Goal: Task Accomplishment & Management: Use online tool/utility

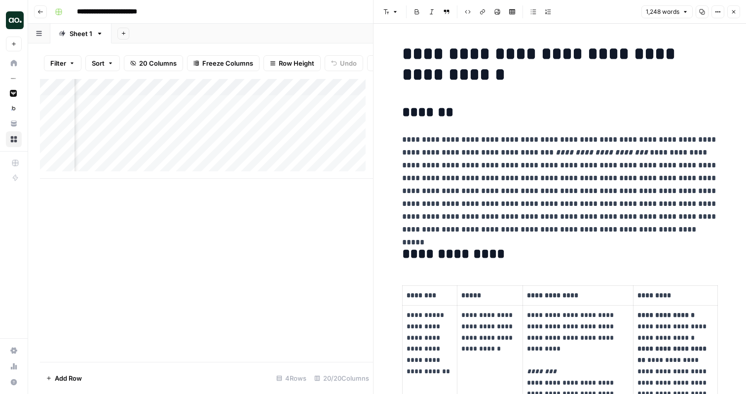
scroll to position [0, 304]
click at [733, 11] on icon "button" at bounding box center [734, 12] width 6 height 6
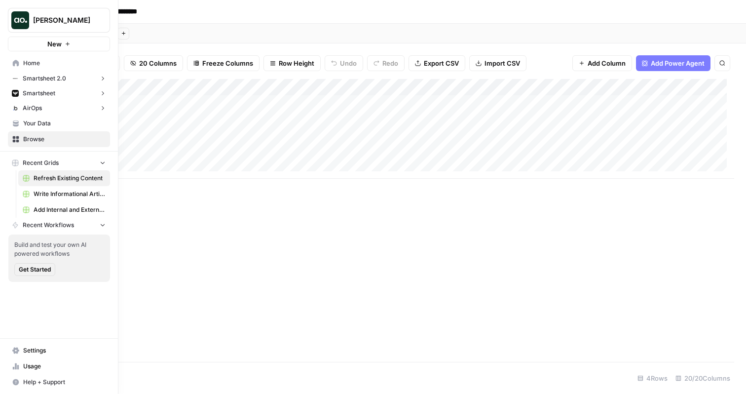
click at [49, 120] on span "Your Data" at bounding box center [64, 123] width 82 height 9
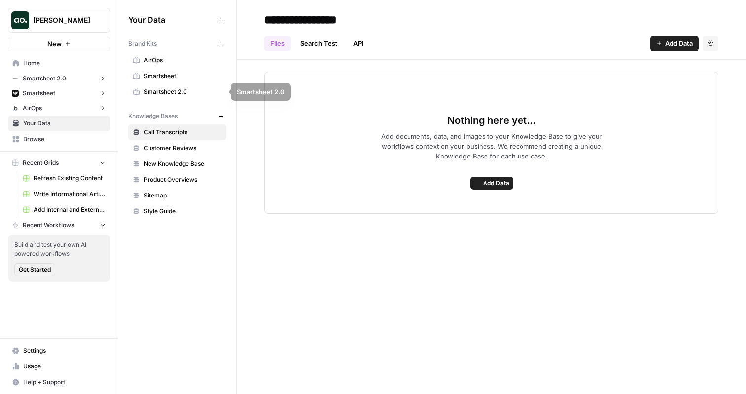
click at [183, 73] on span "Smartsheet" at bounding box center [183, 76] width 78 height 9
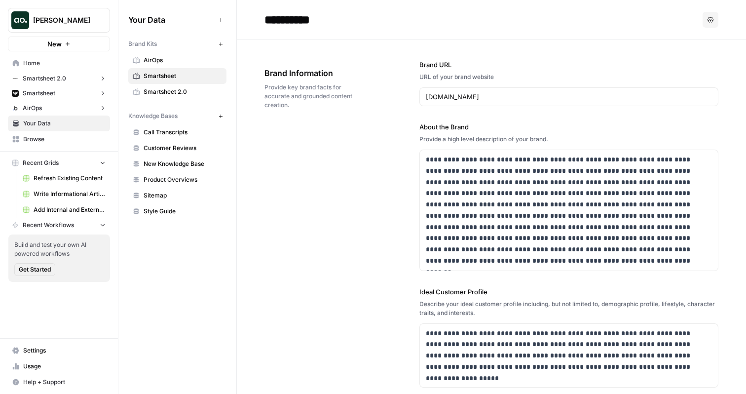
click at [53, 180] on span "Refresh Existing Content" at bounding box center [70, 178] width 72 height 9
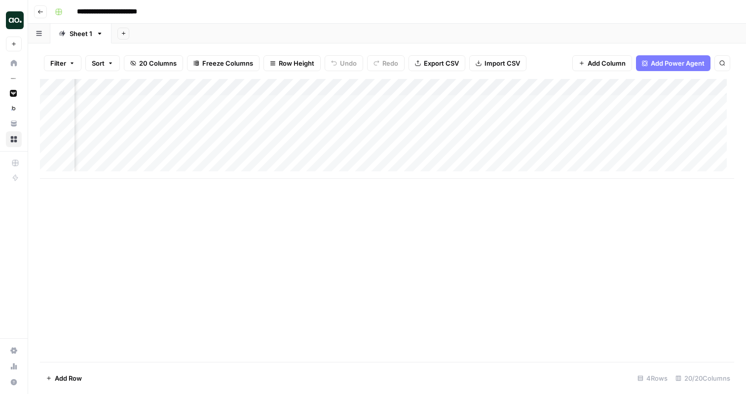
scroll to position [0, 968]
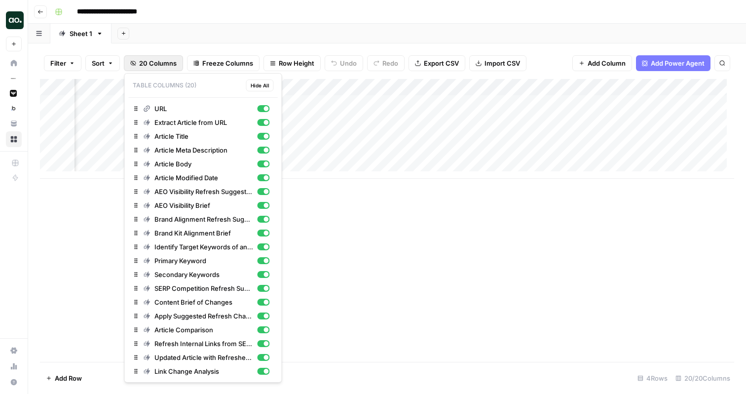
click at [170, 63] on span "20 Columns" at bounding box center [157, 63] width 37 height 10
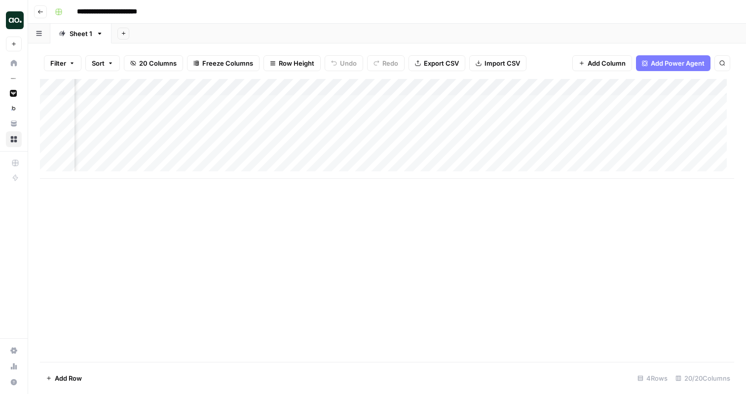
click at [397, 30] on div "Add Sheet" at bounding box center [428, 34] width 634 height 20
click at [327, 87] on div "Add Column" at bounding box center [387, 129] width 694 height 100
click at [293, 187] on span "Remove Column" at bounding box center [308, 184] width 86 height 10
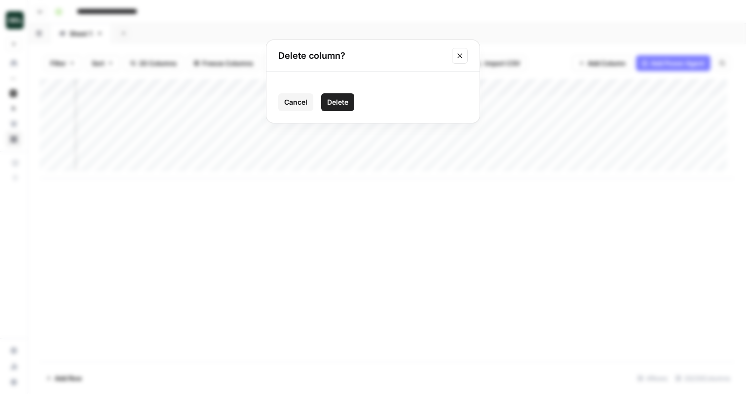
click at [335, 101] on span "Delete" at bounding box center [337, 102] width 21 height 10
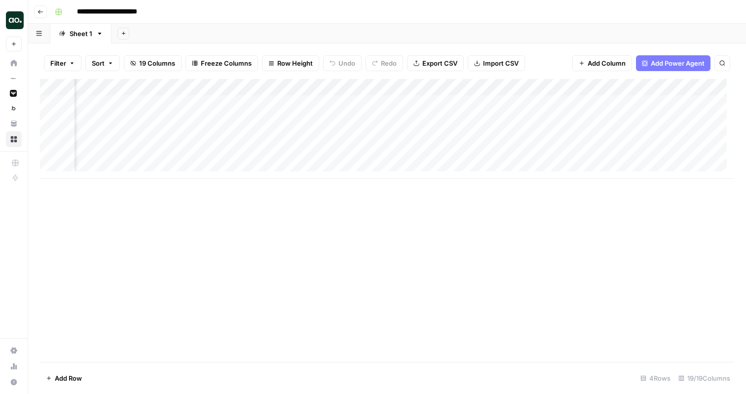
click at [313, 85] on div "Add Column" at bounding box center [387, 129] width 694 height 100
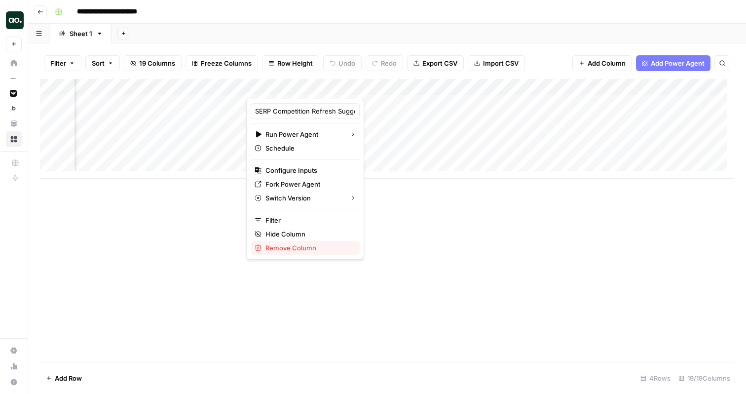
click at [294, 247] on span "Remove Column" at bounding box center [308, 248] width 86 height 10
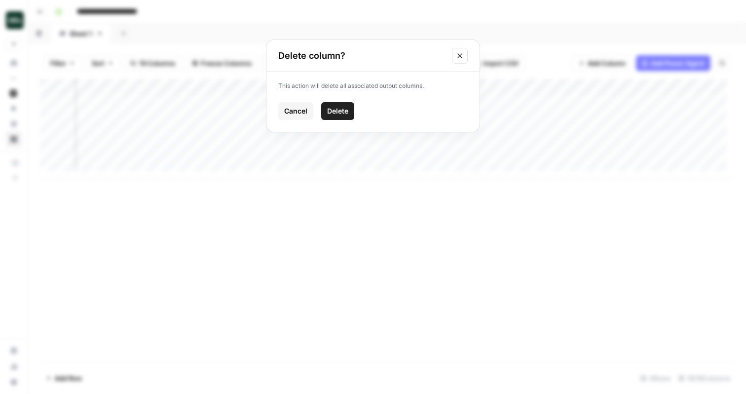
click at [340, 112] on span "Delete" at bounding box center [337, 111] width 21 height 10
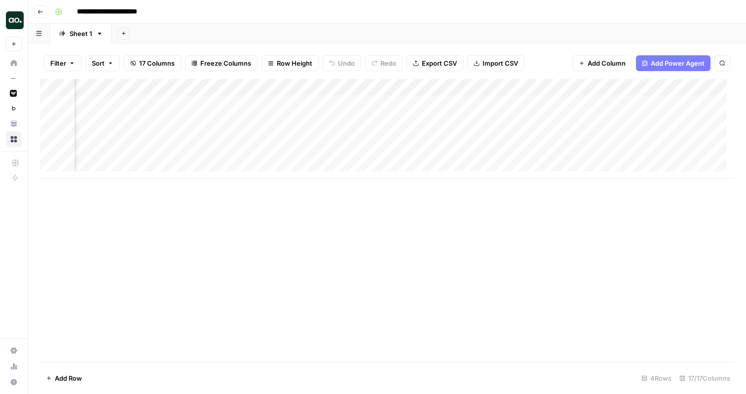
scroll to position [0, 901]
click at [204, 87] on div "Add Column" at bounding box center [387, 129] width 694 height 100
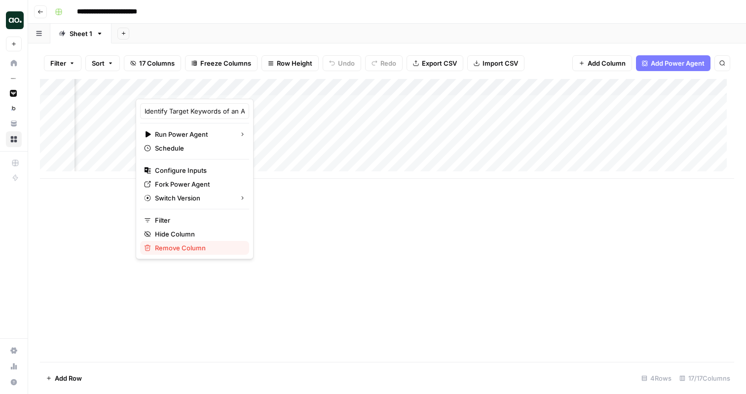
click at [170, 247] on span "Remove Column" at bounding box center [198, 248] width 86 height 10
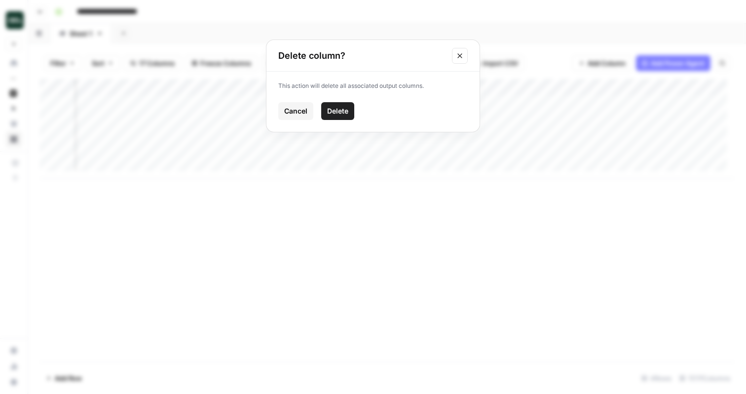
click at [339, 106] on span "Delete" at bounding box center [337, 111] width 21 height 10
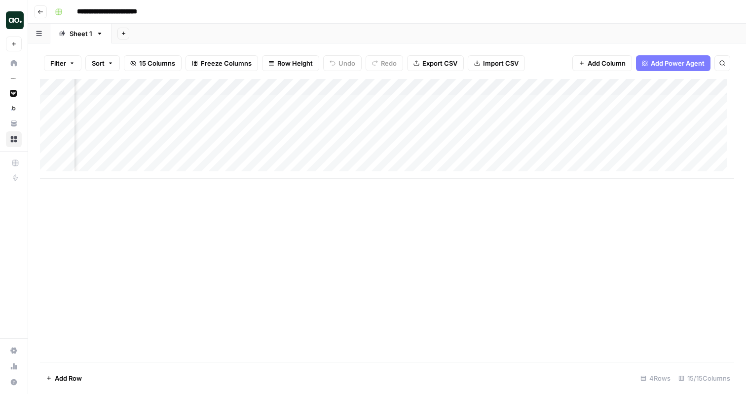
scroll to position [0, 520]
click at [407, 88] on div "Add Column" at bounding box center [387, 129] width 694 height 100
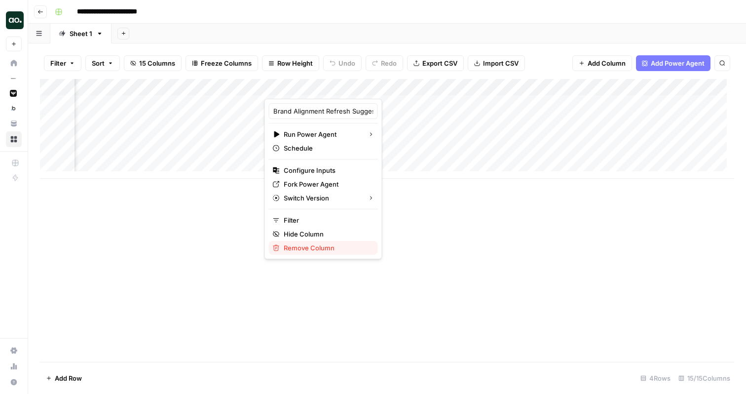
click at [307, 251] on span "Remove Column" at bounding box center [327, 248] width 86 height 10
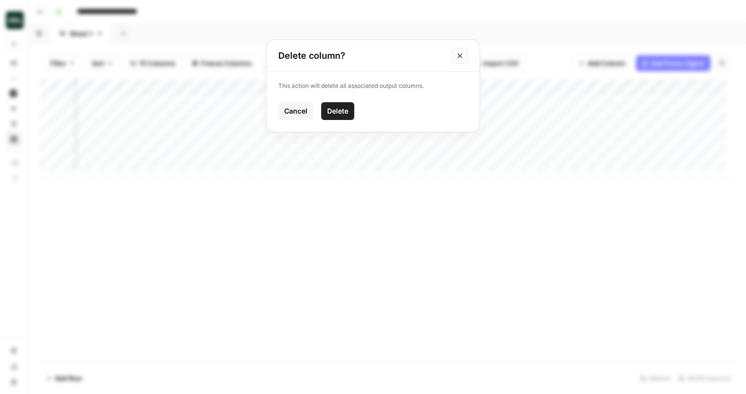
click at [345, 112] on span "Delete" at bounding box center [337, 111] width 21 height 10
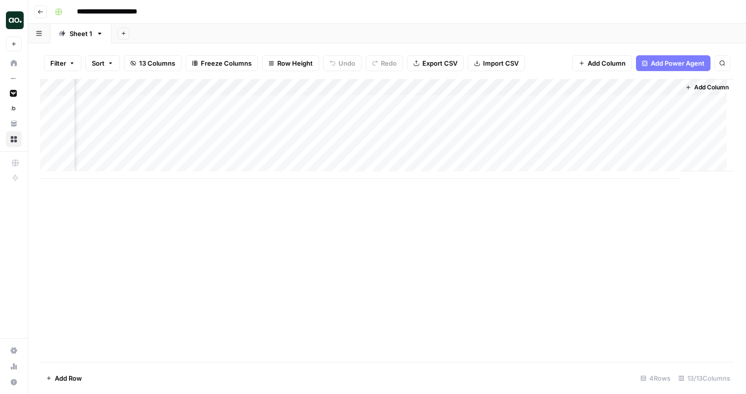
scroll to position [0, 552]
click at [480, 88] on div "Add Column" at bounding box center [387, 129] width 694 height 100
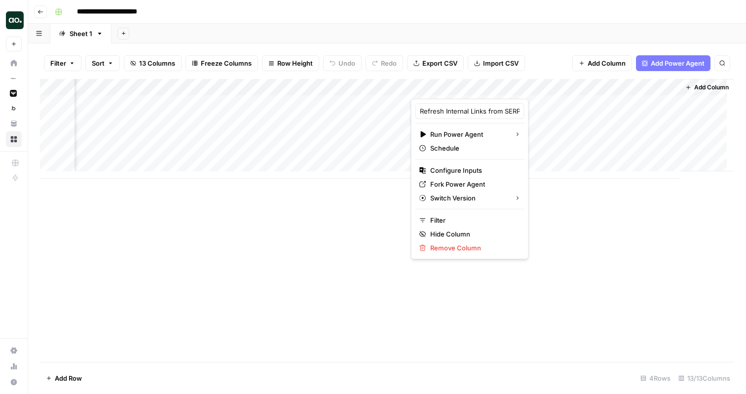
click at [275, 201] on div "Add Column" at bounding box center [387, 220] width 694 height 283
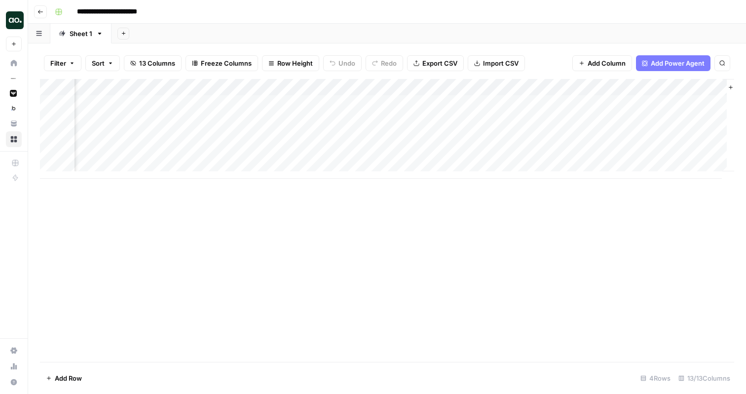
scroll to position [0, 509]
click at [520, 86] on div "Add Column" at bounding box center [387, 129] width 694 height 100
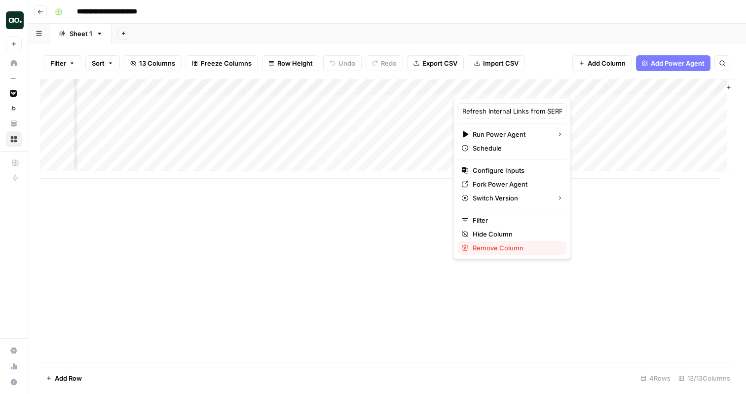
click at [480, 247] on span "Remove Column" at bounding box center [516, 248] width 86 height 10
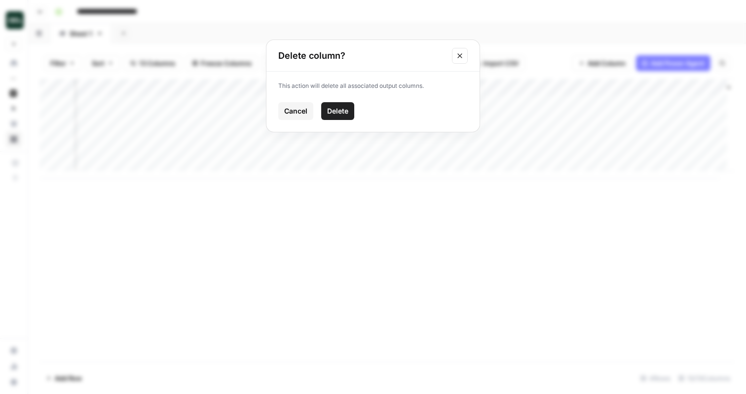
click at [341, 112] on span "Delete" at bounding box center [337, 111] width 21 height 10
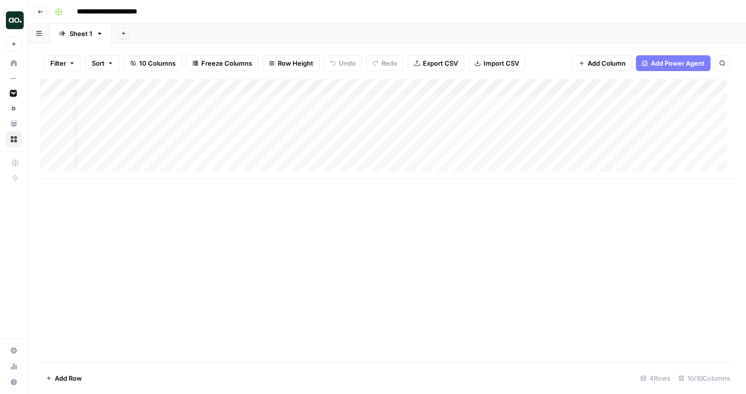
scroll to position [0, 0]
click at [49, 152] on div "Add Column" at bounding box center [387, 129] width 694 height 100
click at [50, 139] on div "Add Column" at bounding box center [387, 129] width 694 height 100
click at [76, 378] on span "Delete 2 Rows" at bounding box center [68, 378] width 44 height 10
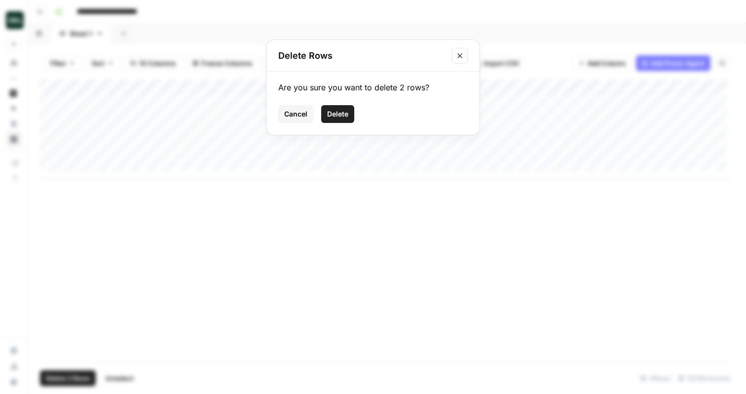
click at [341, 114] on span "Delete" at bounding box center [337, 114] width 21 height 10
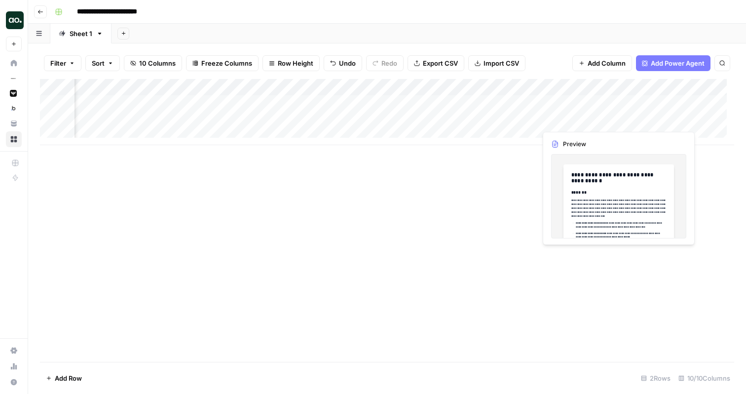
scroll to position [0, 169]
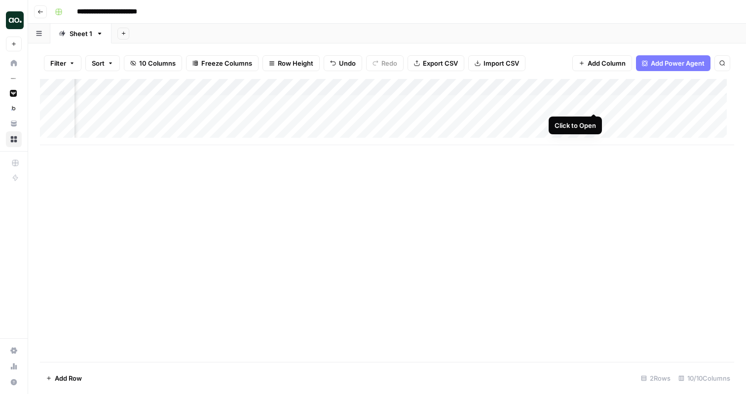
click at [593, 102] on div "Add Column" at bounding box center [387, 112] width 694 height 66
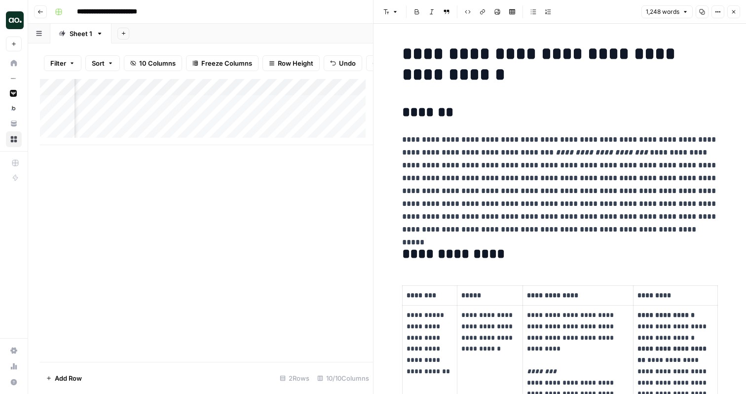
click at [733, 12] on icon "button" at bounding box center [733, 11] width 3 height 3
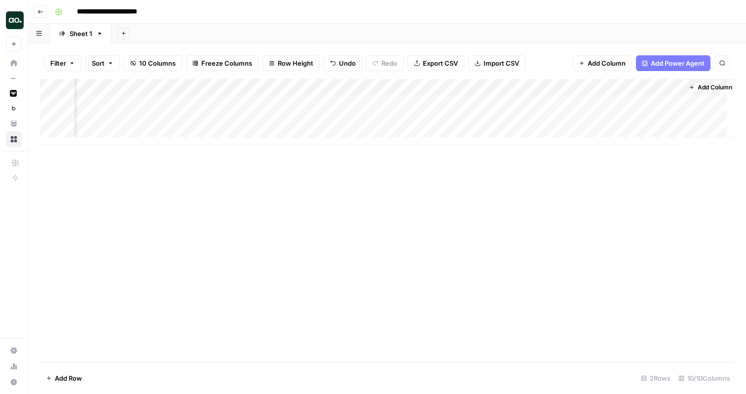
scroll to position [0, 291]
click at [650, 103] on div "Add Column" at bounding box center [387, 112] width 694 height 66
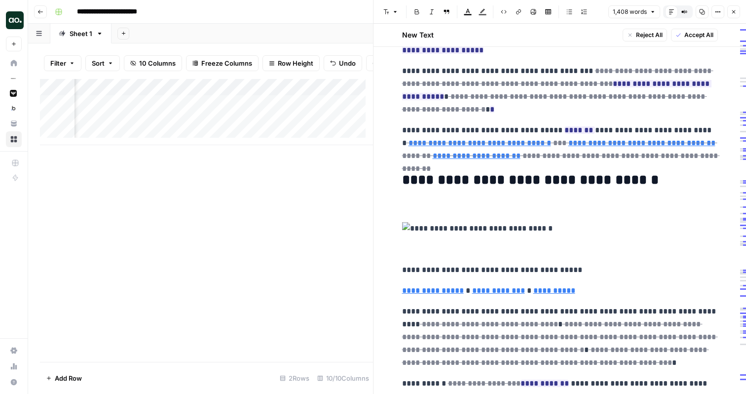
scroll to position [125, 0]
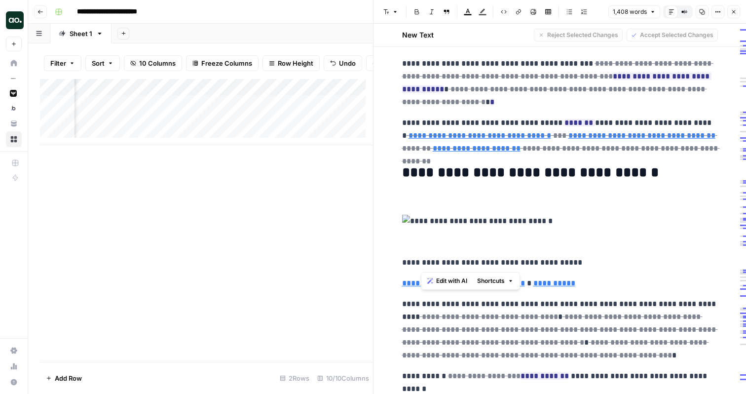
drag, startPoint x: 575, startPoint y: 264, endPoint x: 420, endPoint y: 263, distance: 154.4
click at [420, 263] on p "**********" at bounding box center [560, 262] width 316 height 13
click at [507, 226] on img at bounding box center [560, 221] width 316 height 13
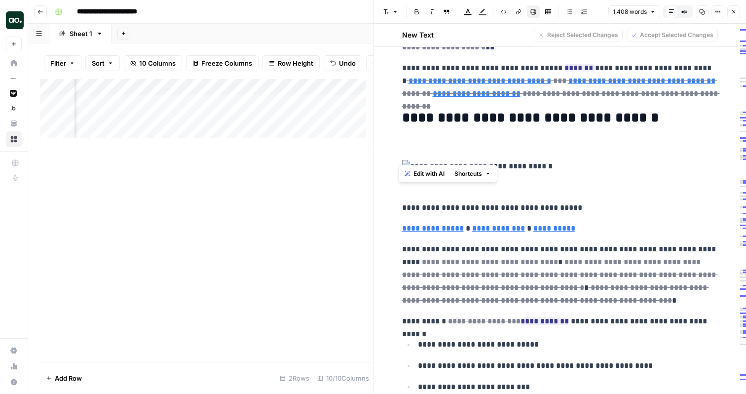
scroll to position [194, 0]
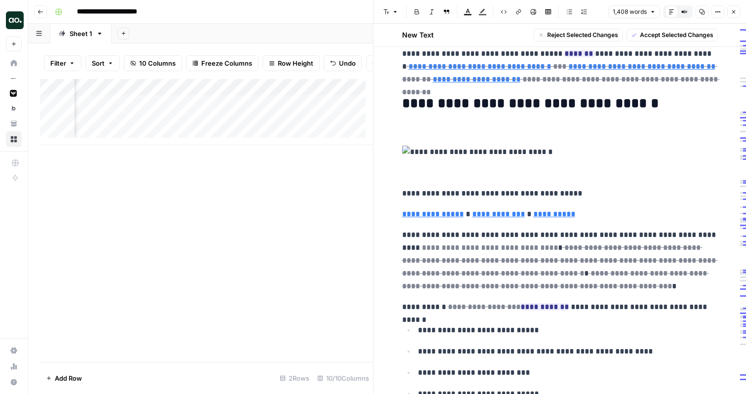
drag, startPoint x: 586, startPoint y: 283, endPoint x: 457, endPoint y: 247, distance: 133.7
click at [457, 247] on p "**********" at bounding box center [560, 260] width 316 height 64
drag, startPoint x: 583, startPoint y: 232, endPoint x: 410, endPoint y: 232, distance: 172.7
click at [410, 232] on p "**********" at bounding box center [560, 260] width 316 height 64
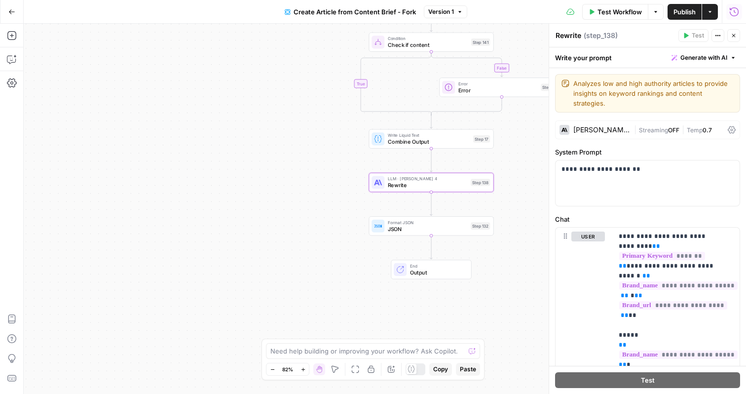
click at [736, 32] on button "Close" at bounding box center [733, 35] width 13 height 13
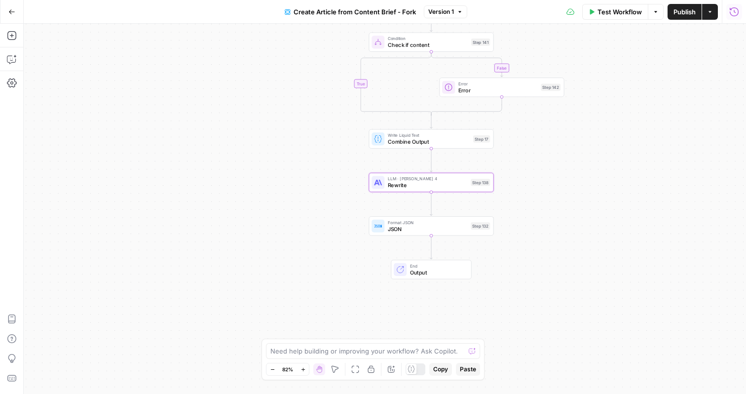
click at [13, 16] on button "Go Back" at bounding box center [12, 12] width 18 height 18
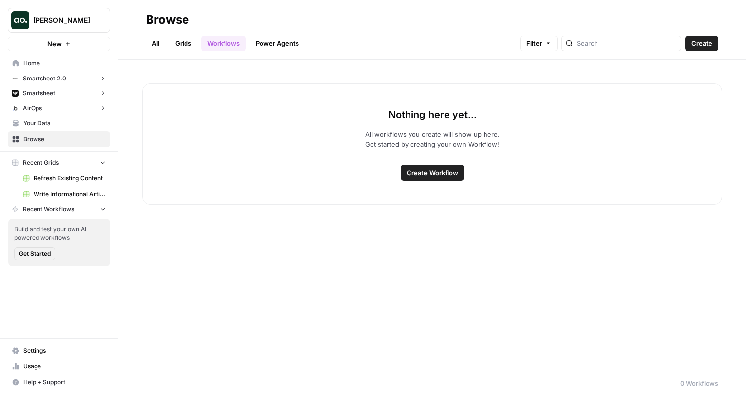
click at [80, 180] on span "Refresh Existing Content" at bounding box center [70, 178] width 72 height 9
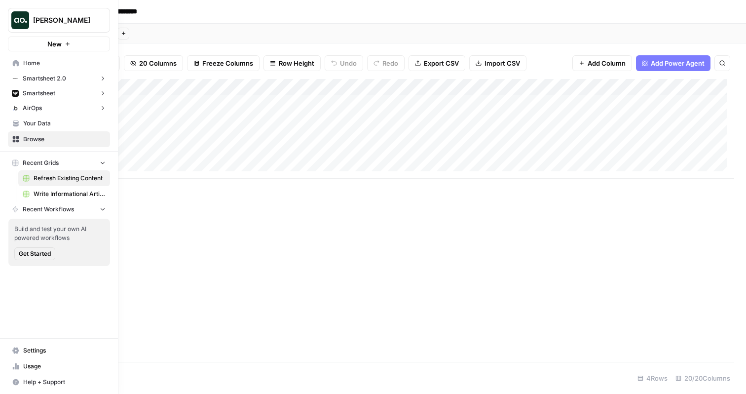
click at [35, 187] on link "Write Informational Article" at bounding box center [64, 194] width 92 height 16
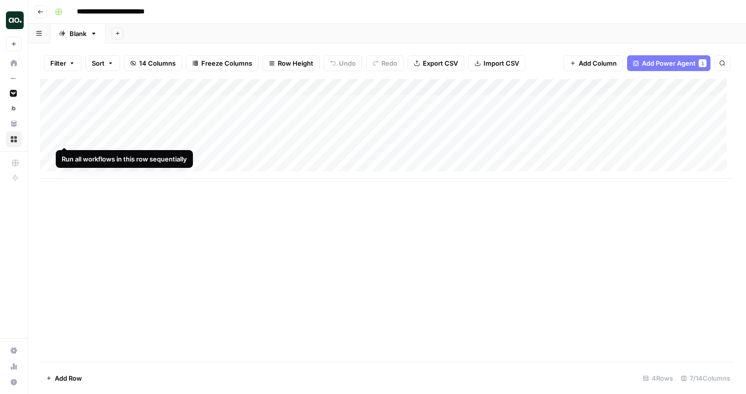
click at [52, 138] on div "Add Column" at bounding box center [387, 129] width 694 height 100
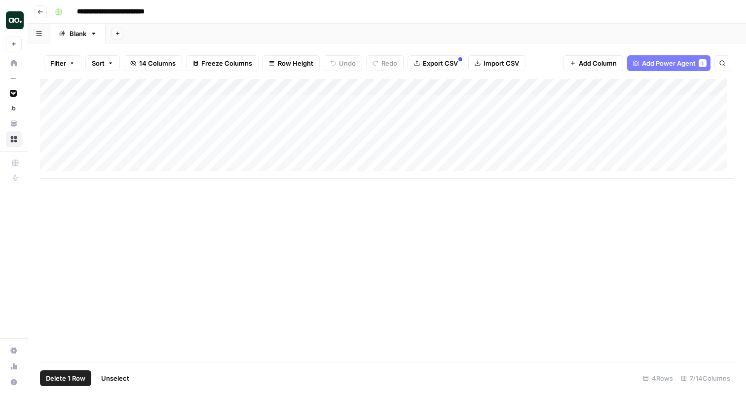
click at [72, 376] on span "Delete 1 Row" at bounding box center [65, 378] width 39 height 10
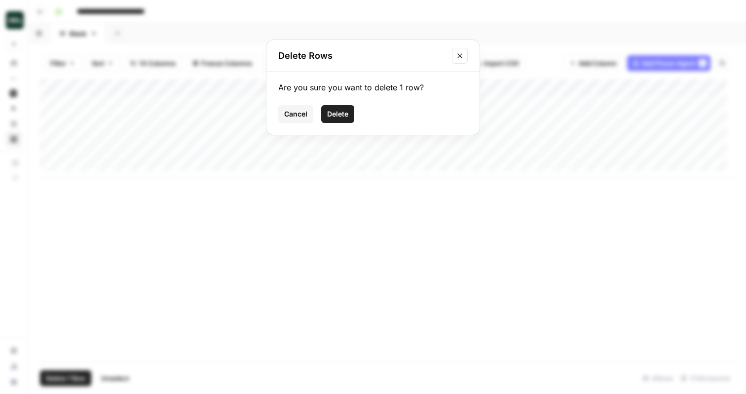
click at [342, 113] on span "Delete" at bounding box center [337, 114] width 21 height 10
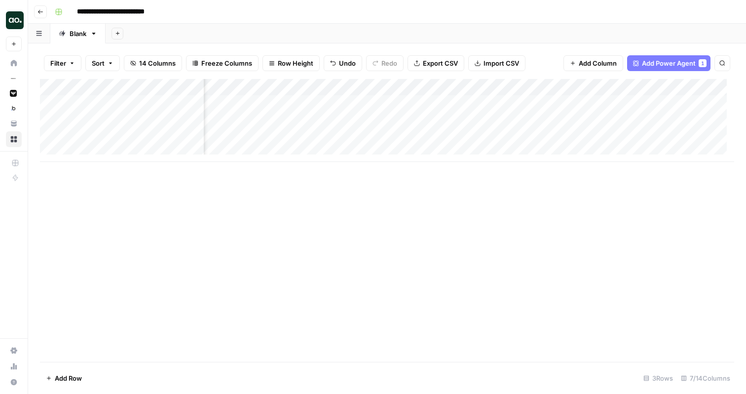
scroll to position [0, 183]
click at [605, 87] on div "Add Column" at bounding box center [387, 120] width 694 height 83
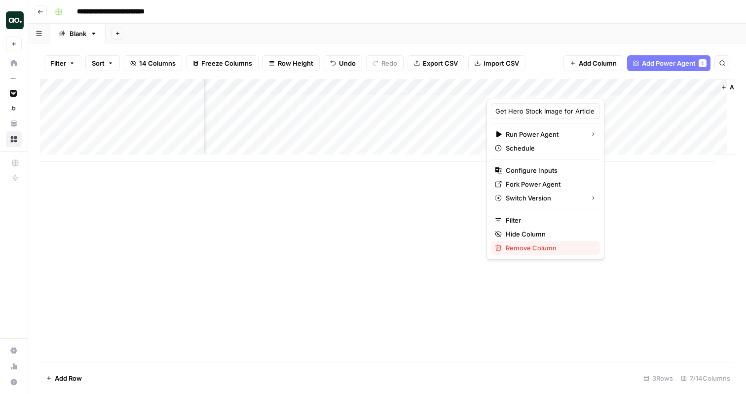
click at [521, 246] on span "Remove Column" at bounding box center [549, 248] width 86 height 10
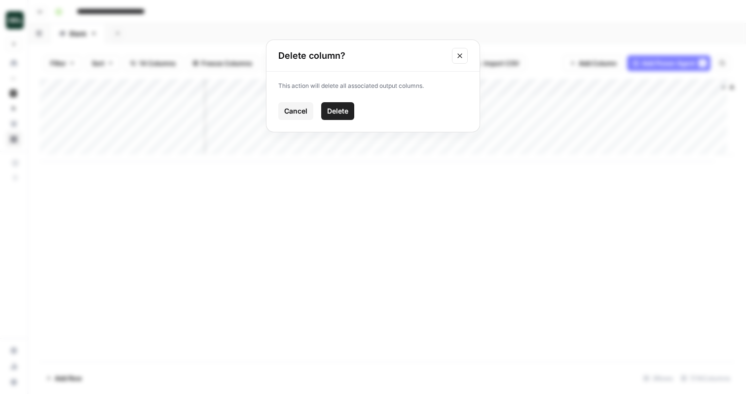
click at [342, 112] on span "Delete" at bounding box center [337, 111] width 21 height 10
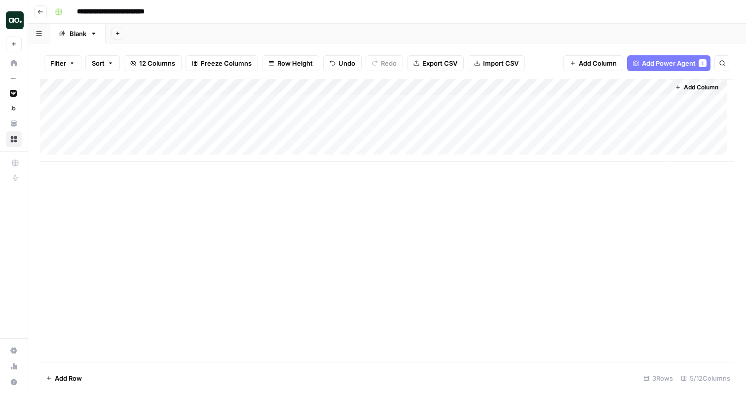
scroll to position [0, 0]
click at [51, 136] on div "Add Column" at bounding box center [387, 120] width 694 height 83
click at [65, 379] on span "Delete 1 Row" at bounding box center [65, 378] width 39 height 10
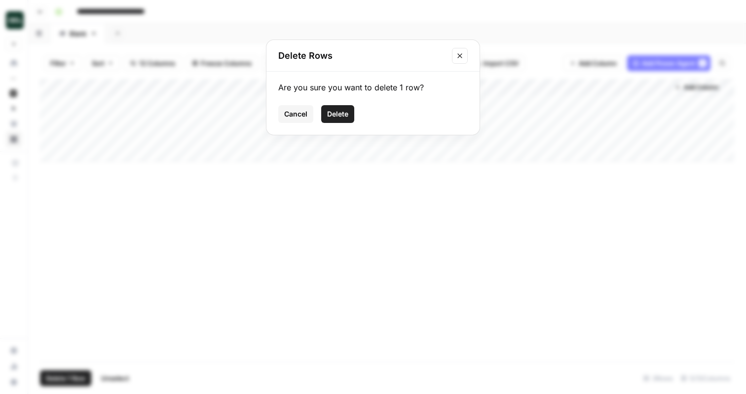
click at [342, 114] on span "Delete" at bounding box center [337, 114] width 21 height 10
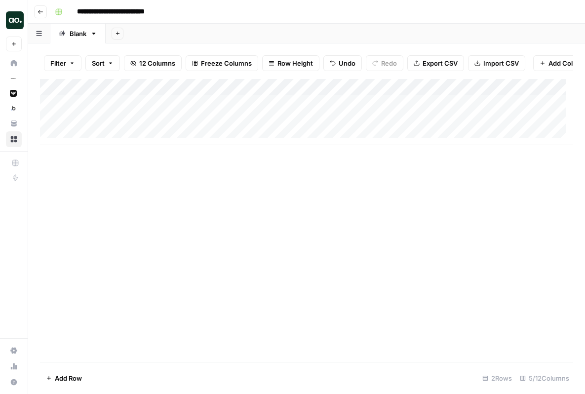
click at [554, 28] on div "Add Sheet" at bounding box center [345, 34] width 479 height 20
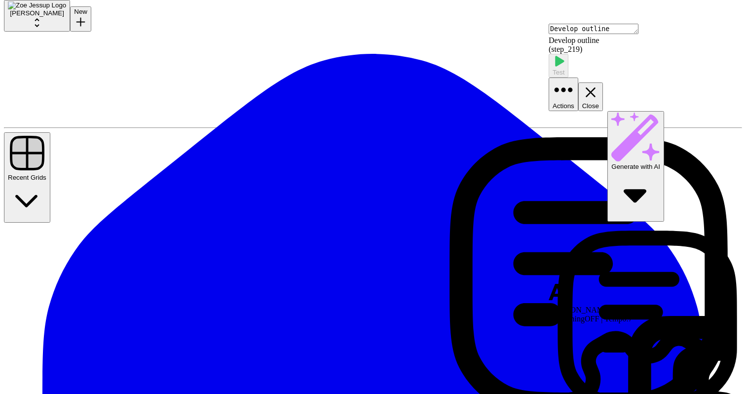
scroll to position [815, 6]
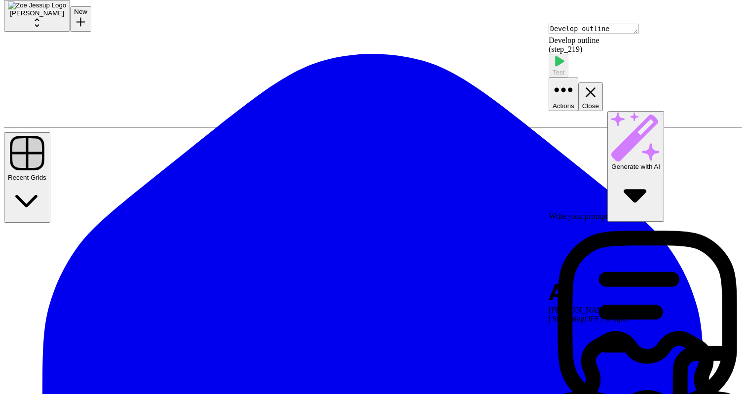
click at [599, 84] on icon "button" at bounding box center [590, 92] width 17 height 17
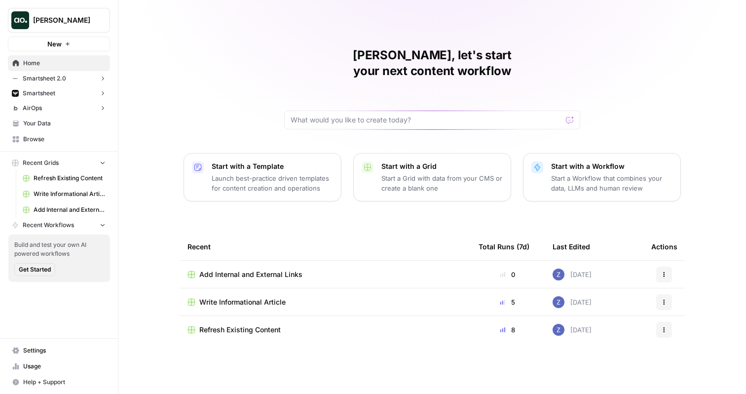
click at [53, 125] on span "Your Data" at bounding box center [64, 123] width 82 height 9
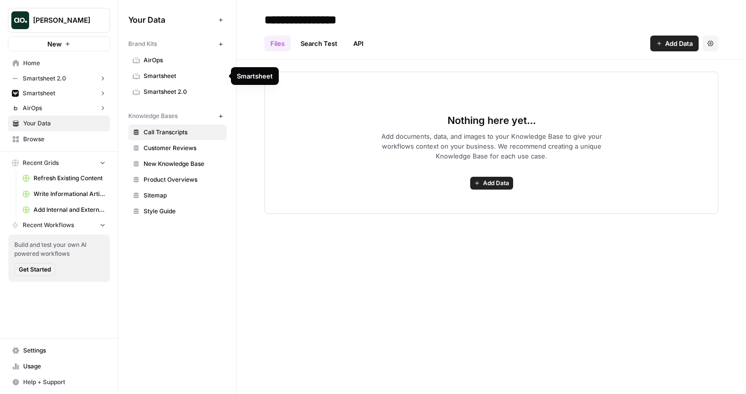
click at [202, 73] on span "Smartsheet" at bounding box center [183, 76] width 78 height 9
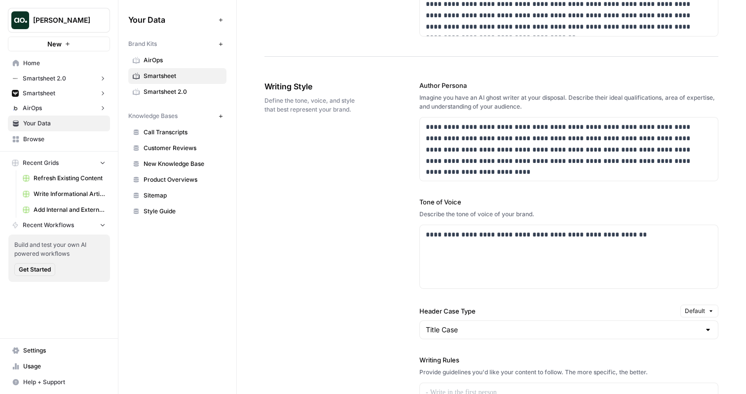
scroll to position [567, 0]
click at [469, 268] on div "**********" at bounding box center [569, 255] width 298 height 63
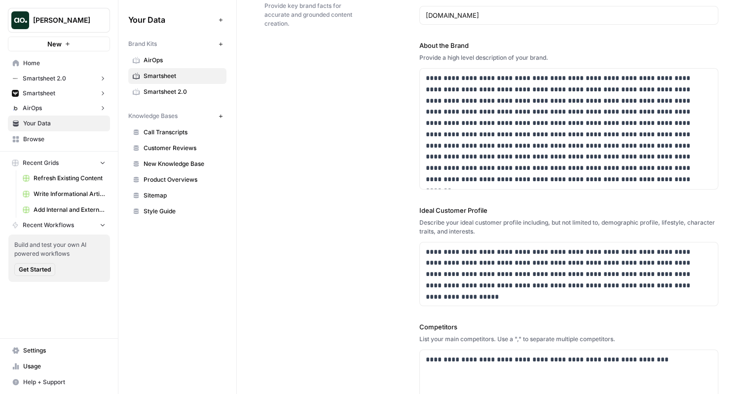
scroll to position [0, 0]
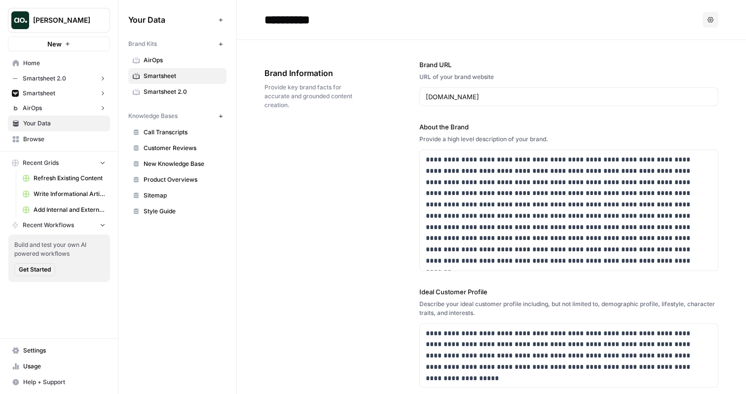
click at [200, 158] on link "New Knowledge Base" at bounding box center [177, 164] width 98 height 16
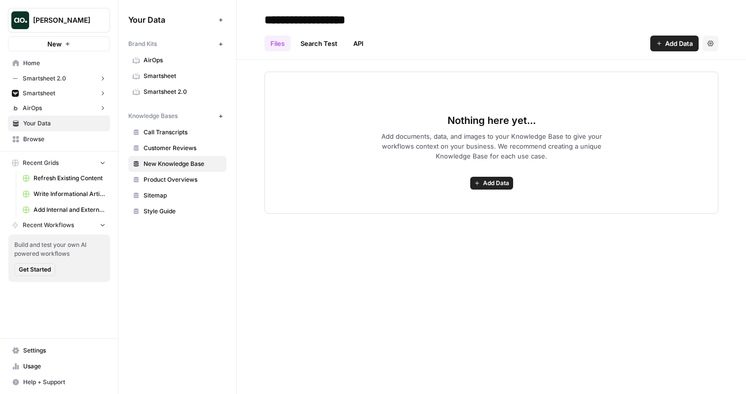
click at [673, 47] on span "Add Data" at bounding box center [679, 43] width 28 height 10
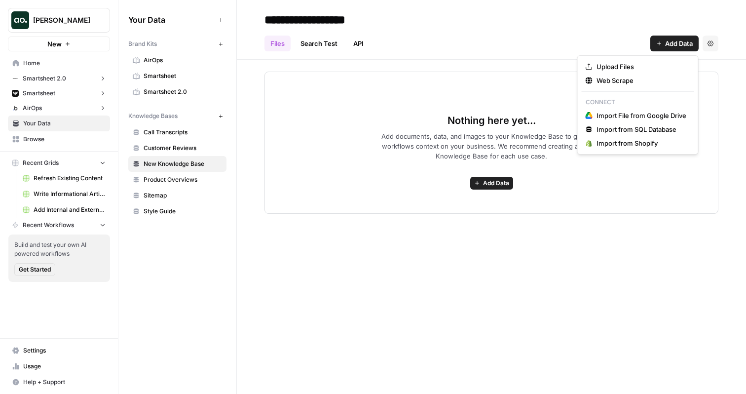
click at [379, 64] on div "Nothing here yet... Add documents, data, and images to your Knowledge Base to g…" at bounding box center [491, 137] width 509 height 154
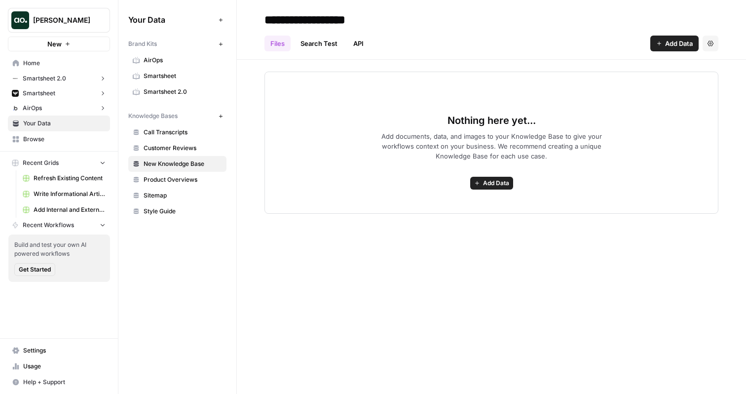
click at [171, 78] on span "Smartsheet" at bounding box center [183, 76] width 78 height 9
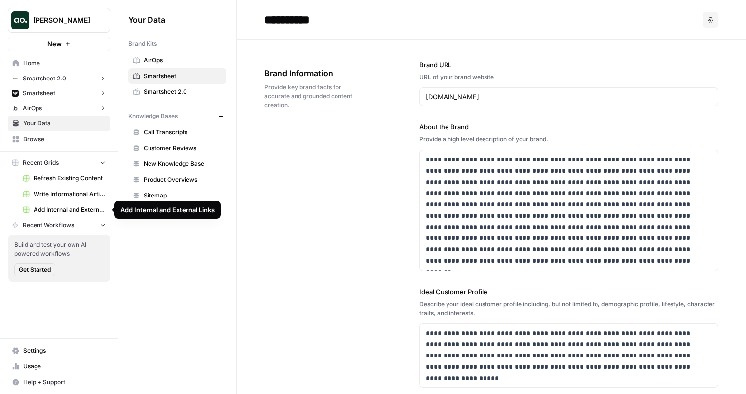
click at [75, 211] on span "Add Internal and External Links" at bounding box center [70, 209] width 72 height 9
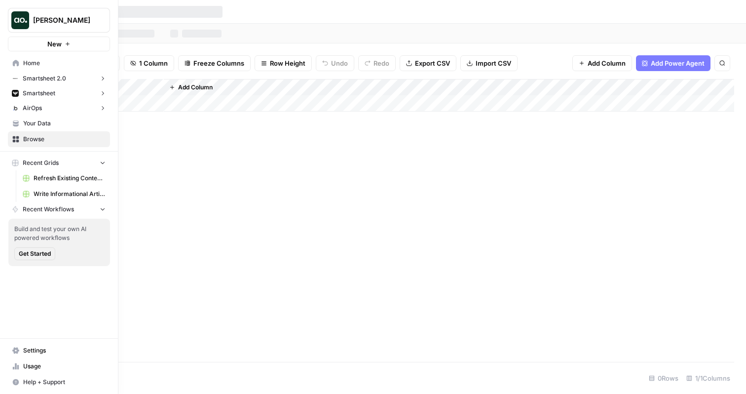
click at [71, 140] on span "Browse" at bounding box center [64, 139] width 82 height 9
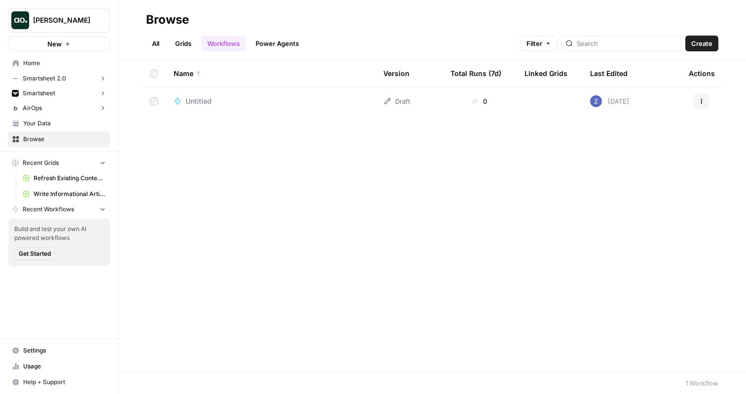
click at [188, 45] on link "Grids" at bounding box center [183, 44] width 28 height 16
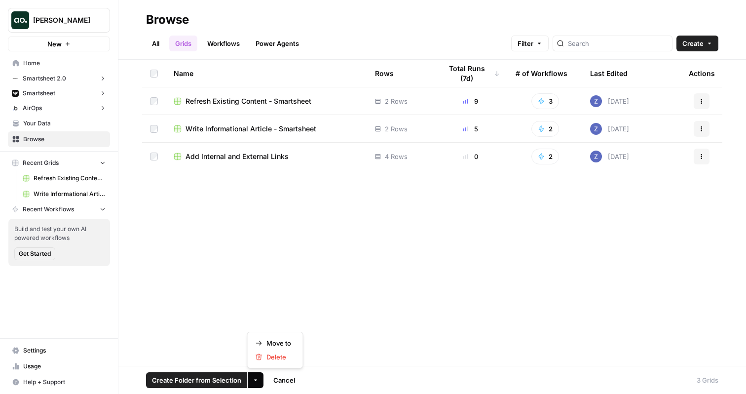
click at [253, 375] on button "More Options" at bounding box center [256, 380] width 16 height 16
click at [270, 355] on span "Delete" at bounding box center [278, 357] width 25 height 10
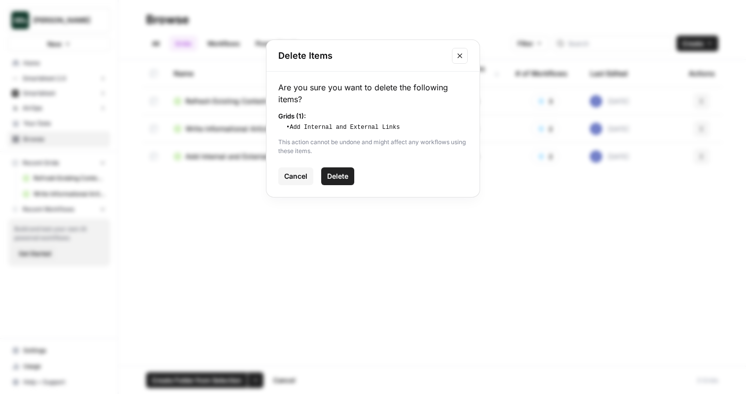
click at [346, 176] on span "Delete" at bounding box center [337, 176] width 21 height 10
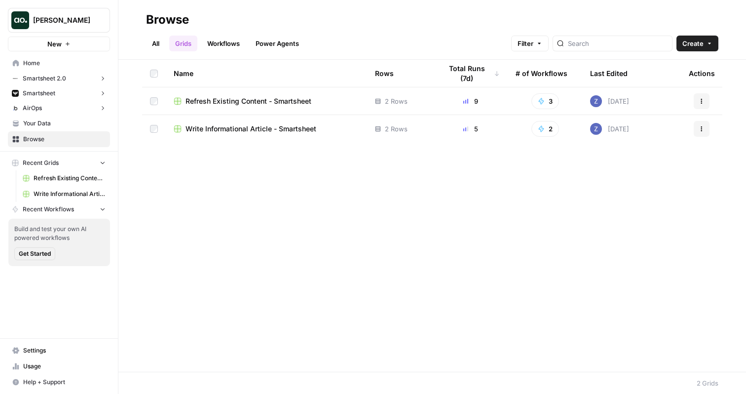
click at [53, 122] on span "Your Data" at bounding box center [64, 123] width 82 height 9
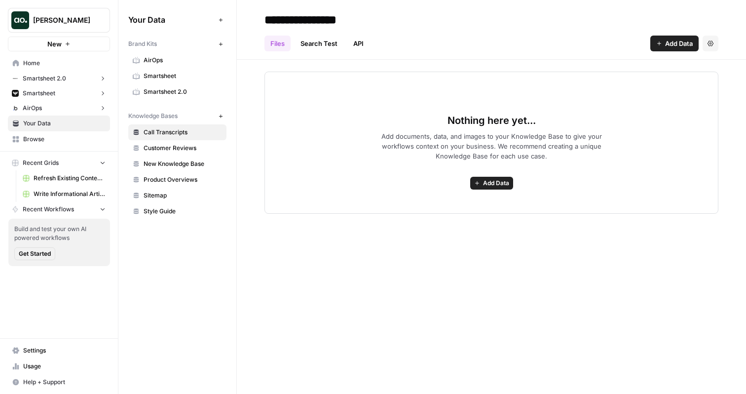
click at [166, 62] on span "AirOps" at bounding box center [183, 60] width 78 height 9
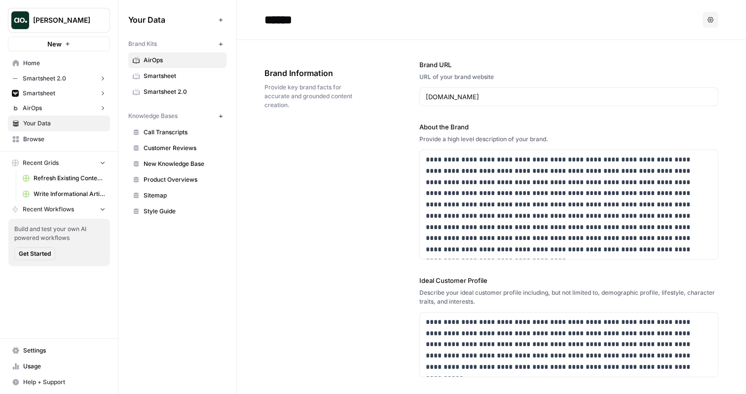
click at [183, 78] on span "Smartsheet" at bounding box center [183, 76] width 78 height 9
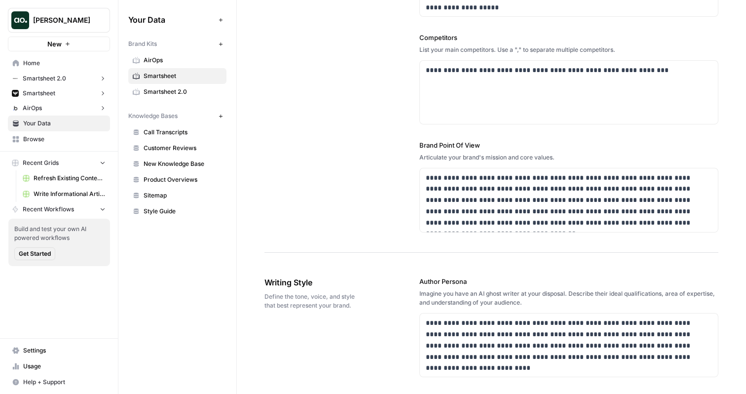
scroll to position [377, 0]
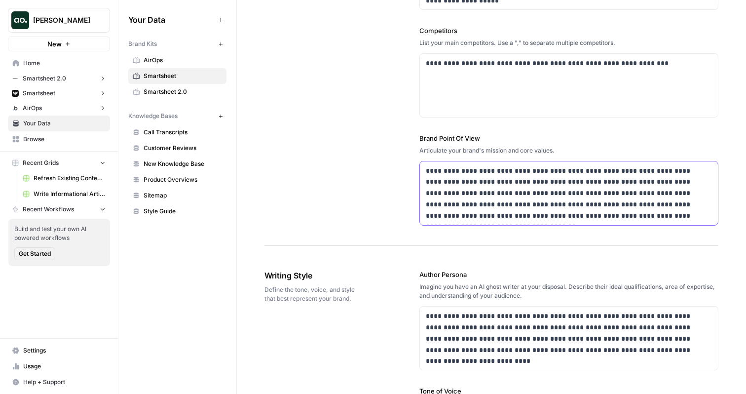
click at [479, 197] on p "**********" at bounding box center [566, 193] width 281 height 56
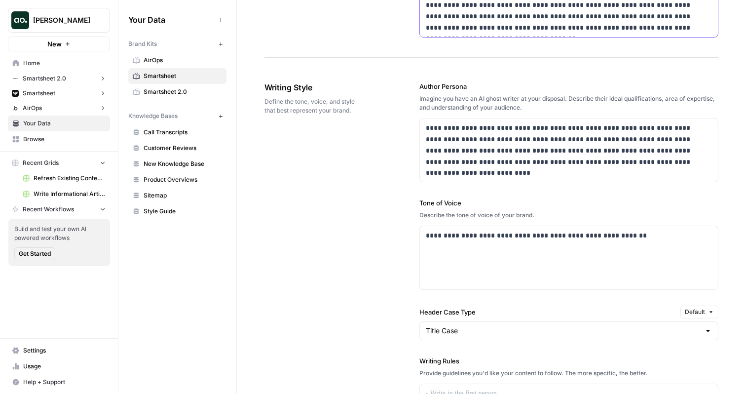
scroll to position [567, 0]
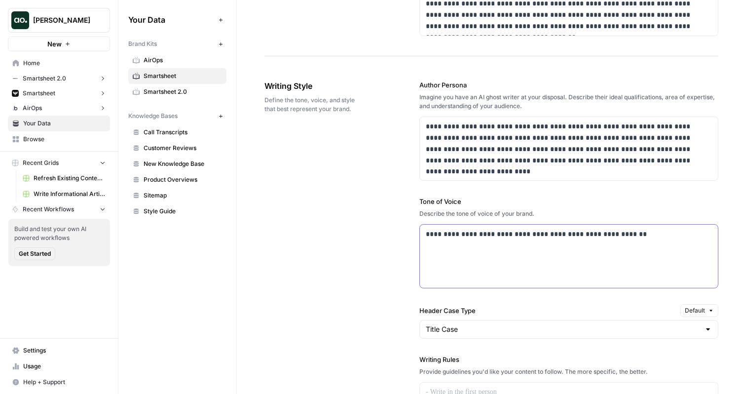
click at [462, 257] on div "**********" at bounding box center [569, 255] width 298 height 63
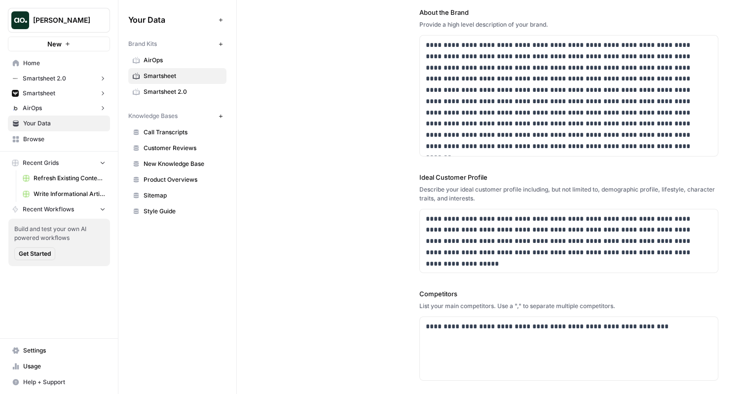
scroll to position [0, 0]
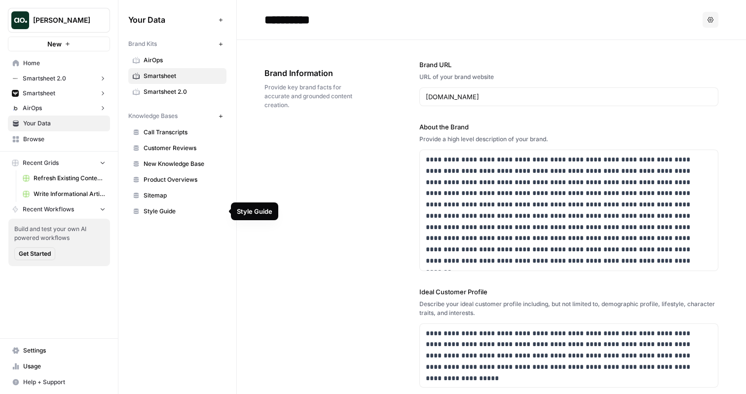
click at [190, 165] on span "New Knowledge Base" at bounding box center [183, 163] width 78 height 9
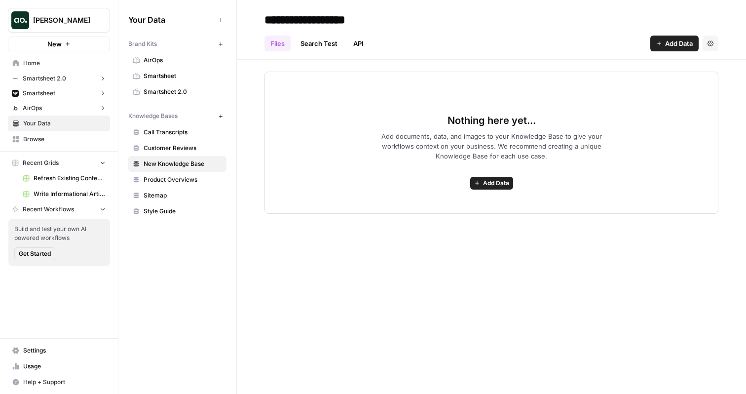
click at [670, 44] on span "Add Data" at bounding box center [679, 43] width 28 height 10
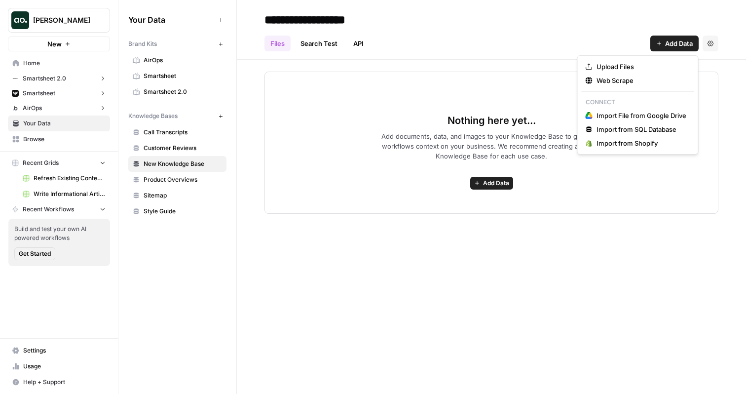
click at [571, 19] on h2 "**********" at bounding box center [491, 20] width 454 height 16
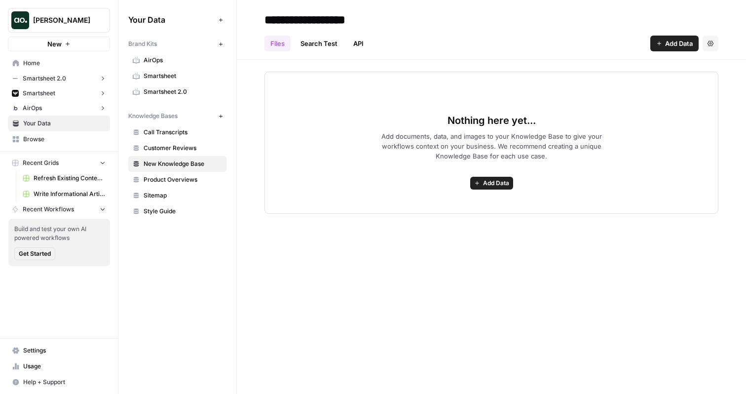
click at [674, 45] on span "Add Data" at bounding box center [679, 43] width 28 height 10
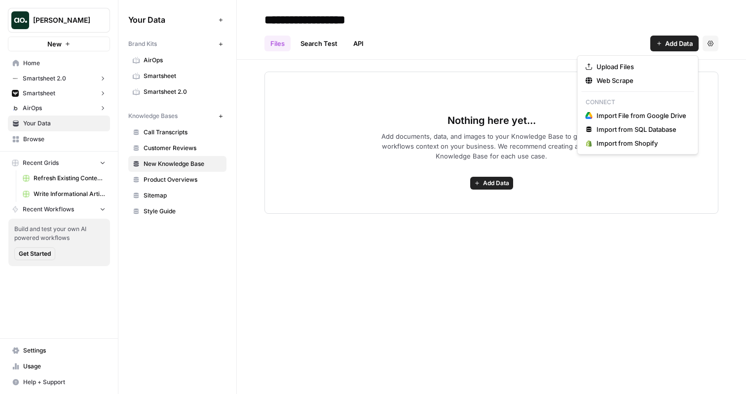
click at [505, 32] on div "Files Search Test API Add Data Settings" at bounding box center [491, 40] width 454 height 24
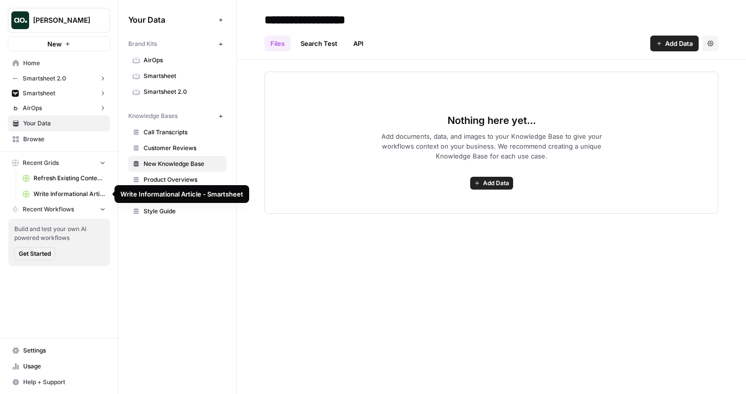
click at [73, 194] on span "Write Informational Article - Smartsheet" at bounding box center [70, 193] width 72 height 9
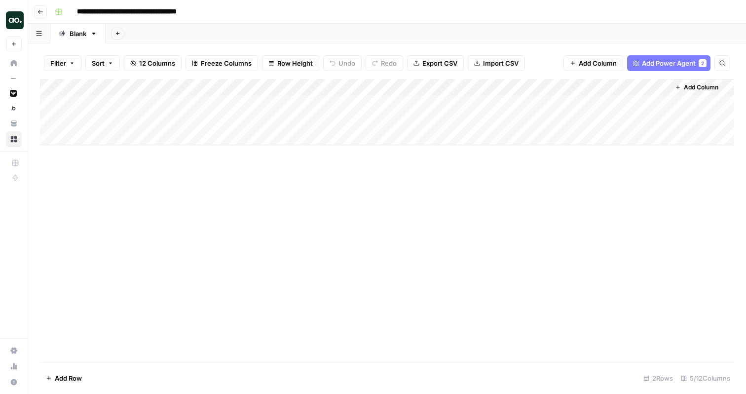
click at [331, 88] on div "Add Column" at bounding box center [387, 112] width 694 height 66
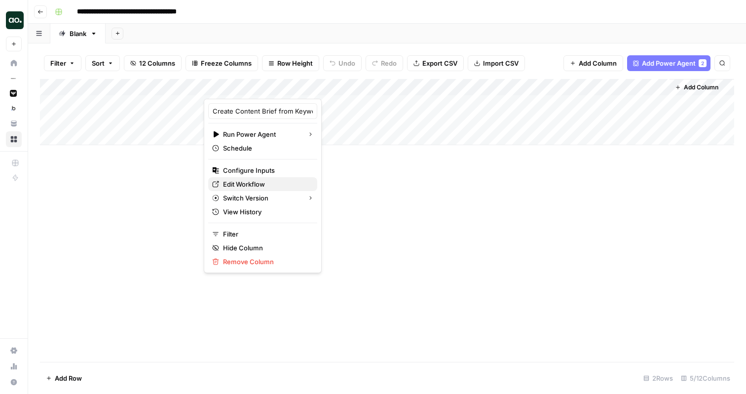
click at [262, 186] on span "Edit Workflow" at bounding box center [266, 184] width 86 height 10
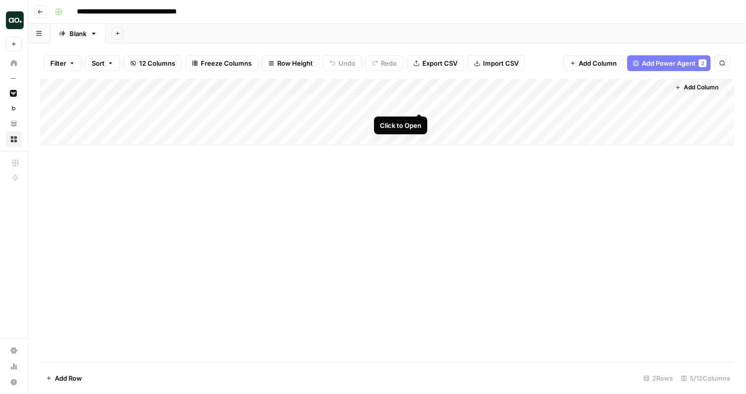
click at [418, 102] on div "Add Column" at bounding box center [387, 112] width 694 height 66
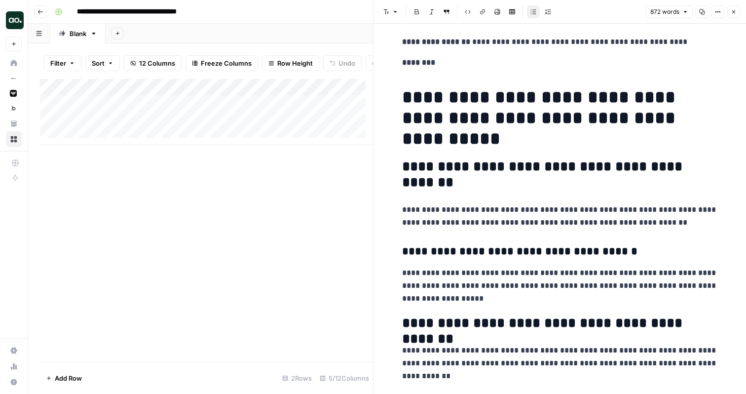
scroll to position [103, 0]
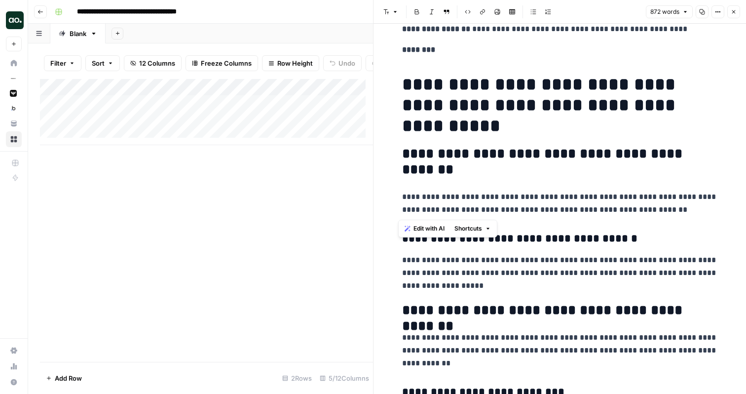
drag, startPoint x: 649, startPoint y: 210, endPoint x: 396, endPoint y: 197, distance: 253.4
click at [733, 13] on icon "button" at bounding box center [734, 12] width 6 height 6
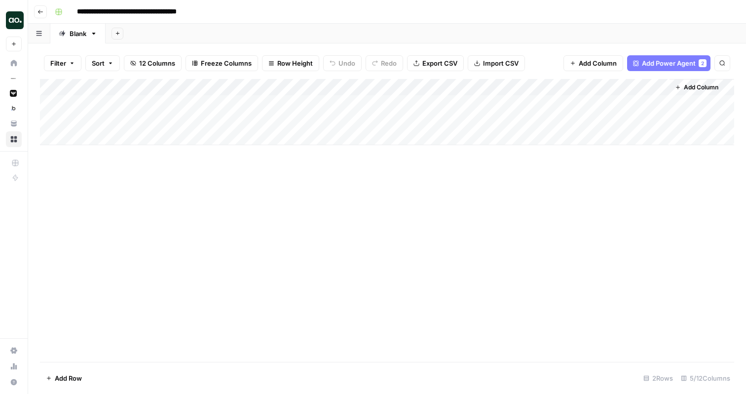
click at [559, 87] on div "Add Column" at bounding box center [387, 112] width 694 height 66
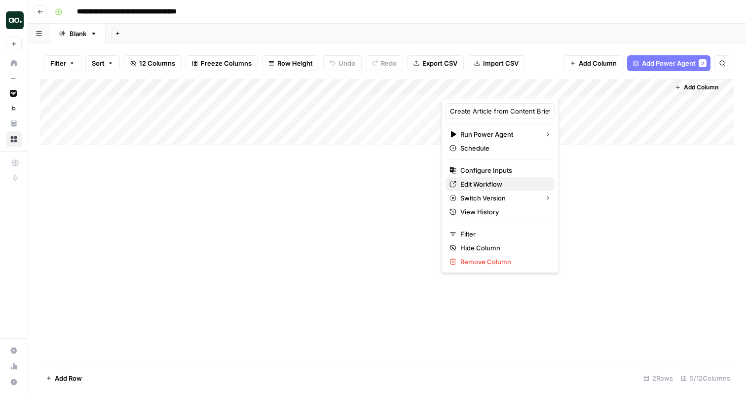
click at [487, 186] on span "Edit Workflow" at bounding box center [503, 184] width 86 height 10
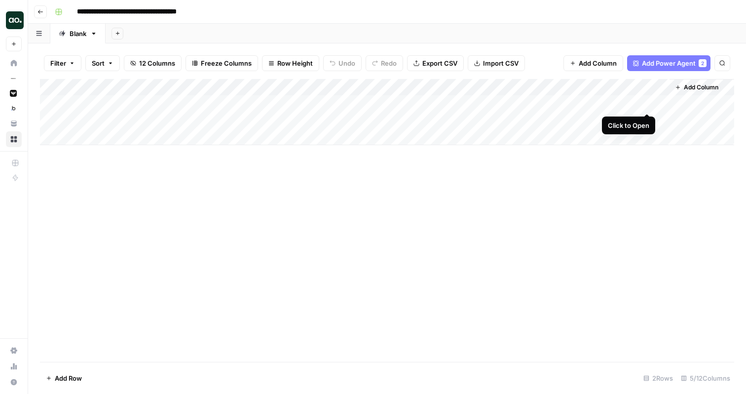
click at [646, 103] on div "Add Column" at bounding box center [387, 112] width 694 height 66
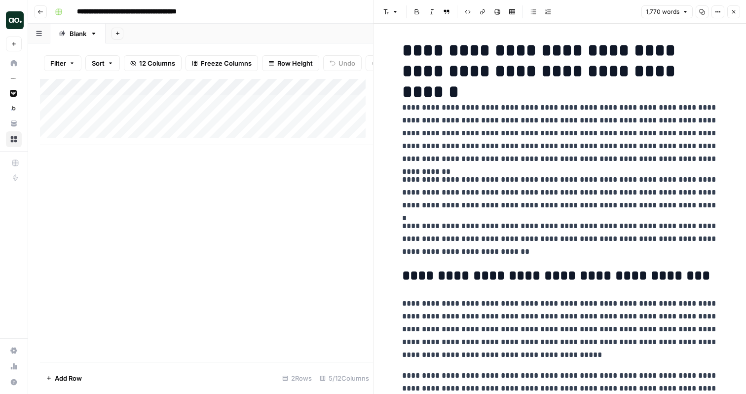
scroll to position [3, 0]
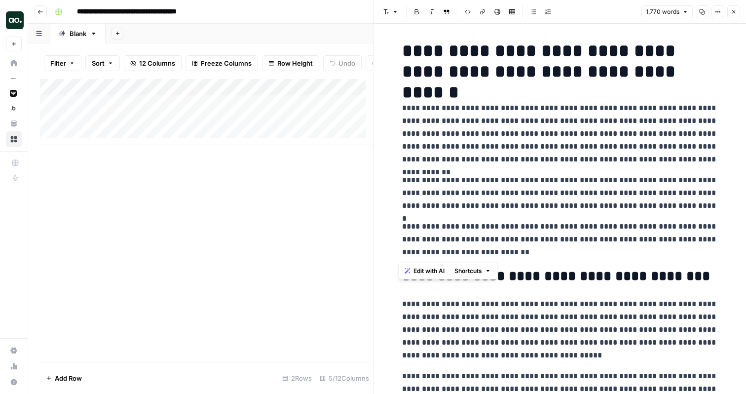
drag, startPoint x: 515, startPoint y: 252, endPoint x: 398, endPoint y: 116, distance: 179.8
click at [505, 122] on p "**********" at bounding box center [560, 134] width 316 height 64
click at [734, 13] on icon "button" at bounding box center [734, 12] width 6 height 6
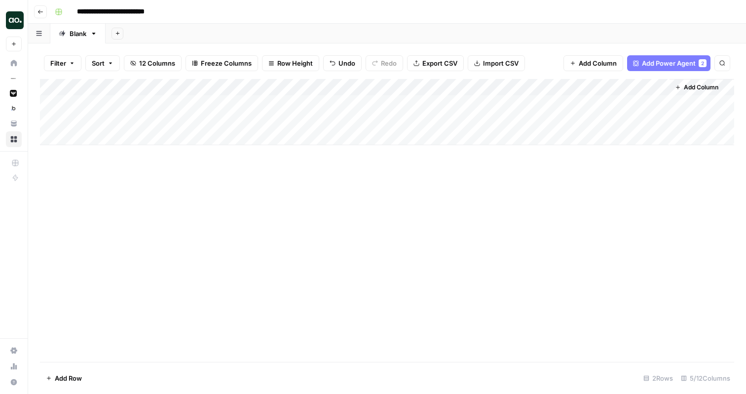
click at [330, 89] on div "Add Column" at bounding box center [387, 112] width 694 height 66
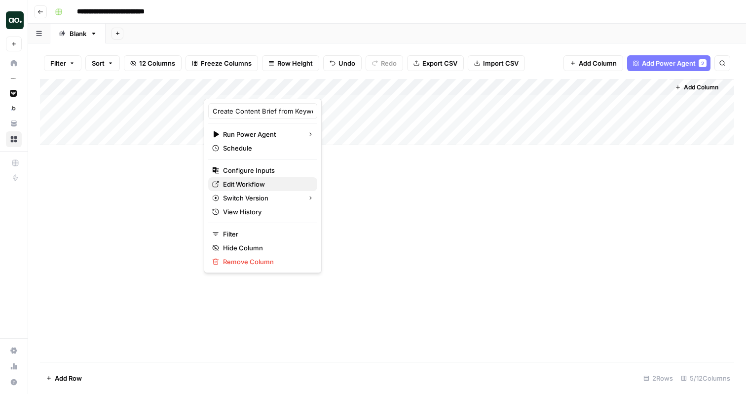
click at [239, 185] on span "Edit Workflow" at bounding box center [266, 184] width 86 height 10
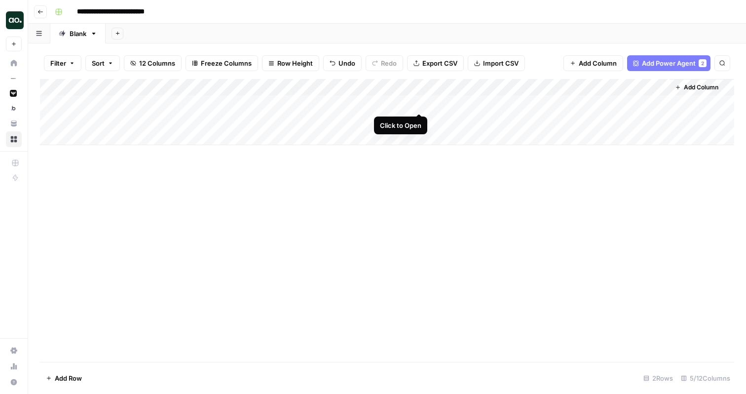
click at [419, 102] on div "Add Column" at bounding box center [387, 112] width 694 height 66
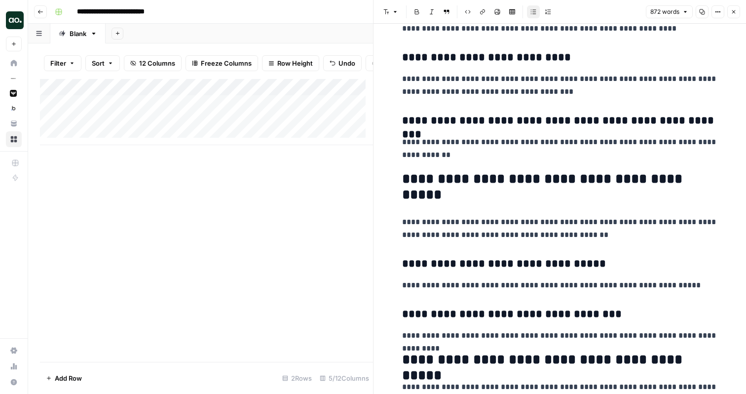
scroll to position [1155, 0]
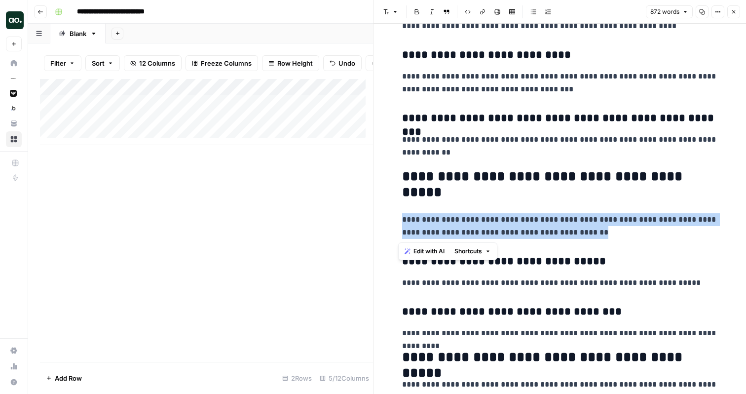
drag, startPoint x: 599, startPoint y: 235, endPoint x: 393, endPoint y: 221, distance: 207.2
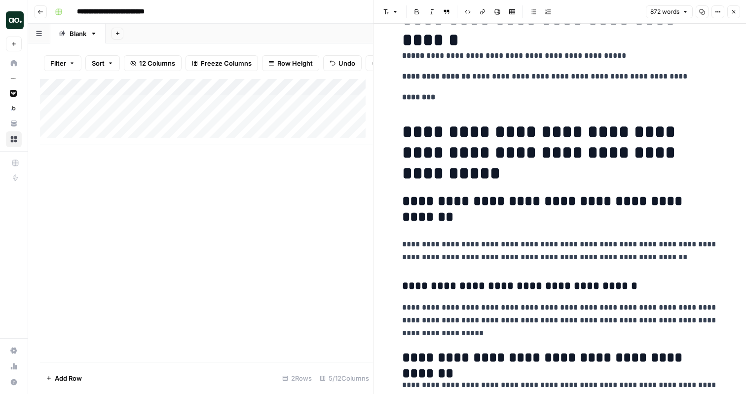
scroll to position [0, 0]
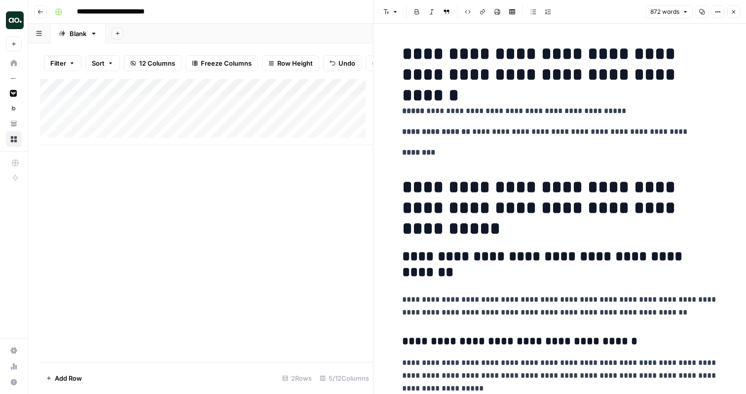
click at [736, 11] on icon "button" at bounding box center [734, 12] width 6 height 6
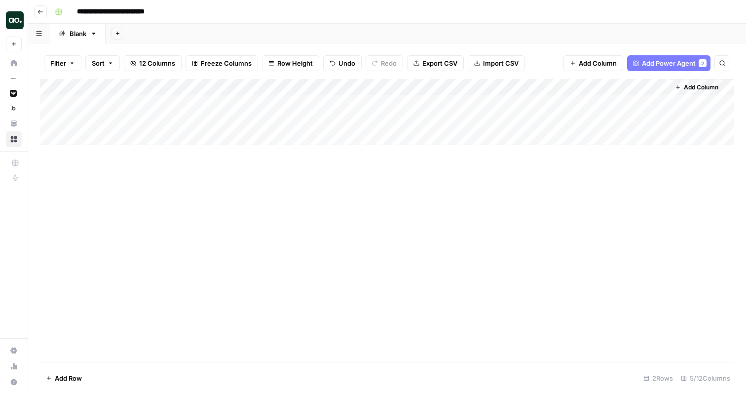
click at [560, 88] on div "Add Column" at bounding box center [387, 112] width 694 height 66
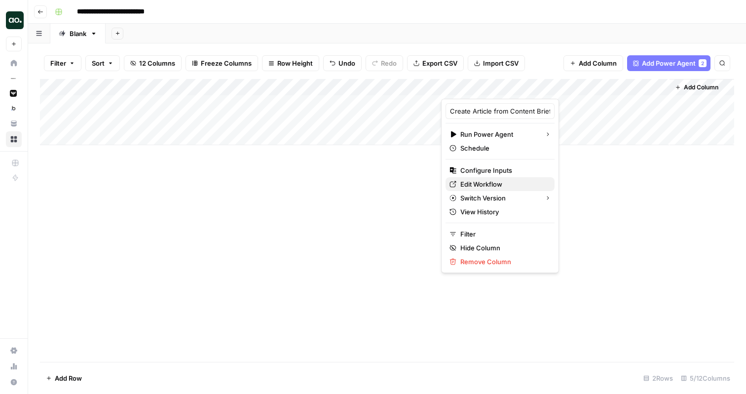
click at [482, 185] on span "Edit Workflow" at bounding box center [503, 184] width 86 height 10
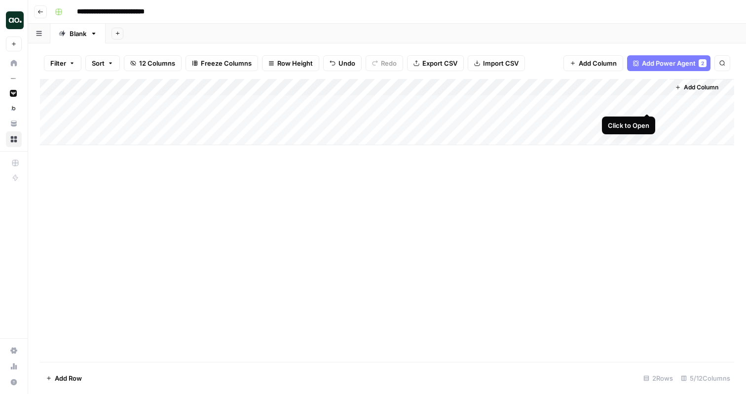
click at [646, 103] on div "Add Column" at bounding box center [387, 112] width 694 height 66
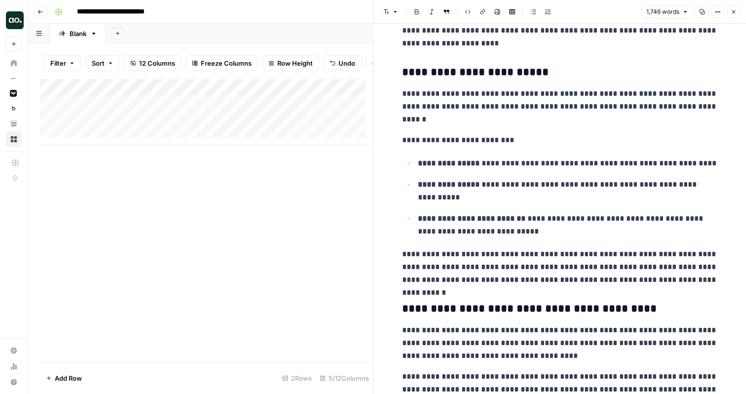
scroll to position [1821, 0]
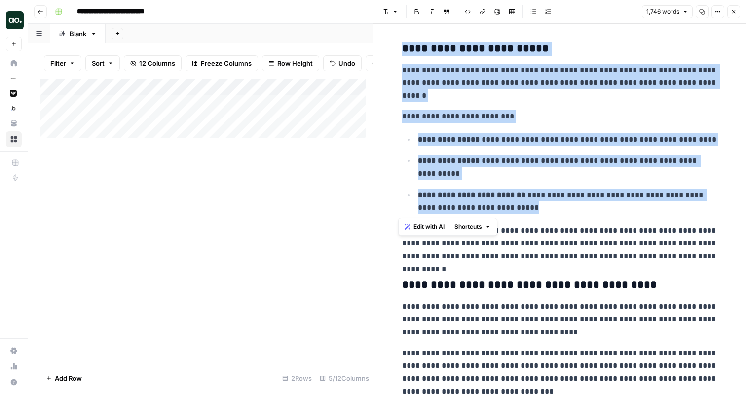
drag, startPoint x: 540, startPoint y: 209, endPoint x: 392, endPoint y: 48, distance: 218.9
click at [396, 48] on div "**********" at bounding box center [560, 144] width 328 height 3850
click at [500, 173] on p "**********" at bounding box center [568, 167] width 300 height 26
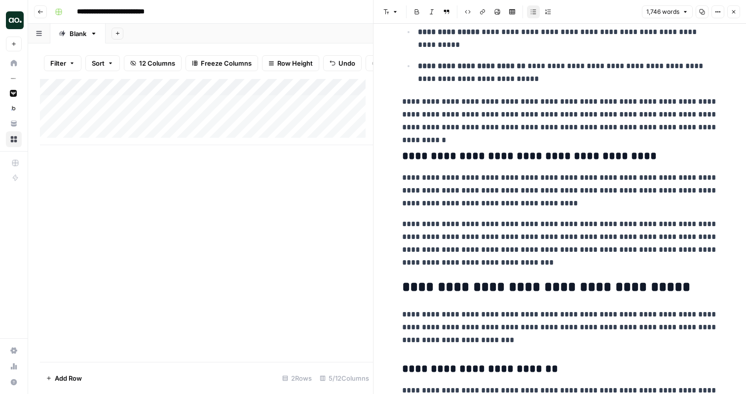
scroll to position [1955, 0]
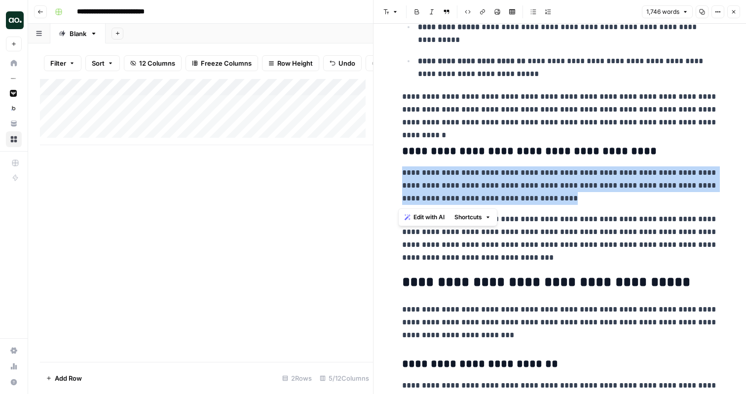
drag, startPoint x: 548, startPoint y: 200, endPoint x: 394, endPoint y: 174, distance: 156.5
click at [396, 174] on div "**********" at bounding box center [560, 10] width 328 height 3850
click at [435, 219] on span "Edit with AI" at bounding box center [428, 217] width 31 height 9
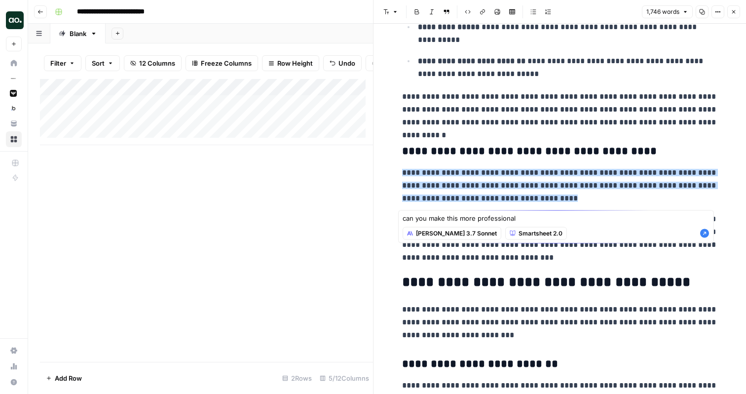
type textarea "can you make this more professional"
click at [709, 238] on icon "button" at bounding box center [704, 233] width 9 height 9
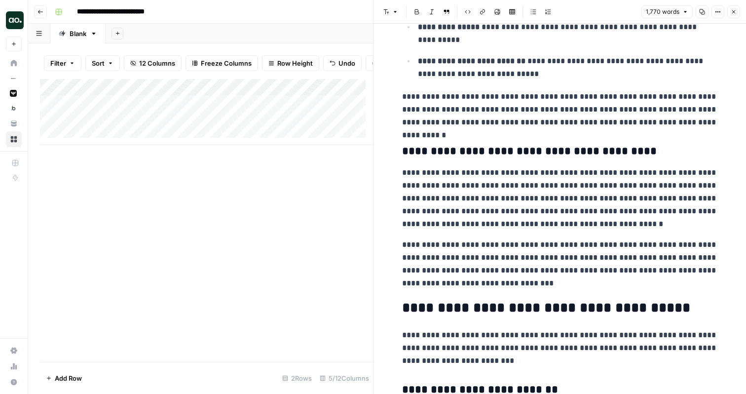
click at [734, 13] on icon "button" at bounding box center [734, 12] width 6 height 6
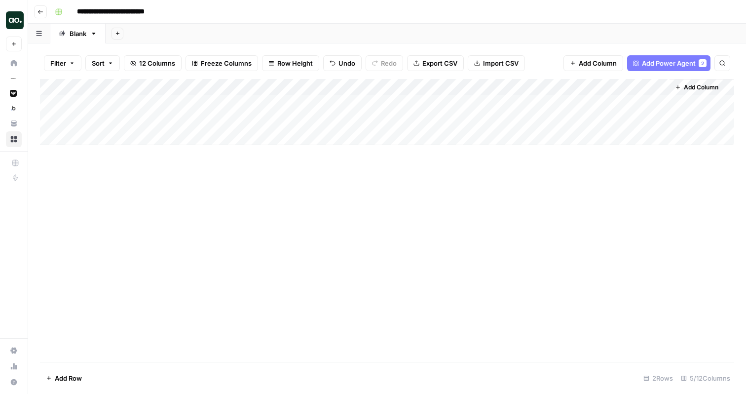
click at [195, 7] on div "**********" at bounding box center [393, 12] width 685 height 16
click at [168, 15] on input "**********" at bounding box center [121, 12] width 97 height 16
type input "**********"
click at [275, 12] on div "**********" at bounding box center [393, 12] width 685 height 16
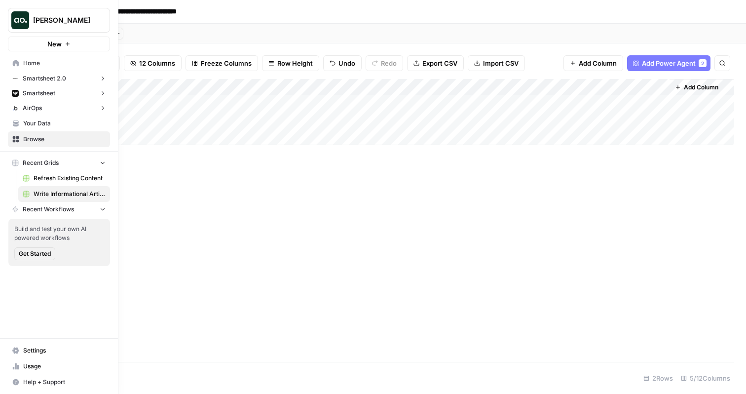
click at [47, 179] on span "Refresh Existing Content" at bounding box center [70, 178] width 72 height 9
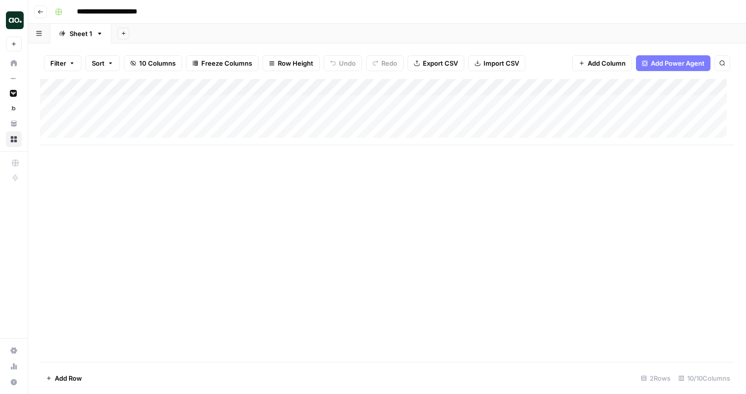
click at [156, 9] on input "**********" at bounding box center [119, 12] width 92 height 16
click at [162, 10] on input "**********" at bounding box center [119, 12] width 92 height 16
type input "**********"
click at [292, 0] on header "**********" at bounding box center [387, 12] width 718 height 24
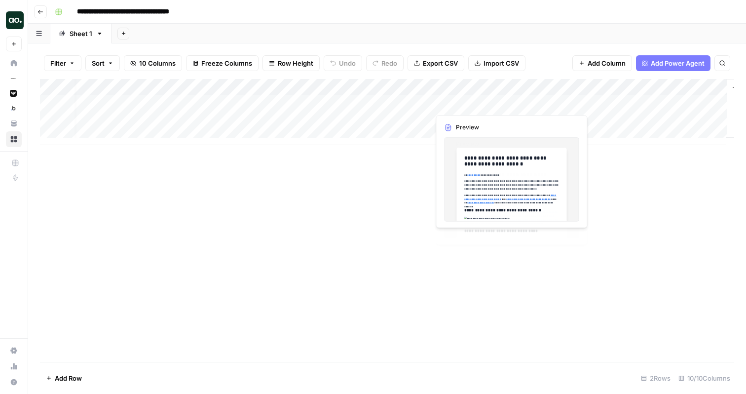
scroll to position [0, 291]
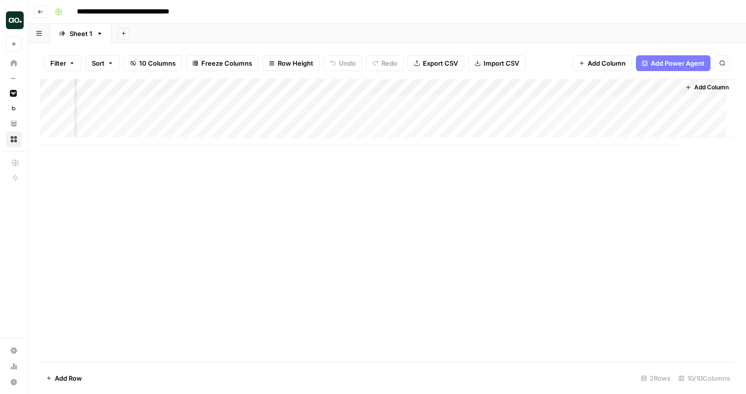
click at [505, 87] on div "Add Column" at bounding box center [387, 112] width 694 height 66
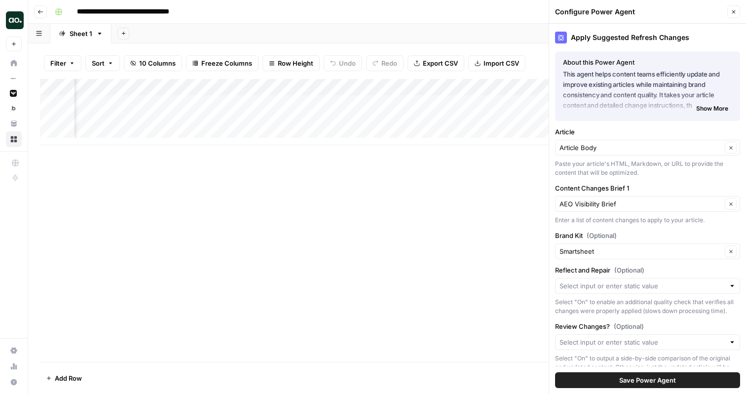
click at [624, 381] on span "Save Power Agent" at bounding box center [647, 380] width 57 height 10
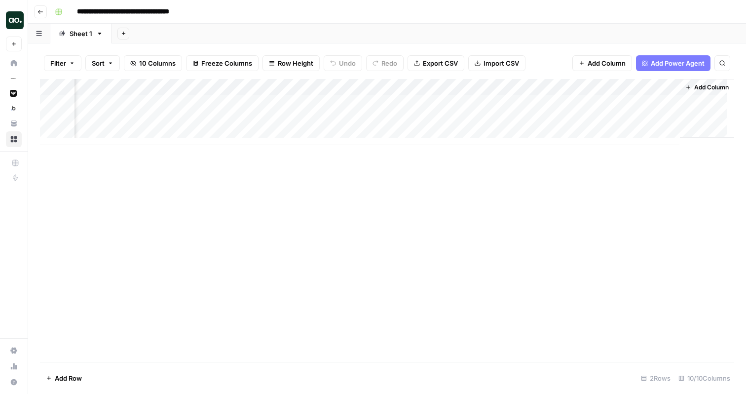
click at [538, 119] on div "Add Column" at bounding box center [387, 112] width 694 height 66
click at [536, 102] on div "Add Column" at bounding box center [387, 112] width 694 height 66
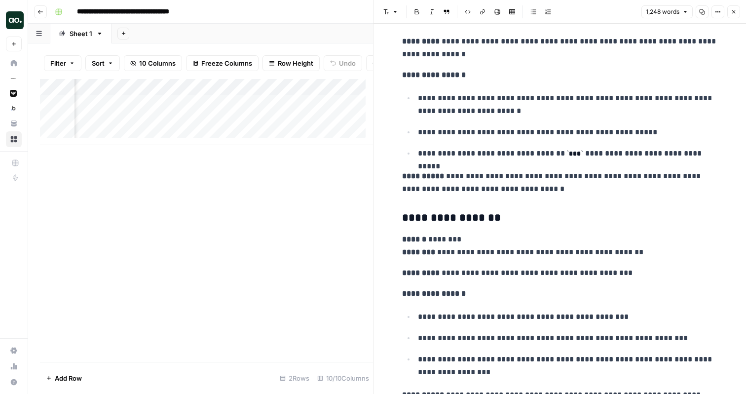
scroll to position [2931, 0]
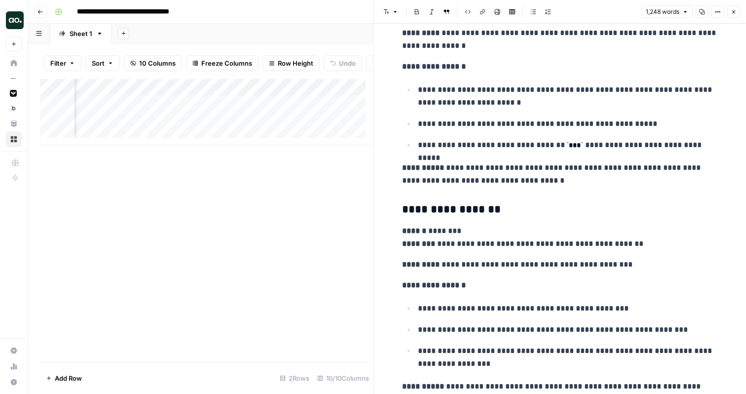
click at [735, 10] on icon "button" at bounding box center [733, 11] width 3 height 3
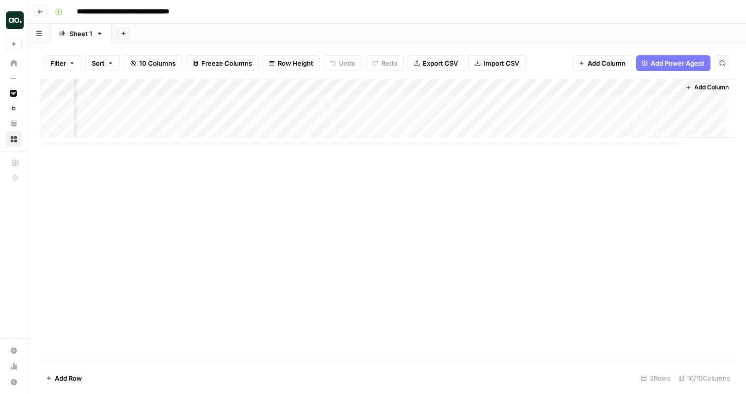
scroll to position [0, 291]
click at [648, 102] on div "Add Column" at bounding box center [387, 112] width 694 height 66
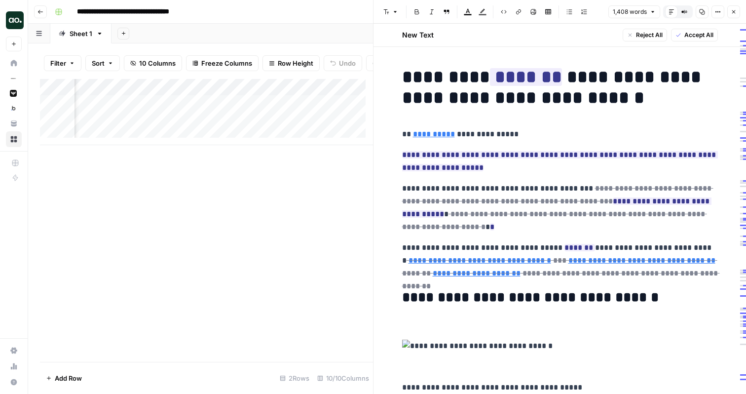
click at [302, 25] on div "Add Sheet" at bounding box center [428, 34] width 634 height 20
click at [732, 11] on icon "button" at bounding box center [734, 12] width 6 height 6
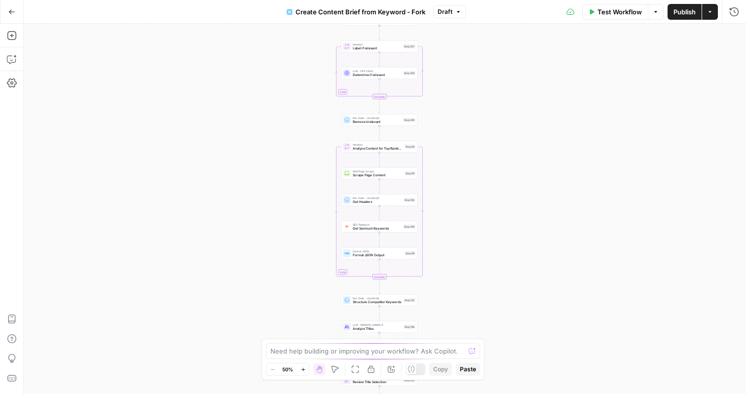
drag, startPoint x: 312, startPoint y: 88, endPoint x: 302, endPoint y: 184, distance: 96.2
click at [302, 184] on div "Workflow Set Inputs Inputs Google Search Perform Google Search Step 51 Loop Ite…" at bounding box center [385, 209] width 722 height 370
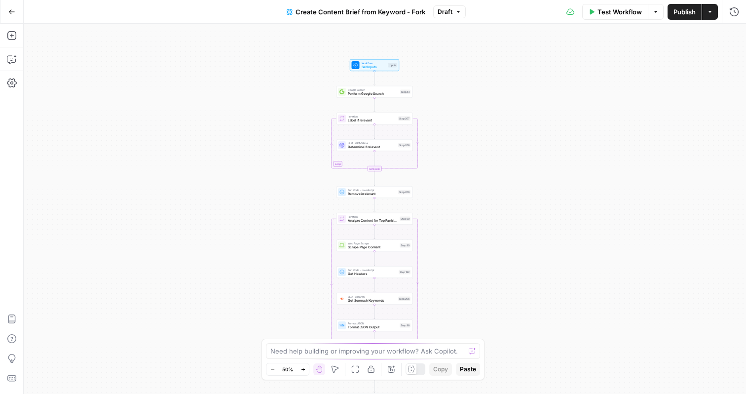
drag, startPoint x: 311, startPoint y: 107, endPoint x: 310, endPoint y: 168, distance: 60.7
click at [310, 168] on div "Workflow Set Inputs Inputs Google Search Perform Google Search Step 51 Loop Ite…" at bounding box center [385, 209] width 722 height 370
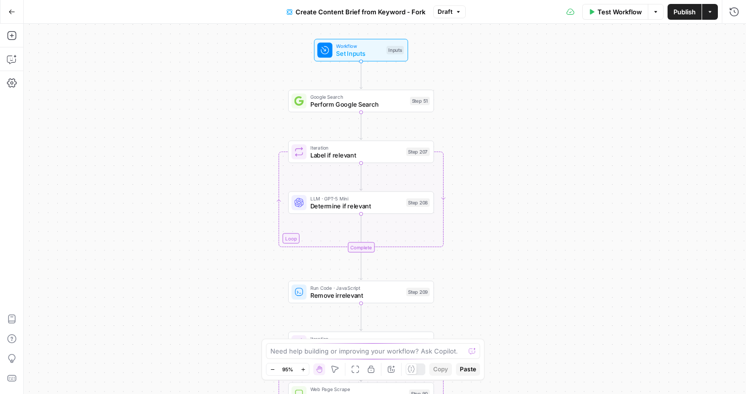
drag, startPoint x: 516, startPoint y: 86, endPoint x: 487, endPoint y: 87, distance: 28.6
click at [487, 87] on div "Workflow Set Inputs Inputs Google Search Perform Google Search Step 51 Loop Ite…" at bounding box center [385, 209] width 722 height 370
click at [366, 53] on span "Set Inputs" at bounding box center [359, 52] width 46 height 9
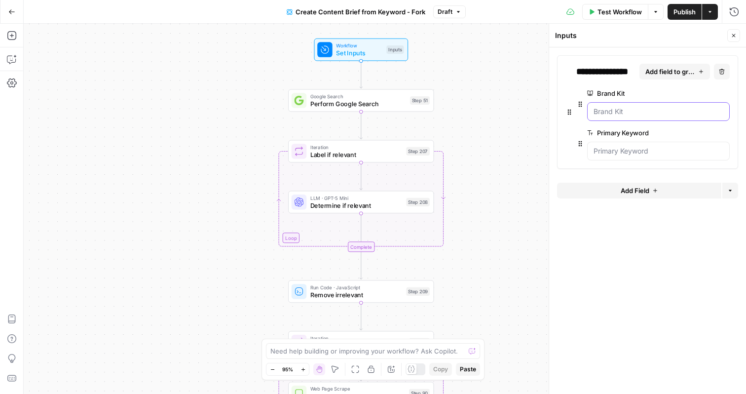
click at [630, 114] on Kit "Brand Kit" at bounding box center [658, 112] width 130 height 10
click at [734, 36] on icon "button" at bounding box center [734, 36] width 6 height 6
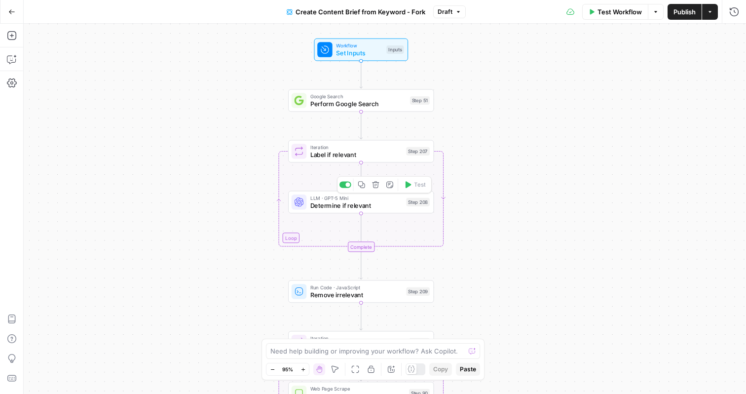
click at [395, 210] on span "Determine if relevant" at bounding box center [356, 204] width 92 height 9
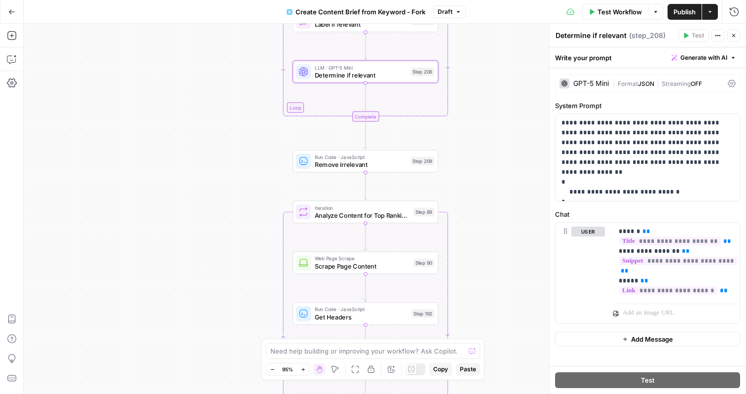
drag, startPoint x: 497, startPoint y: 199, endPoint x: 501, endPoint y: 63, distance: 136.2
click at [501, 63] on div "Workflow Set Inputs Inputs Google Search Perform Google Search Step 51 Loop Ite…" at bounding box center [385, 209] width 722 height 370
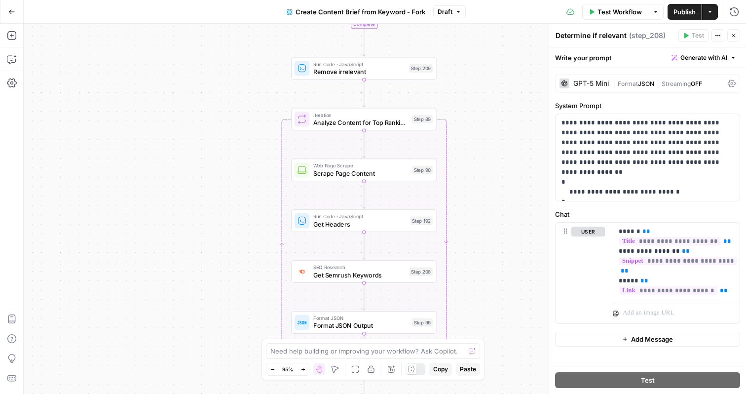
drag, startPoint x: 486, startPoint y: 211, endPoint x: 486, endPoint y: 124, distance: 86.3
click at [486, 124] on div "Workflow Set Inputs Inputs Google Search Perform Google Search Step 51 Loop Ite…" at bounding box center [385, 209] width 722 height 370
drag, startPoint x: 466, startPoint y: 161, endPoint x: 467, endPoint y: 113, distance: 47.4
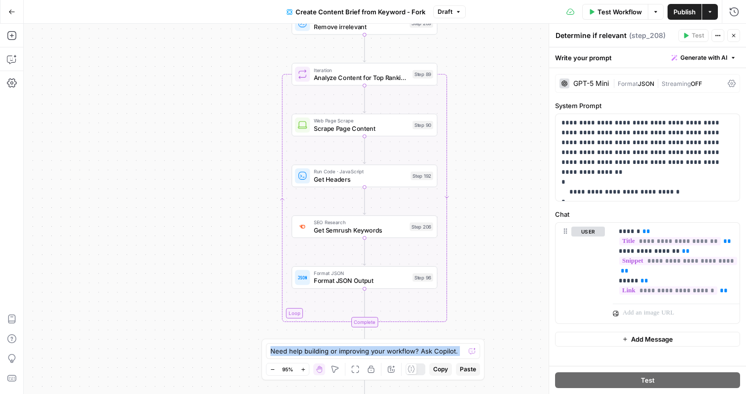
drag, startPoint x: 475, startPoint y: 161, endPoint x: 474, endPoint y: 117, distance: 43.9
click at [474, 117] on div "Workflow Set Inputs Inputs Google Search Perform Google Search Step 51 Loop Ite…" at bounding box center [385, 209] width 722 height 370
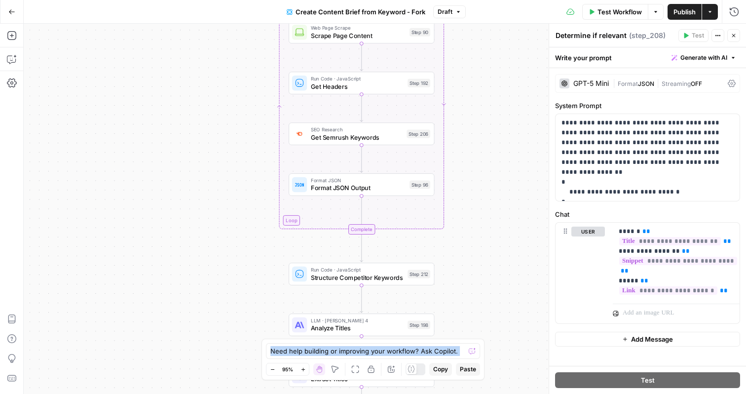
drag, startPoint x: 488, startPoint y: 203, endPoint x: 488, endPoint y: 81, distance: 121.9
click at [488, 81] on div "Workflow Set Inputs Inputs Google Search Perform Google Search Step 51 Loop Ite…" at bounding box center [385, 209] width 722 height 370
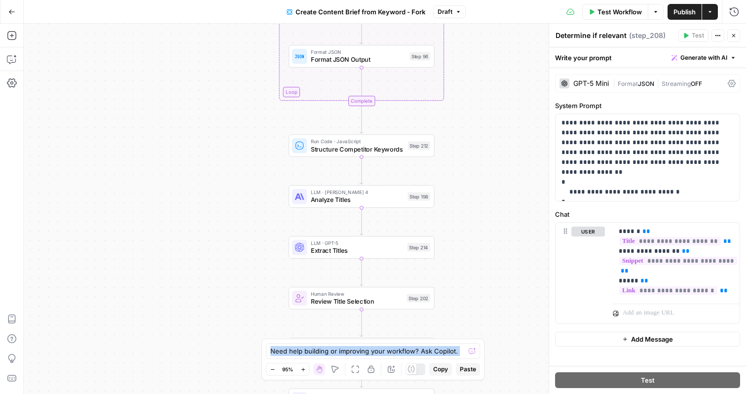
drag, startPoint x: 477, startPoint y: 229, endPoint x: 474, endPoint y: 129, distance: 100.2
click at [474, 129] on div "Workflow Set Inputs Inputs Google Search Perform Google Search Step 51 Loop Ite…" at bounding box center [385, 209] width 722 height 370
click at [734, 34] on icon "button" at bounding box center [734, 36] width 6 height 6
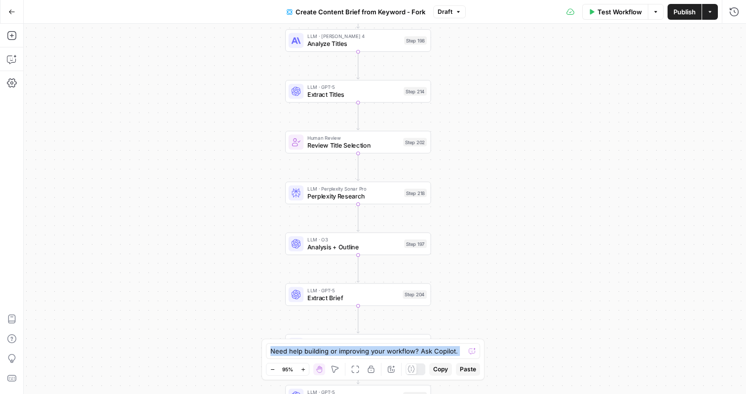
drag, startPoint x: 472, startPoint y: 250, endPoint x: 468, endPoint y: 95, distance: 154.9
click at [469, 95] on div "Workflow Set Inputs Inputs Google Search Perform Google Search Step 51 Loop Ite…" at bounding box center [385, 209] width 722 height 370
click at [371, 242] on span "Analysis + Outline" at bounding box center [353, 246] width 93 height 9
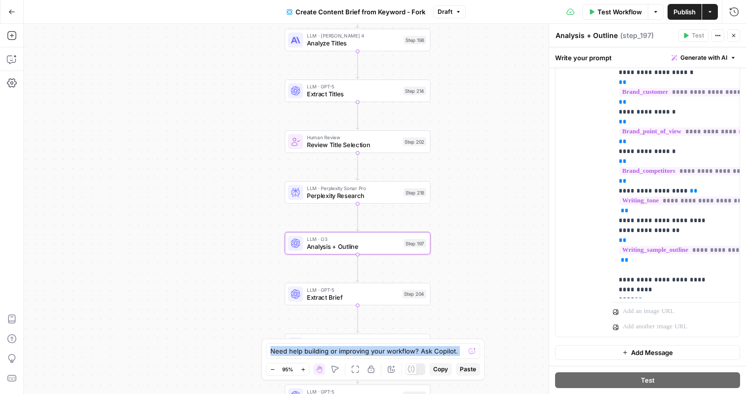
scroll to position [331, 0]
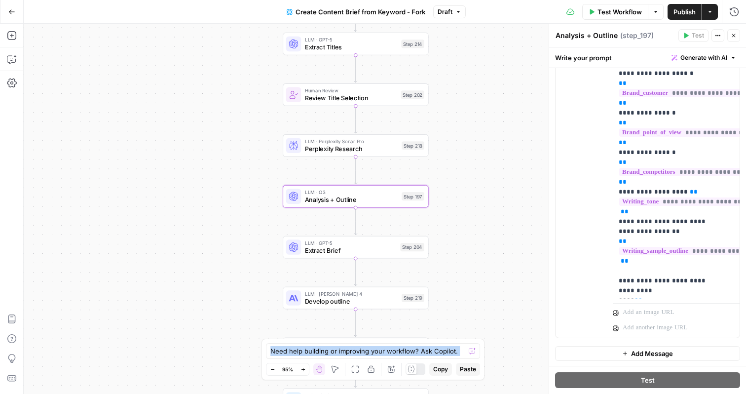
drag, startPoint x: 476, startPoint y: 219, endPoint x: 474, endPoint y: 170, distance: 48.9
click at [474, 170] on div "Workflow Set Inputs Inputs Google Search Perform Google Search Step 51 Loop Ite…" at bounding box center [385, 209] width 722 height 370
click at [355, 249] on span "Extract Brief" at bounding box center [350, 248] width 92 height 9
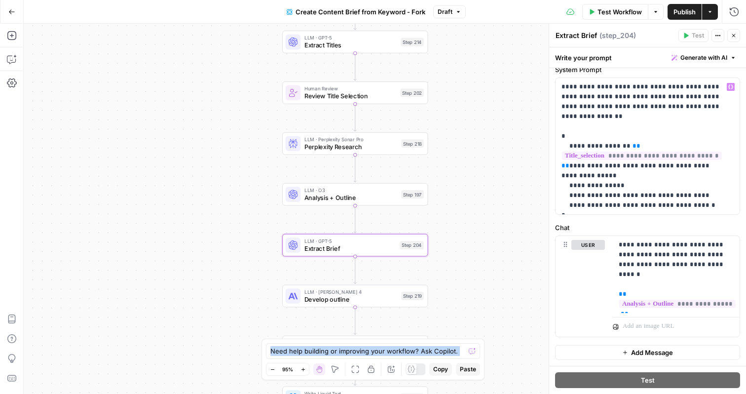
scroll to position [37, 0]
click at [366, 302] on span "Develop outline" at bounding box center [350, 299] width 93 height 9
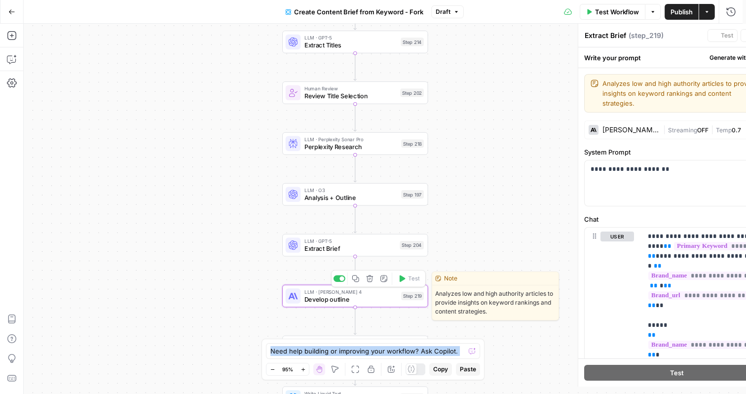
type textarea "Develop outline"
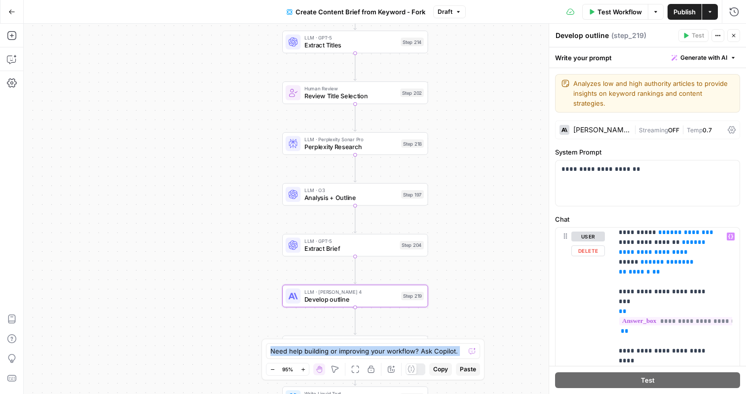
scroll to position [478, 0]
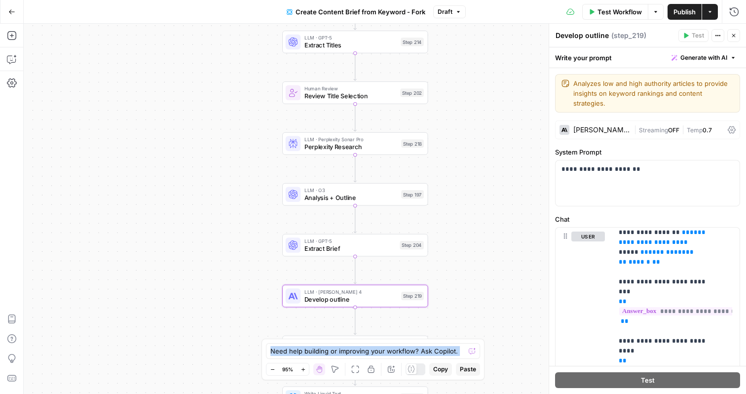
click at [15, 12] on button "Go Back" at bounding box center [12, 12] width 18 height 18
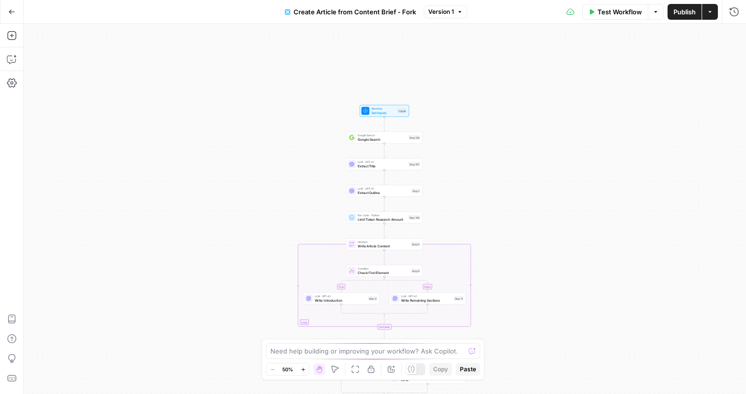
drag, startPoint x: 476, startPoint y: 89, endPoint x: 475, endPoint y: 169, distance: 79.4
click at [475, 169] on div "true false true false Workflow Set Inputs Inputs Google Search Google Search St…" at bounding box center [385, 209] width 722 height 370
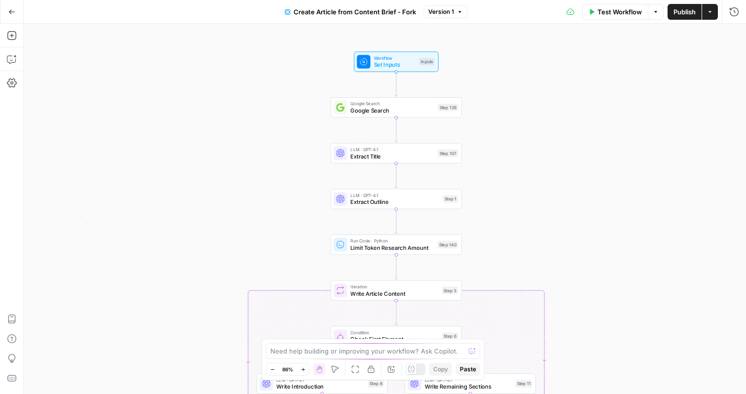
click at [404, 111] on span "Google Search" at bounding box center [392, 110] width 84 height 8
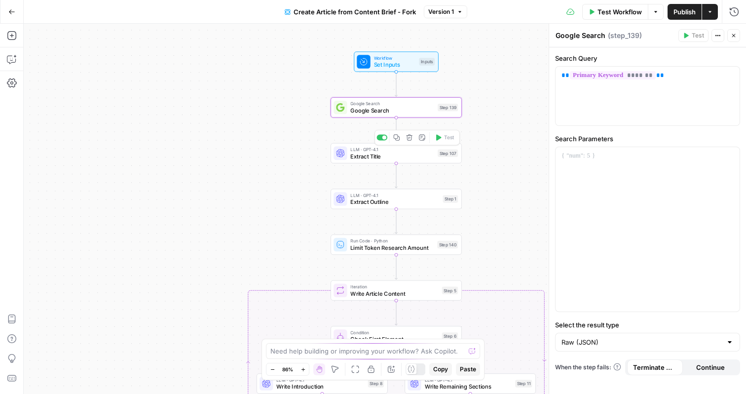
click at [411, 155] on span "Extract Title" at bounding box center [392, 156] width 84 height 8
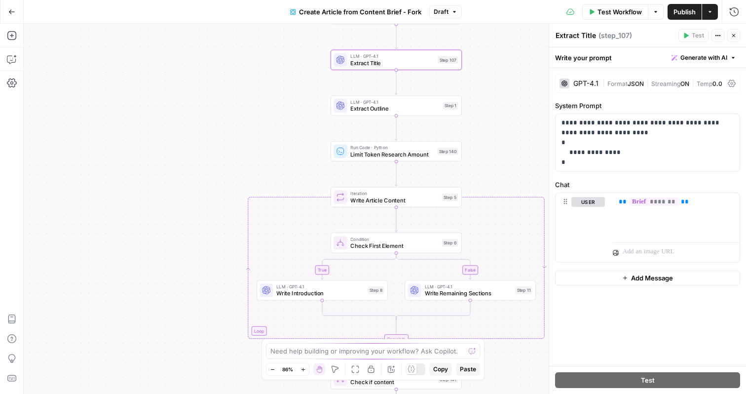
drag, startPoint x: 490, startPoint y: 218, endPoint x: 488, endPoint y: 109, distance: 108.5
click at [489, 109] on div "true false false true Workflow Set Inputs Inputs Google Search Google Search St…" at bounding box center [385, 209] width 722 height 370
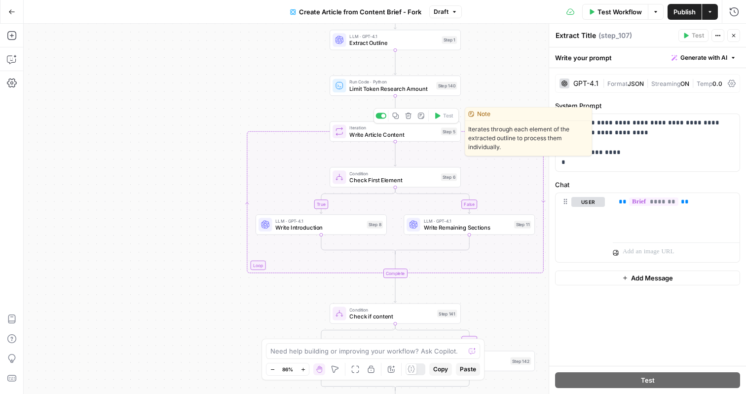
click at [407, 135] on span "Write Article Content" at bounding box center [393, 134] width 88 height 8
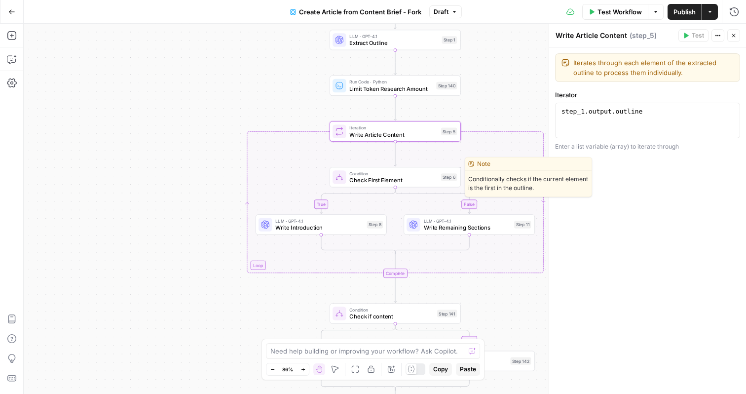
click at [421, 183] on span "Check First Element" at bounding box center [393, 180] width 88 height 8
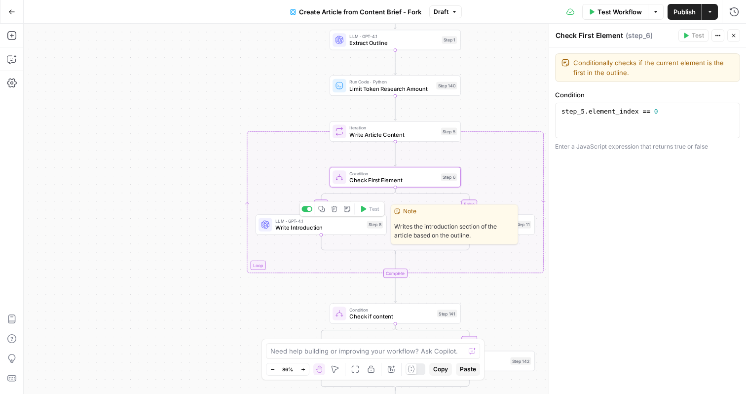
click at [351, 228] on span "Write Introduction" at bounding box center [319, 227] width 88 height 8
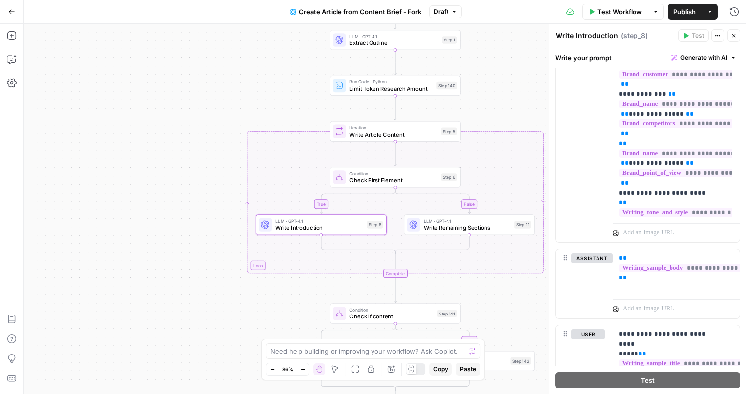
scroll to position [414, 0]
click at [488, 235] on div "true false false true Workflow Set Inputs Inputs Google Search Google Search St…" at bounding box center [385, 209] width 722 height 370
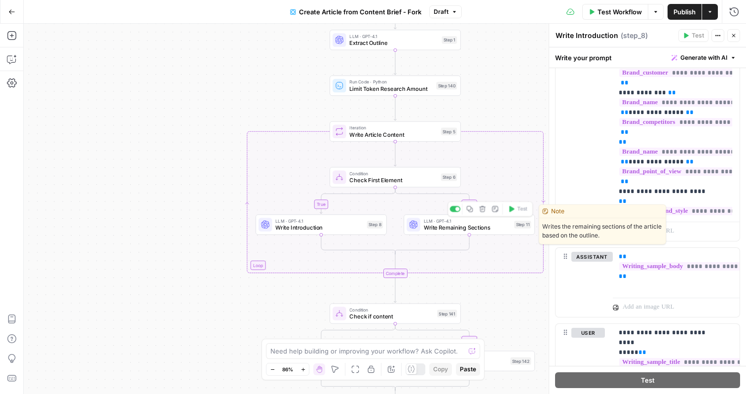
click at [490, 227] on span "Write Remaining Sections" at bounding box center [467, 227] width 87 height 8
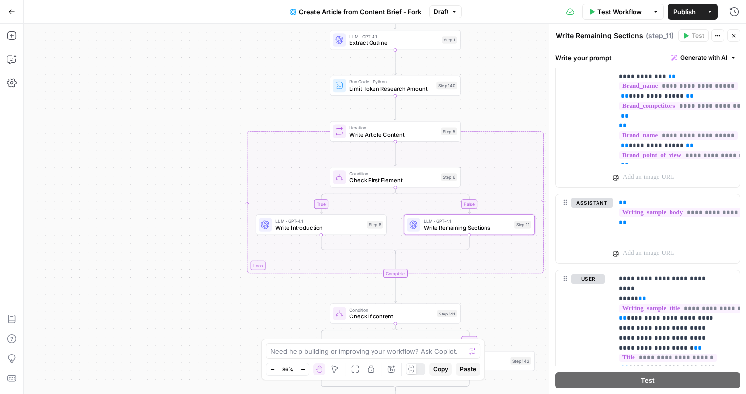
scroll to position [462, 0]
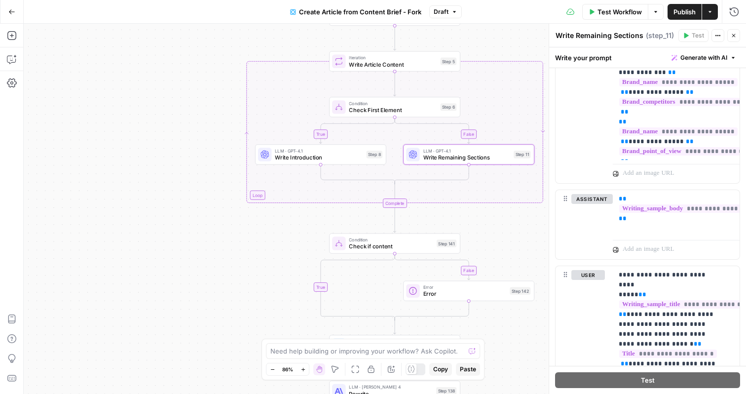
drag, startPoint x: 497, startPoint y: 297, endPoint x: 495, endPoint y: 168, distance: 129.3
click at [495, 168] on div "true false false true Workflow Set Inputs Inputs Google Search Google Search St…" at bounding box center [385, 209] width 722 height 370
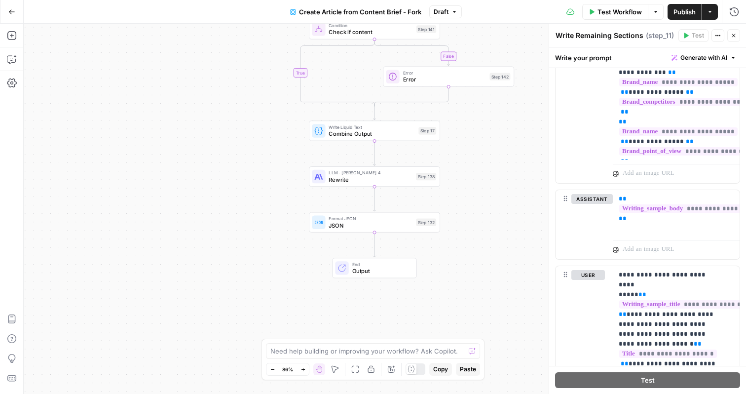
drag, startPoint x: 482, startPoint y: 299, endPoint x: 464, endPoint y: 145, distance: 155.5
click at [464, 145] on div "true false false true Workflow Set Inputs Inputs Google Search Google Search St…" at bounding box center [385, 209] width 722 height 370
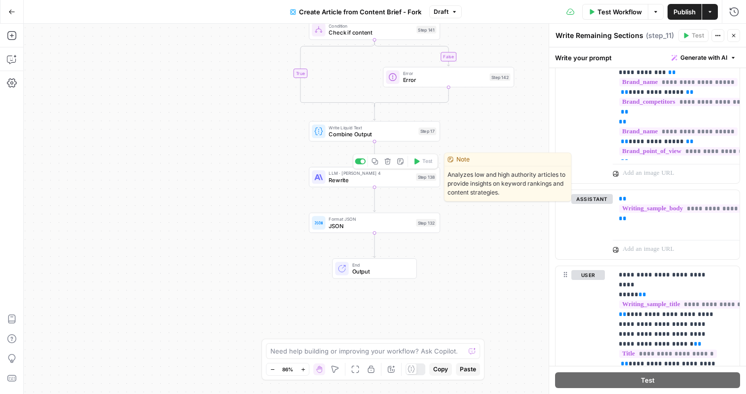
click at [380, 181] on span "Rewrite" at bounding box center [371, 180] width 84 height 8
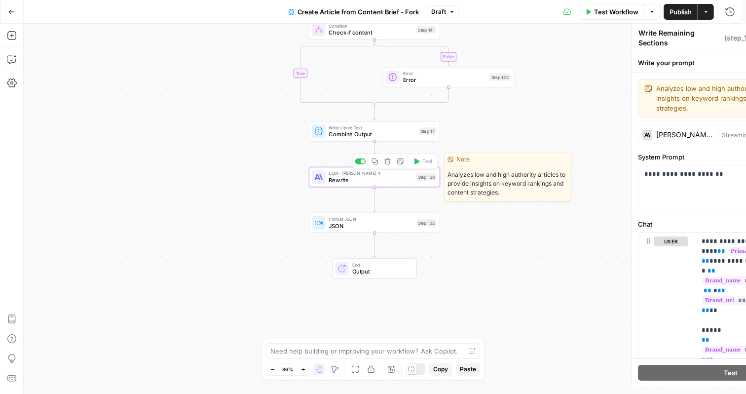
type textarea "Rewrite"
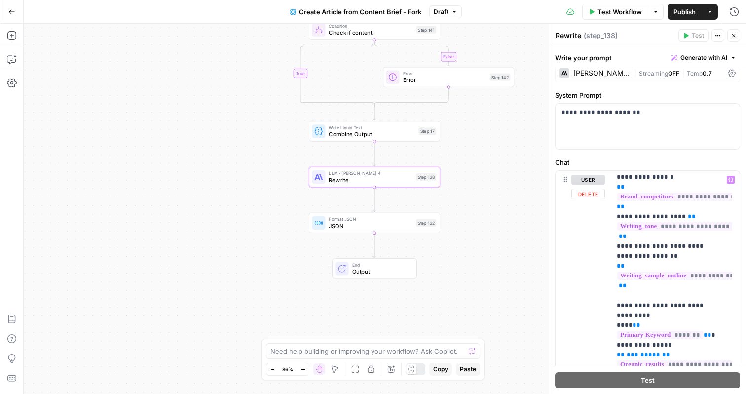
scroll to position [63, 0]
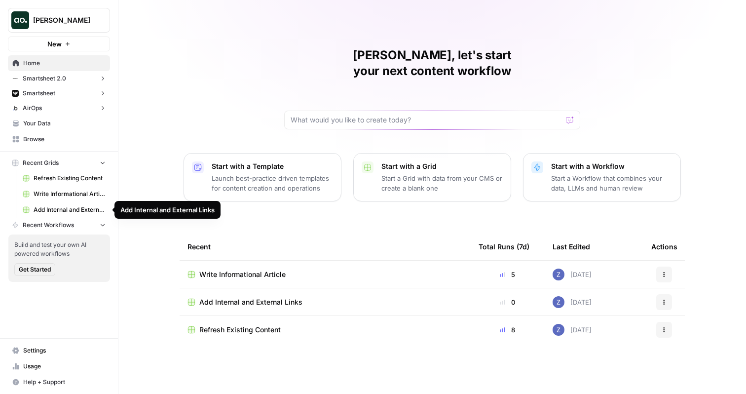
click at [57, 212] on span "Add Internal and External Links" at bounding box center [70, 209] width 72 height 9
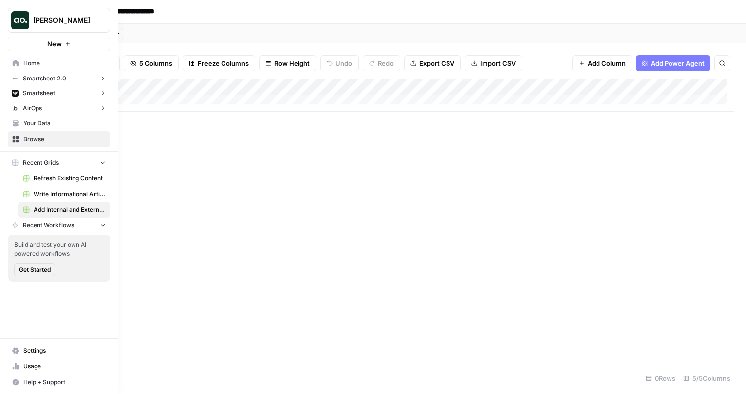
click at [56, 44] on span "New" at bounding box center [54, 44] width 14 height 10
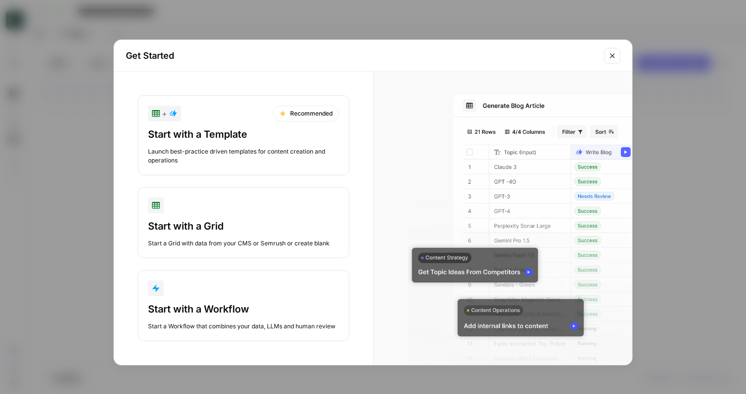
click at [249, 137] on div "Start with a Template" at bounding box center [243, 134] width 191 height 14
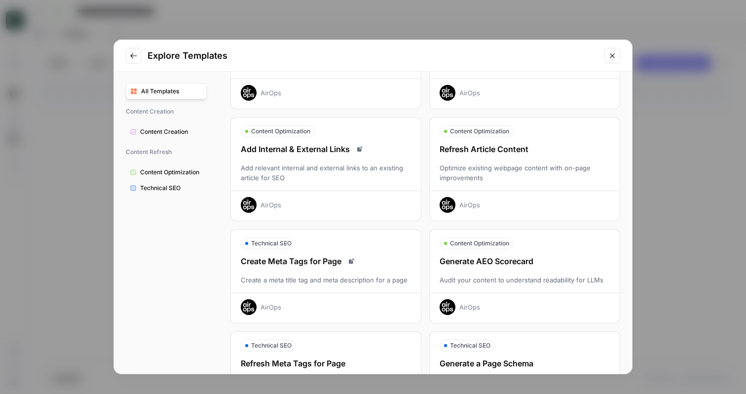
scroll to position [108, 0]
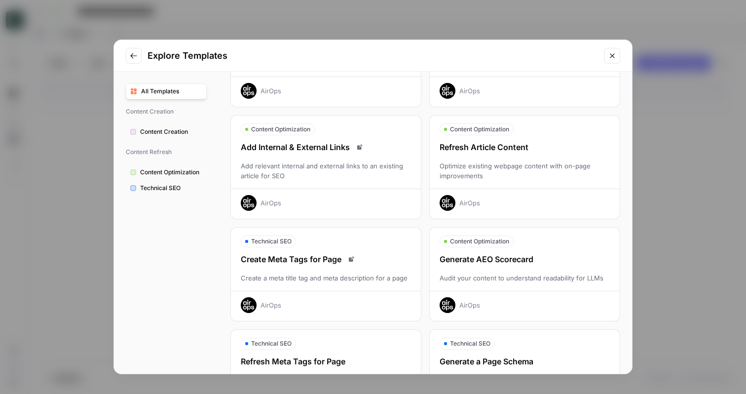
click at [338, 166] on div "Add relevant internal and external links to an existing article for SEO" at bounding box center [326, 171] width 190 height 20
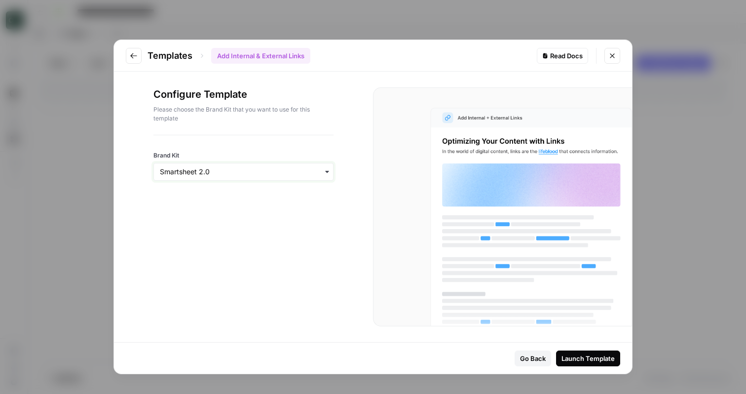
click at [223, 167] on input "Brand Kit" at bounding box center [243, 172] width 167 height 10
click at [210, 219] on div "Smartsheet" at bounding box center [243, 217] width 179 height 19
click at [569, 350] on button "Launch Template" at bounding box center [588, 358] width 64 height 16
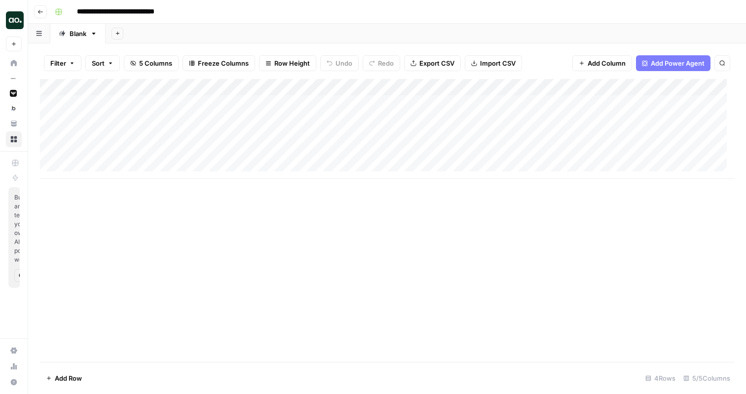
click at [309, 103] on div "Add Column" at bounding box center [387, 129] width 694 height 100
click at [362, 86] on div "Add Column" at bounding box center [387, 129] width 694 height 100
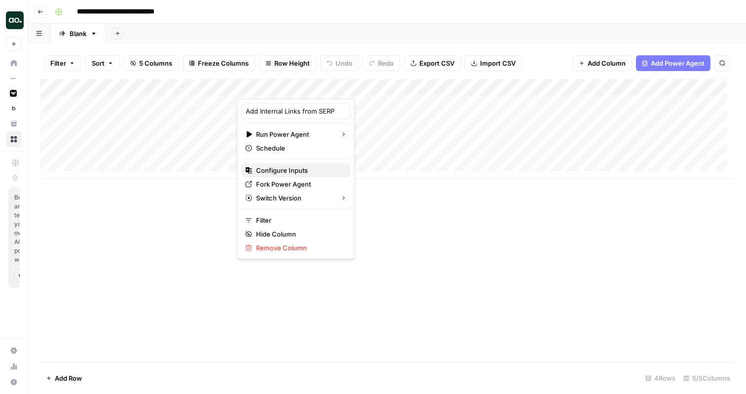
click at [309, 167] on span "Configure Inputs" at bounding box center [299, 170] width 86 height 10
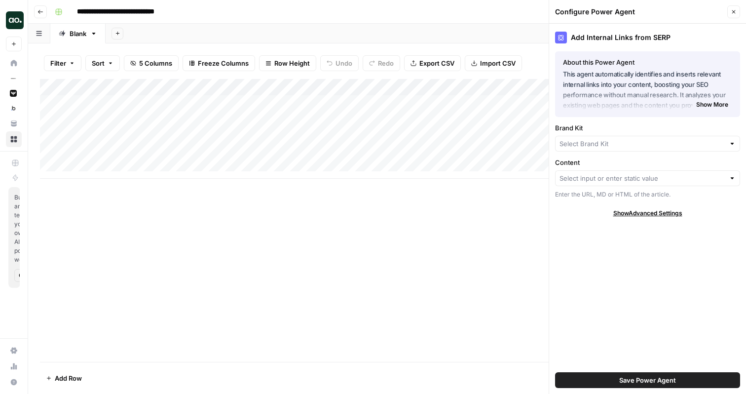
type input "Smartsheet"
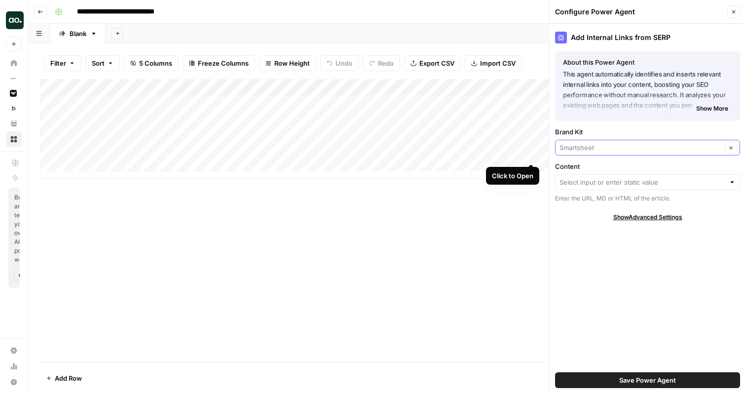
click at [617, 147] on input "Brand Kit" at bounding box center [640, 148] width 162 height 10
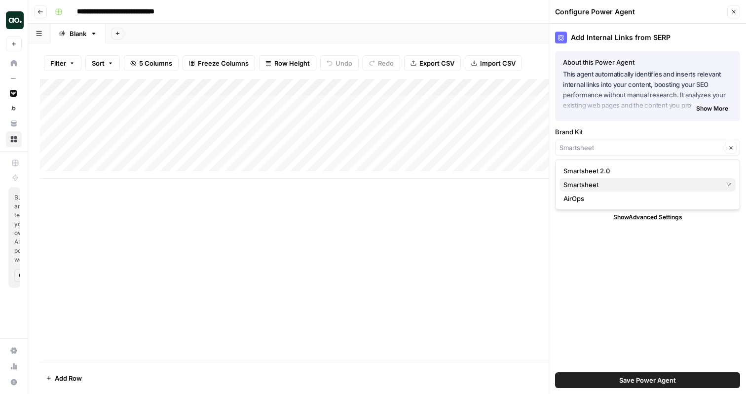
click at [600, 184] on span "Smartsheet" at bounding box center [640, 185] width 155 height 10
type input "Smartsheet"
click at [606, 184] on input "Content" at bounding box center [641, 182] width 165 height 10
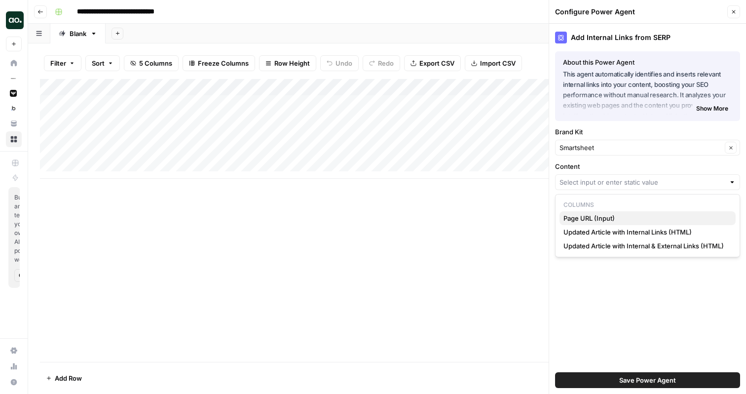
click at [600, 215] on span "Page URL (Input)" at bounding box center [645, 218] width 164 height 10
type input "Page URL (Input)"
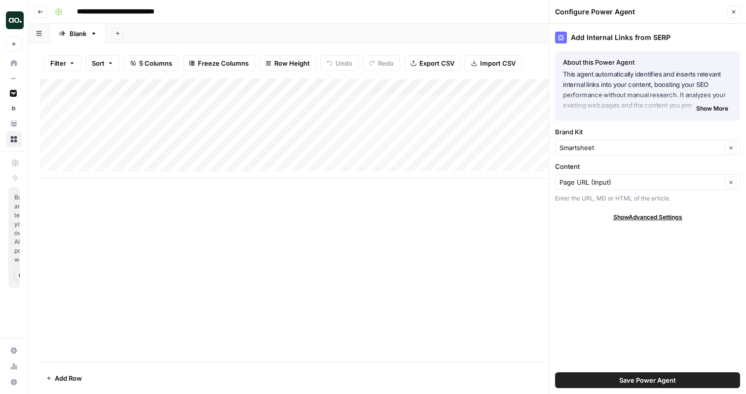
click at [585, 375] on button "Save Power Agent" at bounding box center [647, 380] width 185 height 16
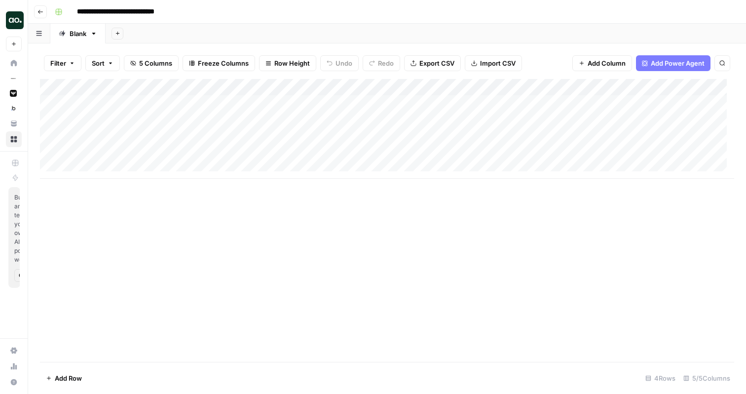
click at [307, 101] on div "Add Column" at bounding box center [387, 129] width 694 height 100
click at [307, 120] on div "Add Column" at bounding box center [387, 129] width 694 height 100
click at [605, 103] on div "Add Column" at bounding box center [387, 129] width 694 height 100
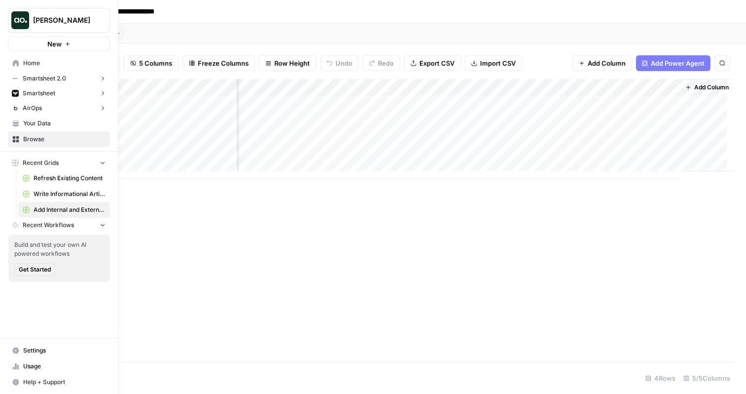
click at [51, 134] on link "Browse" at bounding box center [59, 139] width 102 height 16
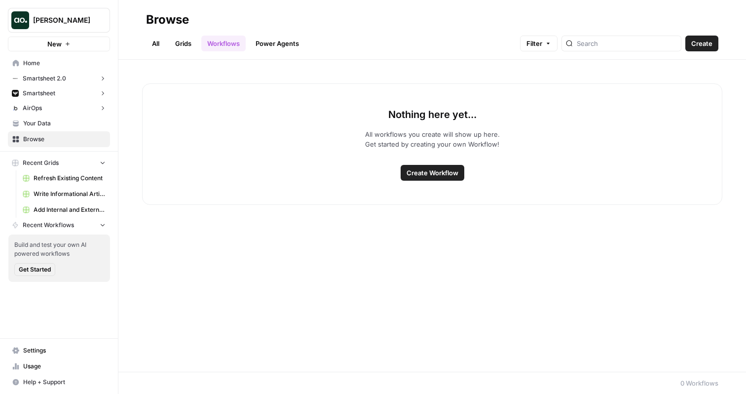
click at [195, 41] on link "Grids" at bounding box center [183, 44] width 28 height 16
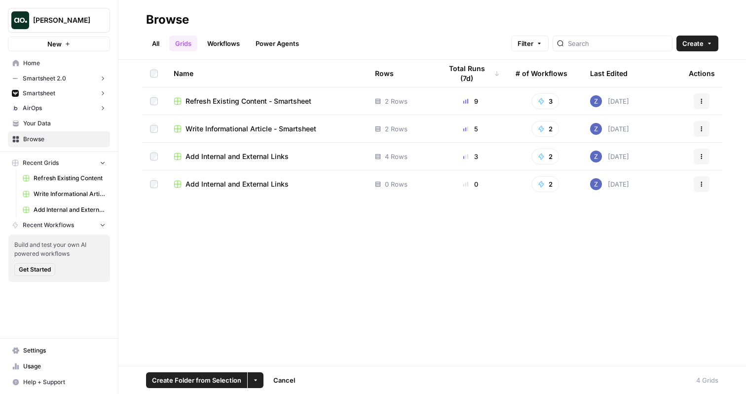
click at [153, 178] on td at bounding box center [154, 184] width 24 height 28
click at [253, 378] on icon "button" at bounding box center [256, 380] width 6 height 6
click at [272, 356] on span "Delete" at bounding box center [278, 357] width 25 height 10
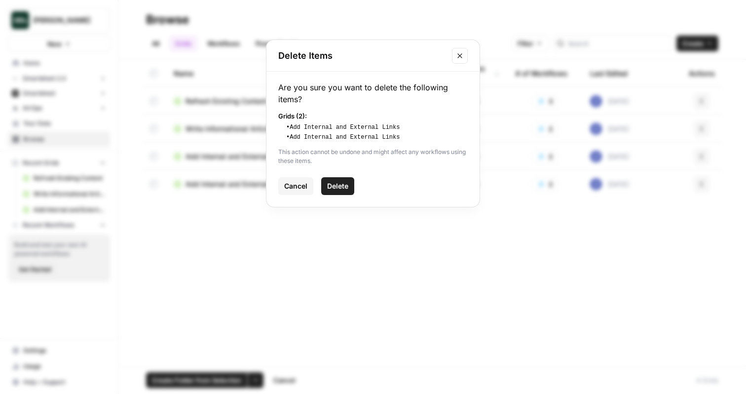
click at [342, 185] on span "Delete" at bounding box center [337, 186] width 21 height 10
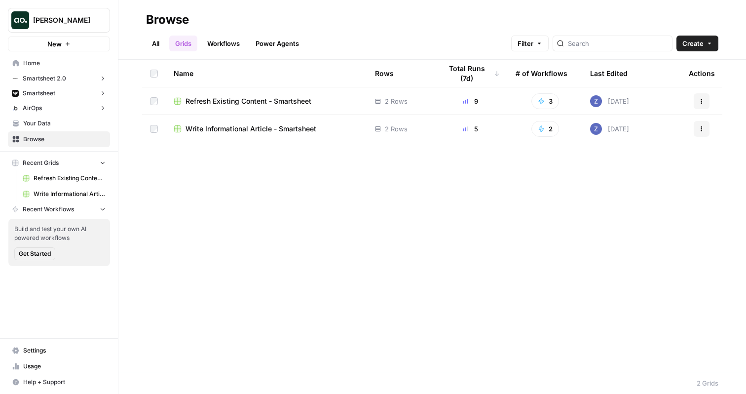
click at [67, 47] on button "New" at bounding box center [59, 44] width 102 height 15
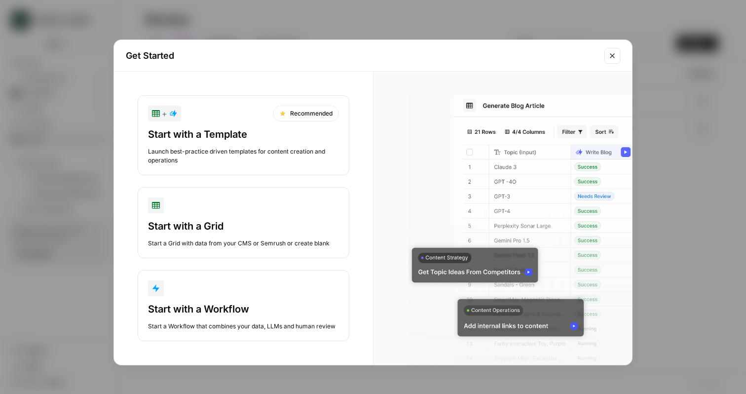
click at [237, 123] on button "+ Recommended Start with a Template Launch best-practice driven templates for c…" at bounding box center [244, 135] width 212 height 80
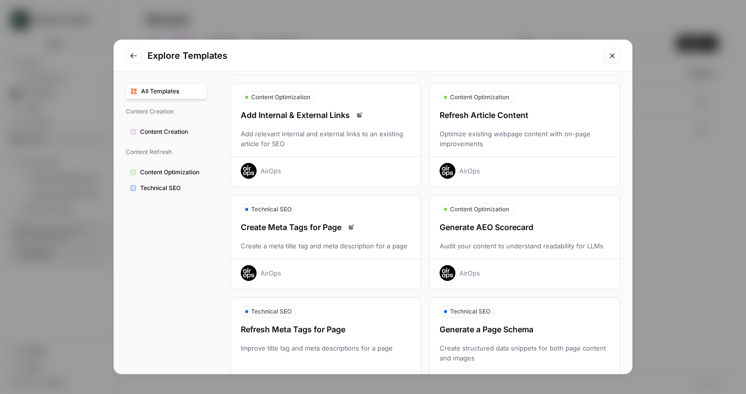
scroll to position [134, 0]
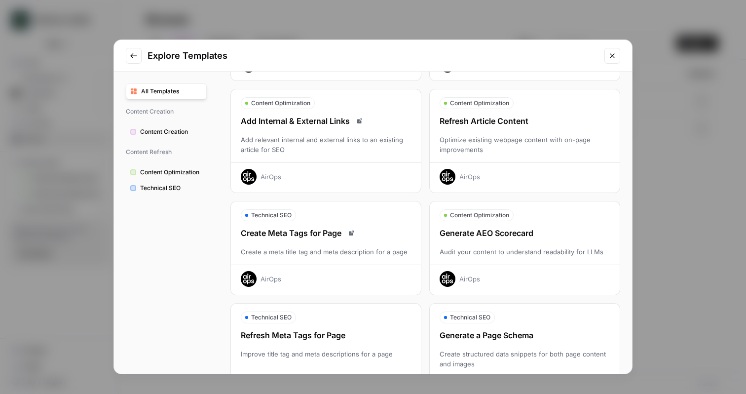
click at [368, 140] on div "Add relevant internal and external links to an existing article for SEO" at bounding box center [326, 145] width 190 height 20
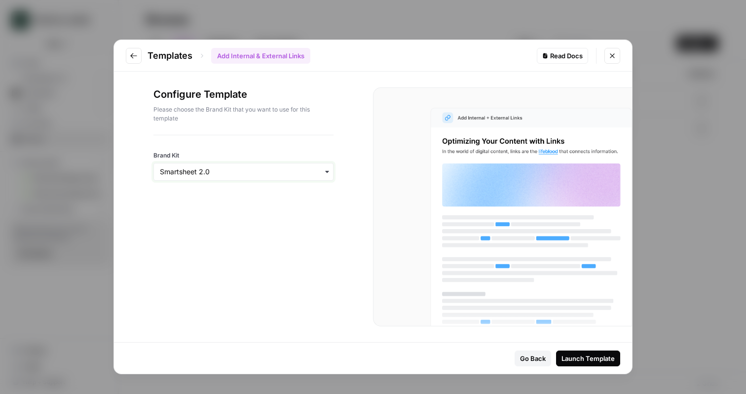
click at [290, 167] on input "Brand Kit" at bounding box center [243, 172] width 167 height 10
click at [268, 217] on div "Smartsheet" at bounding box center [243, 217] width 179 height 19
click at [574, 358] on div "Launch Template" at bounding box center [587, 358] width 53 height 10
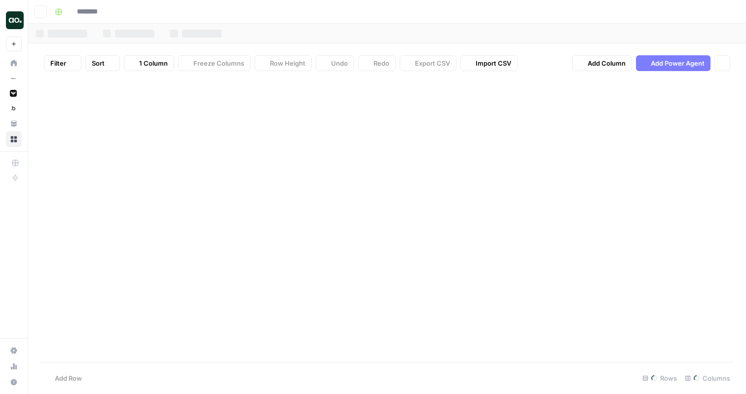
type input "**********"
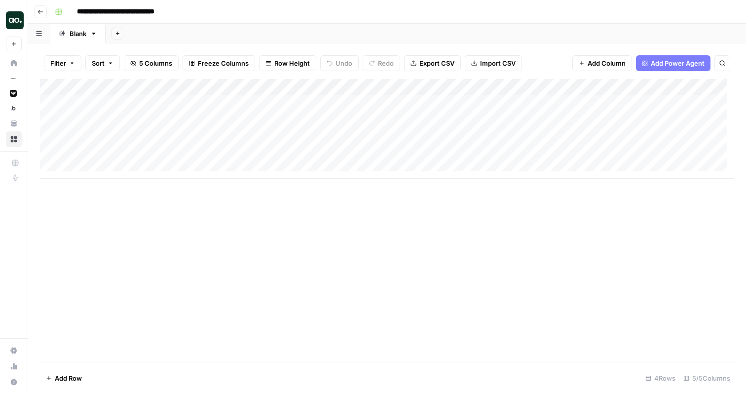
click at [359, 87] on div "Add Column" at bounding box center [387, 129] width 694 height 100
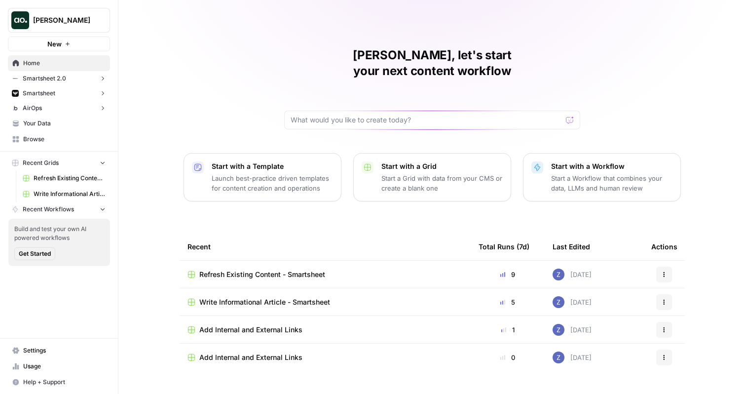
click at [63, 46] on button "New" at bounding box center [59, 44] width 102 height 15
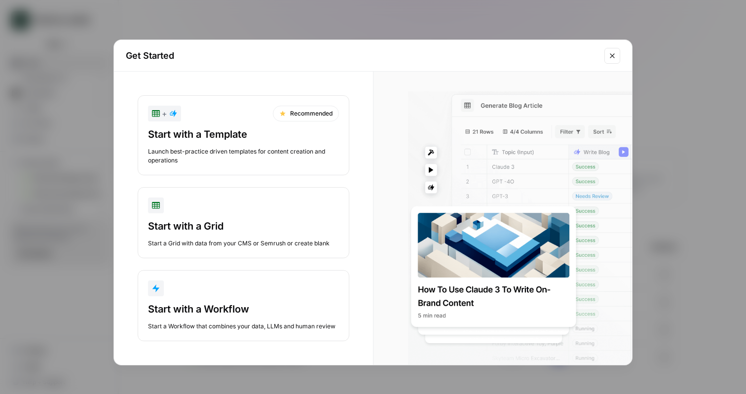
click at [63, 36] on div "Get Started + Recommended Start with a Template Launch best-practice driven tem…" at bounding box center [373, 197] width 746 height 394
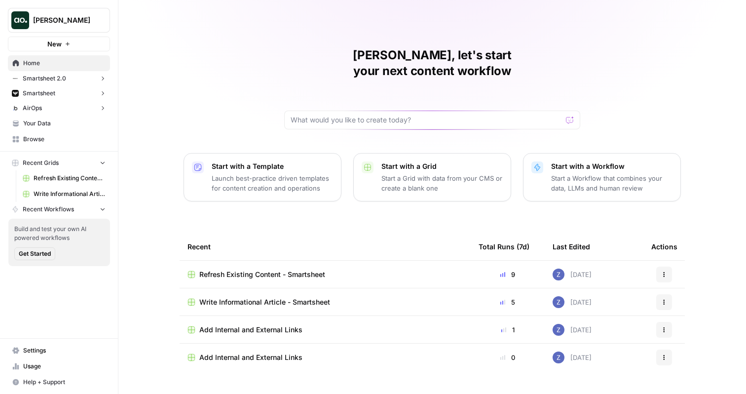
click at [59, 23] on span "[PERSON_NAME]" at bounding box center [63, 20] width 60 height 10
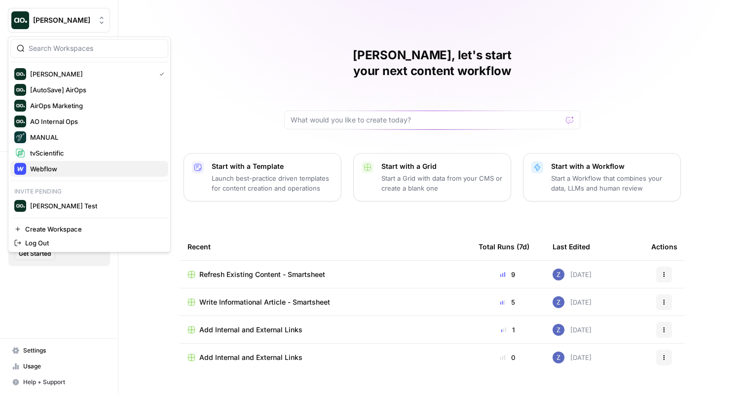
click at [57, 172] on span "Webflow" at bounding box center [95, 169] width 130 height 10
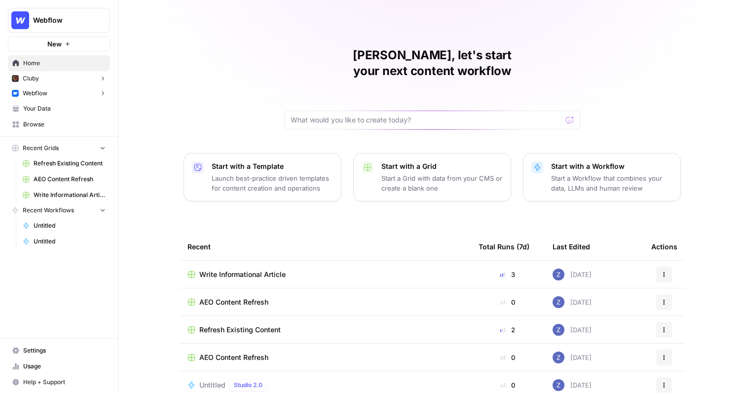
click at [65, 98] on button "Webflow" at bounding box center [59, 93] width 102 height 15
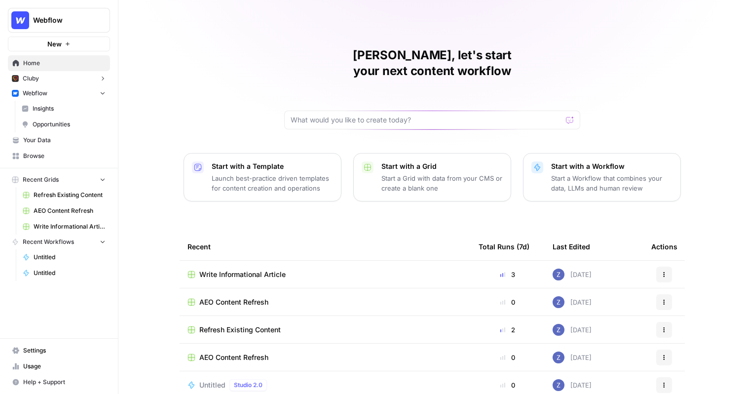
click at [65, 127] on span "Opportunities" at bounding box center [69, 124] width 73 height 9
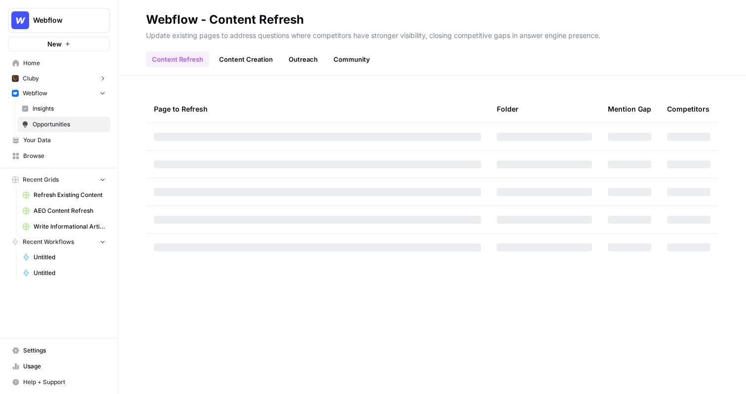
click at [348, 60] on link "Community" at bounding box center [352, 59] width 48 height 16
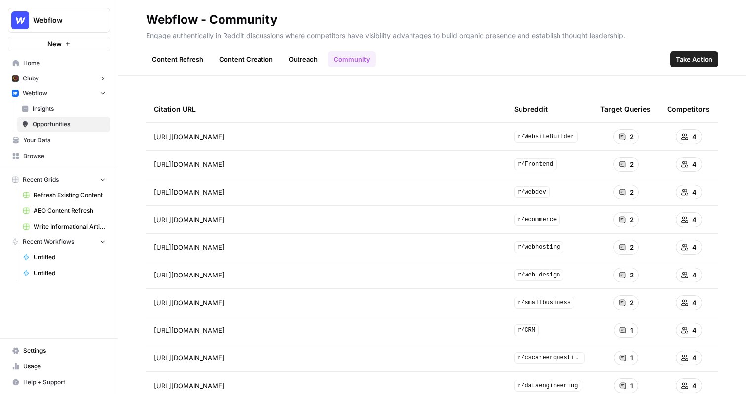
click at [687, 60] on span "Take Action" at bounding box center [694, 59] width 37 height 10
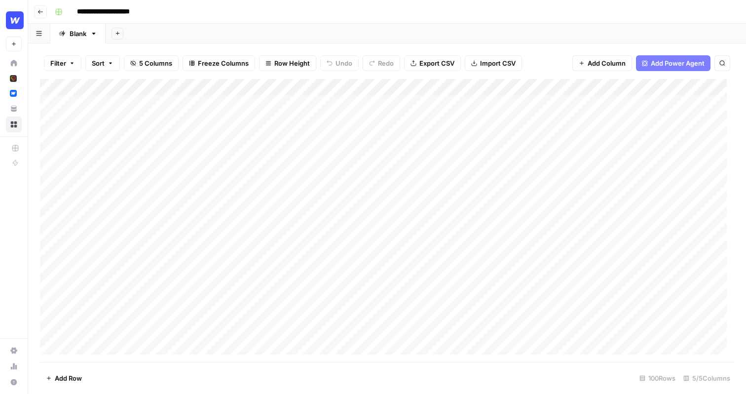
click at [378, 86] on div "Add Column" at bounding box center [387, 220] width 694 height 283
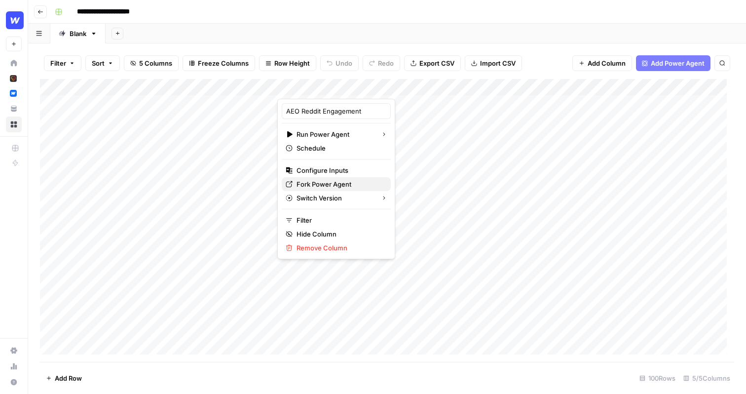
click at [332, 186] on span "Fork Power Agent" at bounding box center [340, 184] width 86 height 10
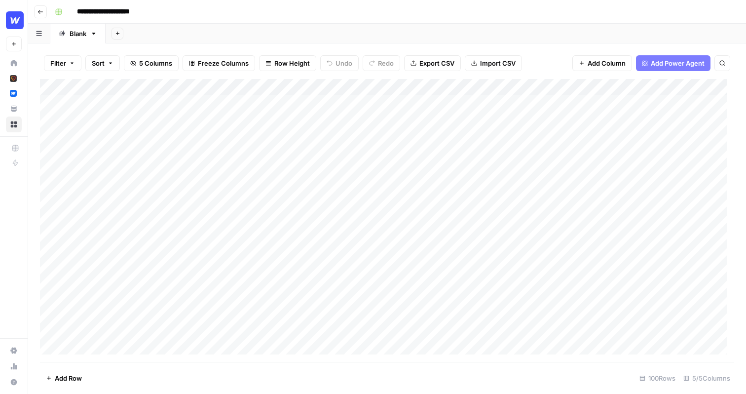
click at [339, 102] on div "Add Column" at bounding box center [387, 220] width 694 height 283
click at [376, 101] on div "Add Column" at bounding box center [387, 220] width 694 height 283
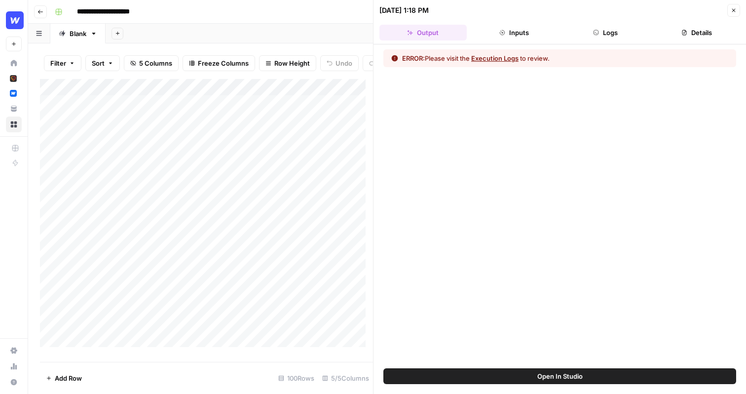
click at [731, 6] on button "Close" at bounding box center [733, 10] width 13 height 13
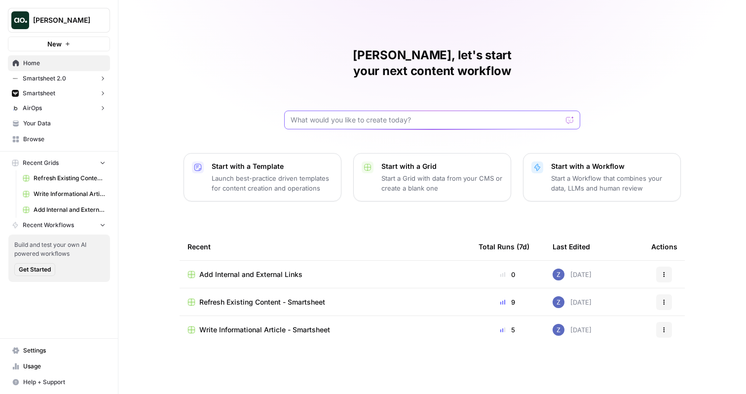
click at [322, 115] on input "text" at bounding box center [426, 120] width 271 height 10
type input "can you create me a workflow that takes a webinar and turns into a linkedin post"
click button "Send" at bounding box center [570, 119] width 13 height 13
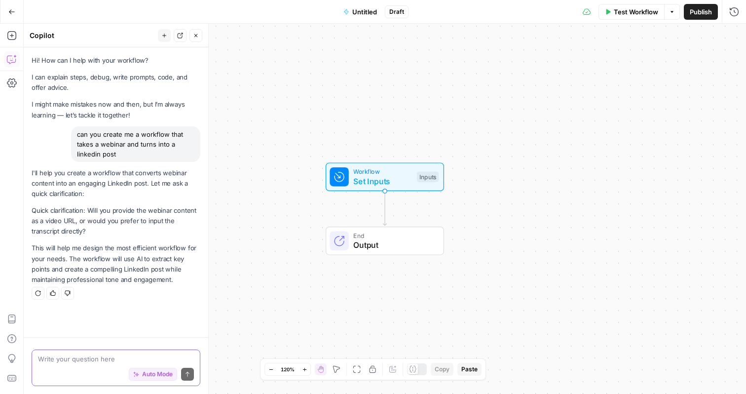
click at [89, 358] on textarea at bounding box center [116, 359] width 156 height 10
type textarea "url"
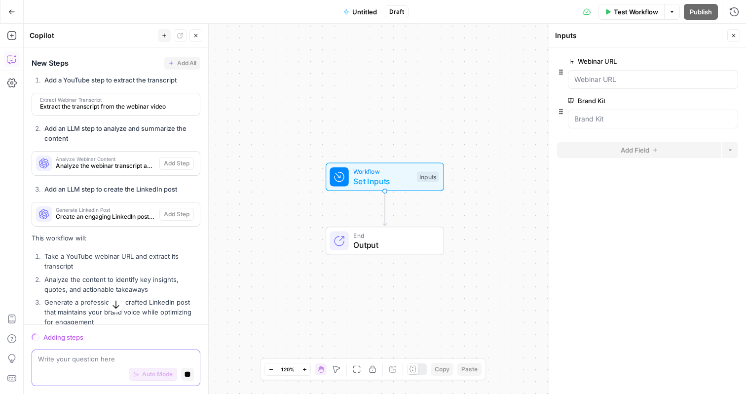
scroll to position [547, 0]
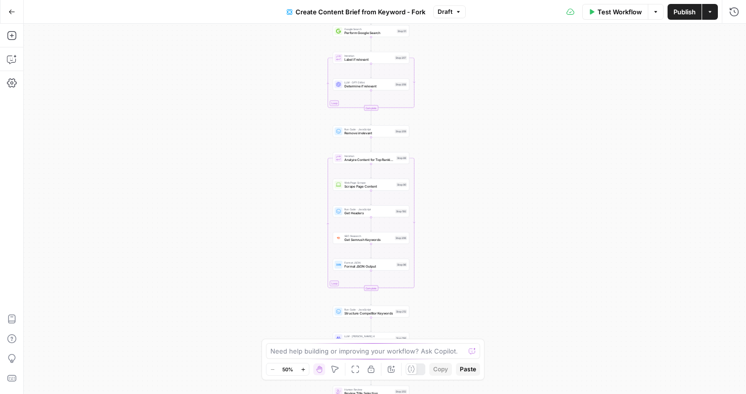
drag, startPoint x: 449, startPoint y: 82, endPoint x: 436, endPoint y: 178, distance: 96.6
click at [436, 178] on div "Workflow Set Inputs Inputs Google Search Perform Google Search Step 51 Loop Ite…" at bounding box center [385, 209] width 722 height 370
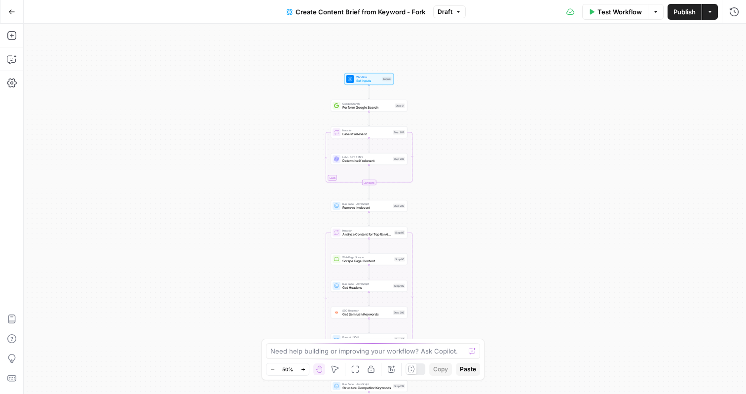
drag, startPoint x: 440, startPoint y: 129, endPoint x: 437, endPoint y: 203, distance: 74.0
click at [438, 204] on div "Workflow Set Inputs Inputs Google Search Perform Google Search Step 51 Loop Ite…" at bounding box center [385, 209] width 722 height 370
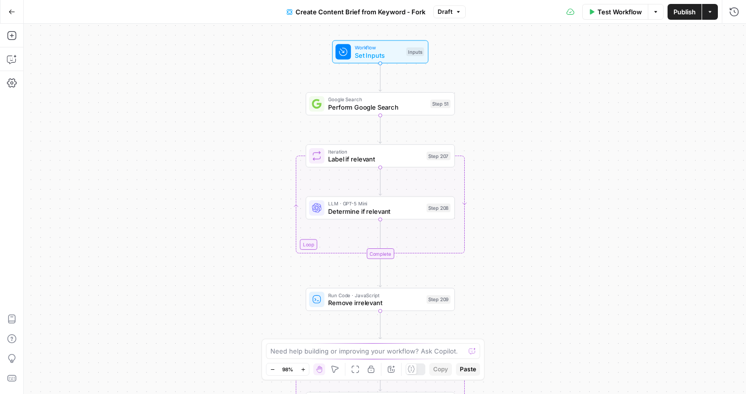
drag, startPoint x: 493, startPoint y: 93, endPoint x: 492, endPoint y: 111, distance: 18.8
click at [492, 112] on div "Workflow Set Inputs Inputs Google Search Perform Google Search Step 51 Loop Ite…" at bounding box center [385, 209] width 722 height 370
click at [395, 54] on span "Set Inputs" at bounding box center [379, 54] width 48 height 10
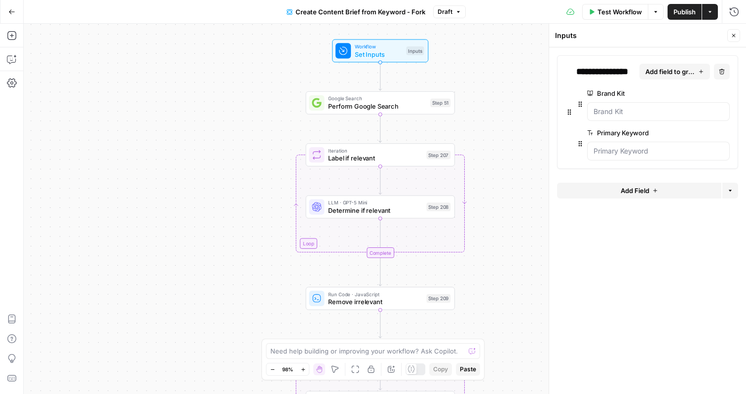
click at [513, 139] on div "Workflow Set Inputs Inputs Google Search Perform Google Search Step 51 Loop Ite…" at bounding box center [385, 209] width 722 height 370
click at [393, 210] on span "Determine if relevant" at bounding box center [375, 210] width 94 height 10
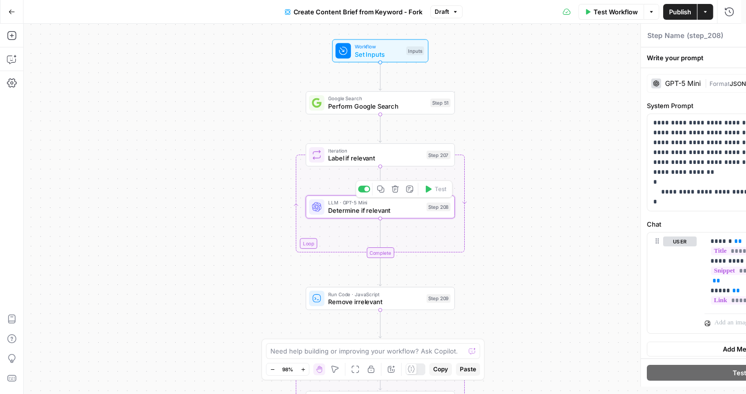
type textarea "Determine if relevant"
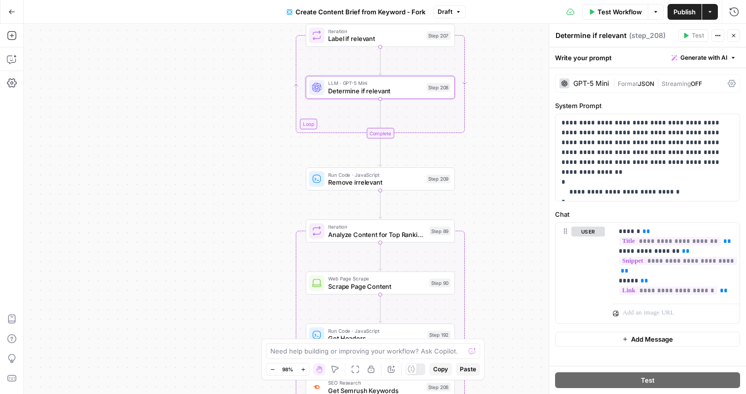
drag, startPoint x: 517, startPoint y: 164, endPoint x: 516, endPoint y: 41, distance: 122.4
click at [516, 41] on div "Workflow Set Inputs Inputs Google Search Perform Google Search Step 51 Loop Ite…" at bounding box center [385, 209] width 722 height 370
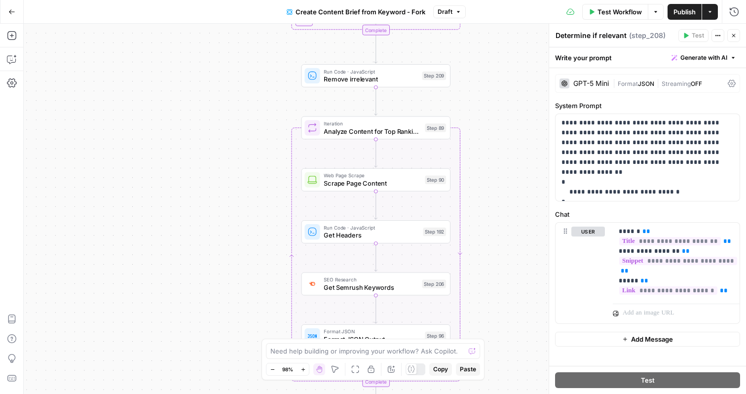
drag, startPoint x: 489, startPoint y: 229, endPoint x: 484, endPoint y: 126, distance: 103.7
click at [484, 126] on div "Workflow Set Inputs Inputs Google Search Perform Google Search Step 51 Loop Ite…" at bounding box center [385, 209] width 722 height 370
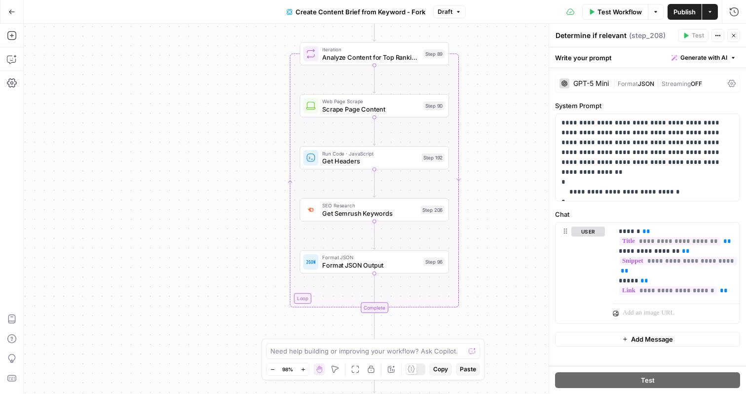
drag, startPoint x: 503, startPoint y: 205, endPoint x: 502, endPoint y: 135, distance: 69.6
click at [502, 134] on div "Workflow Set Inputs Inputs Google Search Perform Google Search Step 51 Loop Ite…" at bounding box center [385, 209] width 722 height 370
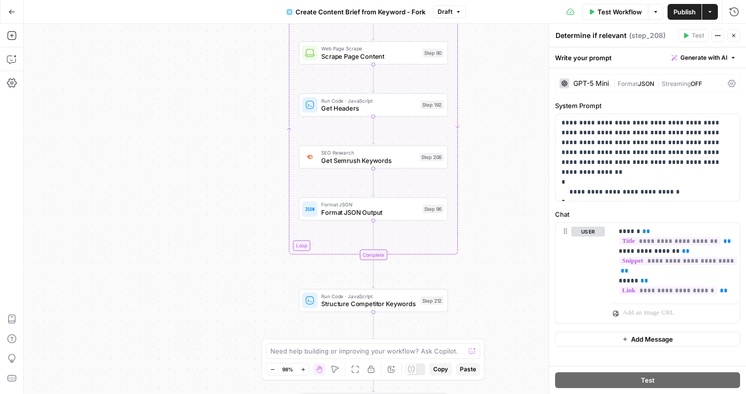
drag, startPoint x: 490, startPoint y: 202, endPoint x: 488, endPoint y: 132, distance: 70.1
click at [488, 132] on div "Workflow Set Inputs Inputs Google Search Perform Google Search Step 51 Loop Ite…" at bounding box center [385, 209] width 722 height 370
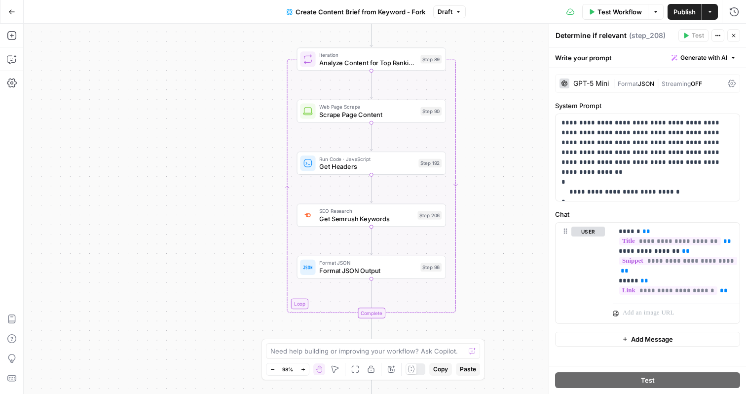
drag, startPoint x: 487, startPoint y: 143, endPoint x: 487, endPoint y: 217, distance: 74.0
click at [487, 218] on div "Workflow Set Inputs Inputs Google Search Perform Google Search Step 51 Loop Ite…" at bounding box center [385, 209] width 722 height 370
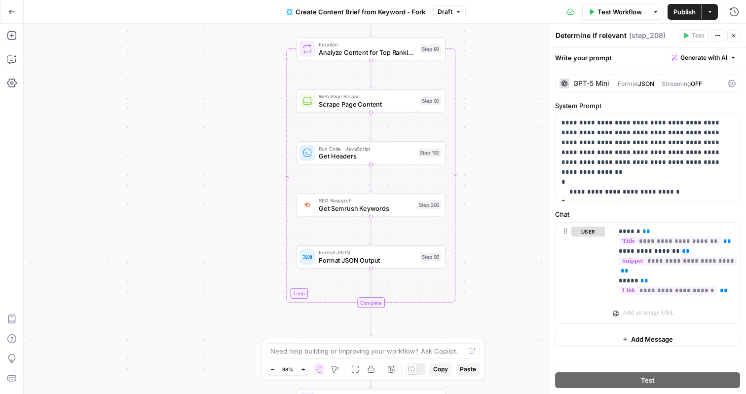
drag, startPoint x: 482, startPoint y: 234, endPoint x: 481, endPoint y: 226, distance: 8.0
click at [481, 226] on div "Workflow Set Inputs Inputs Google Search Perform Google Search Step 51 Loop Ite…" at bounding box center [385, 209] width 722 height 370
drag, startPoint x: 488, startPoint y: 176, endPoint x: 488, endPoint y: 105, distance: 71.0
click at [488, 105] on div "Workflow Set Inputs Inputs Google Search Perform Google Search Step 51 Loop Ite…" at bounding box center [385, 209] width 722 height 370
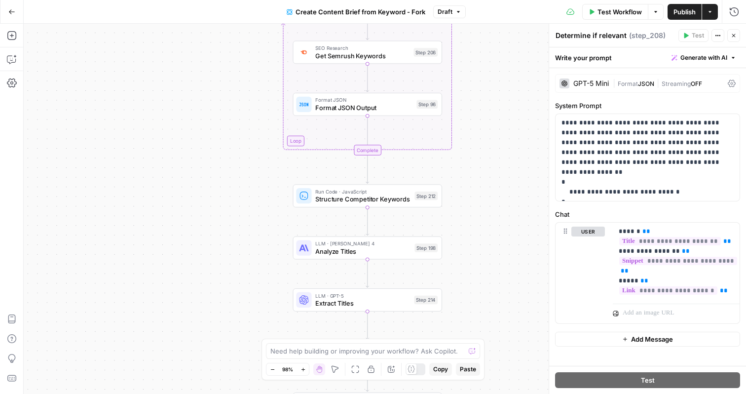
drag, startPoint x: 480, startPoint y: 207, endPoint x: 477, endPoint y: 124, distance: 82.9
click at [477, 124] on div "Workflow Set Inputs Inputs Google Search Perform Google Search Step 51 Loop Ite…" at bounding box center [385, 209] width 722 height 370
click at [733, 35] on icon "button" at bounding box center [733, 35] width 3 height 3
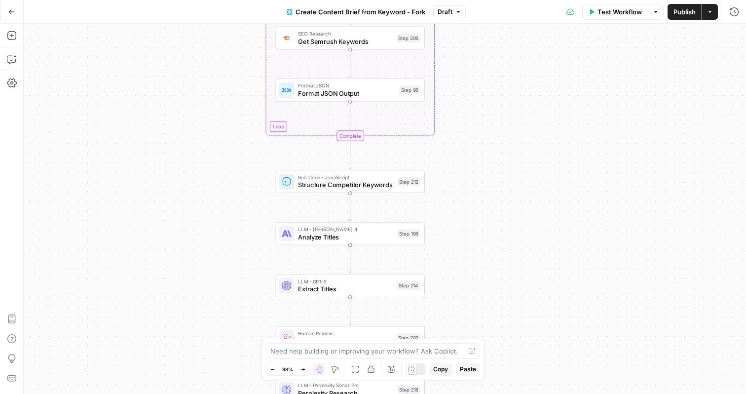
drag, startPoint x: 482, startPoint y: 169, endPoint x: 465, endPoint y: 152, distance: 24.4
click at [465, 152] on div "Workflow Set Inputs Inputs Google Search Perform Google Search Step 51 Loop Ite…" at bounding box center [385, 209] width 722 height 370
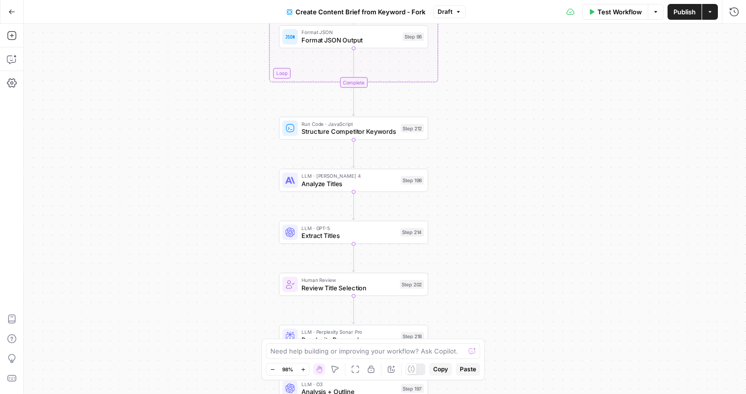
drag, startPoint x: 449, startPoint y: 219, endPoint x: 453, endPoint y: 153, distance: 66.2
click at [453, 153] on div "Workflow Set Inputs Inputs Google Search Perform Google Search Step 51 Loop Ite…" at bounding box center [385, 209] width 722 height 370
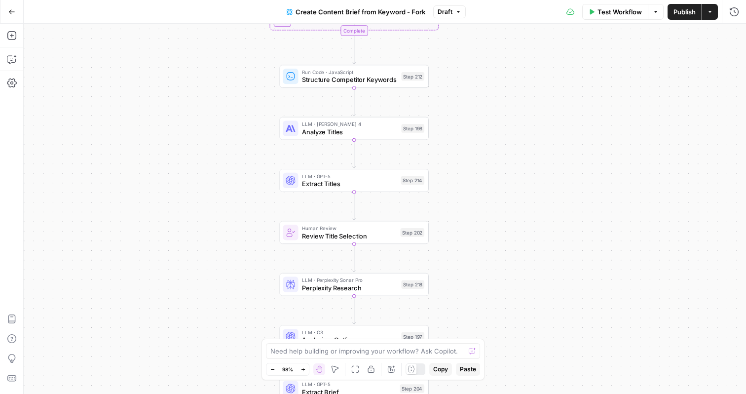
drag, startPoint x: 453, startPoint y: 153, endPoint x: 453, endPoint y: 116, distance: 36.5
click at [453, 116] on div "Workflow Set Inputs Inputs Google Search Perform Google Search Step 51 Loop Ite…" at bounding box center [385, 209] width 722 height 370
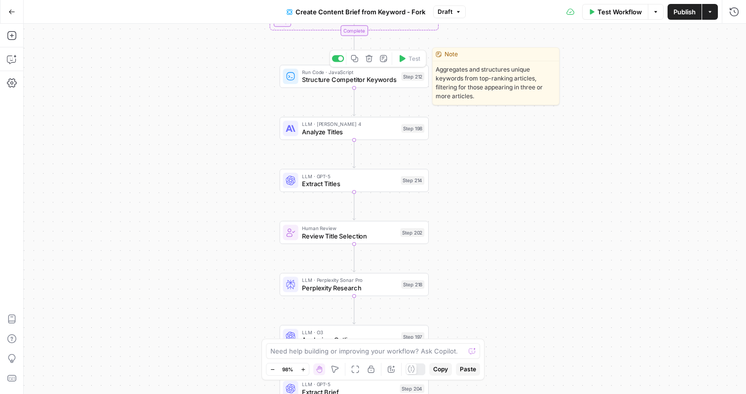
click at [388, 83] on span "Structure Competitor Keywords" at bounding box center [349, 80] width 95 height 10
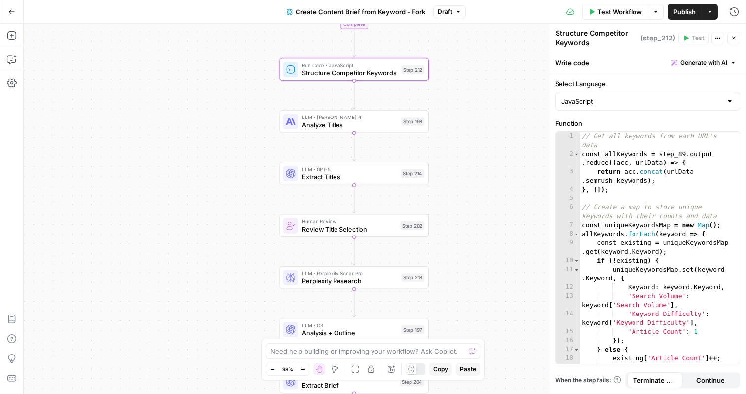
drag, startPoint x: 386, startPoint y: 261, endPoint x: 386, endPoint y: 250, distance: 11.3
click at [386, 250] on div "Workflow Set Inputs Inputs Google Search Perform Google Search Step 51 Loop Ite…" at bounding box center [385, 209] width 722 height 370
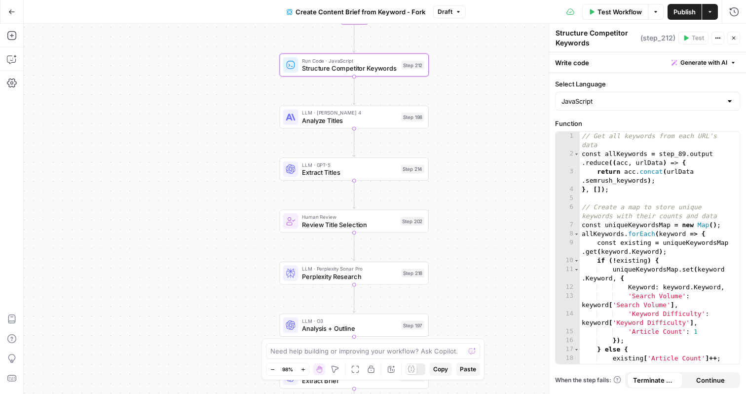
click at [369, 221] on span "Review Title Selection" at bounding box center [349, 225] width 94 height 10
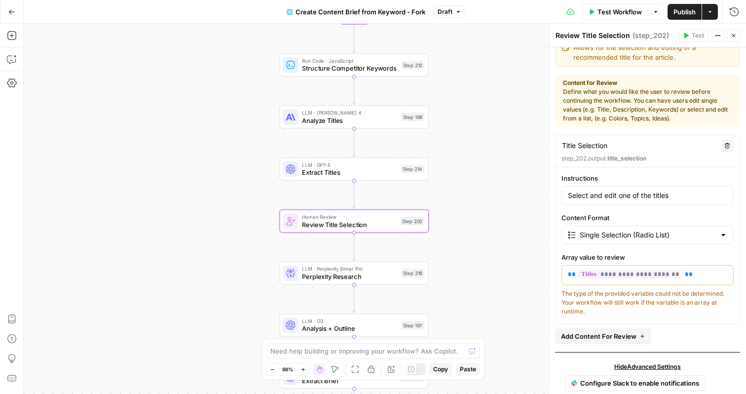
scroll to position [13, 0]
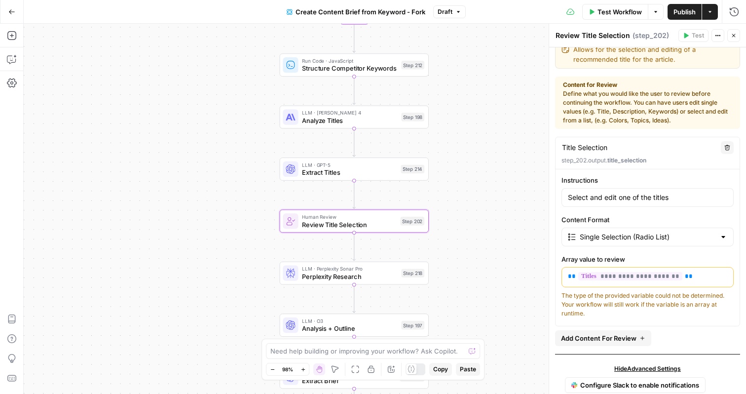
click at [485, 236] on div "Workflow Set Inputs Inputs Google Search Perform Google Search Step 51 Loop Ite…" at bounding box center [385, 209] width 722 height 370
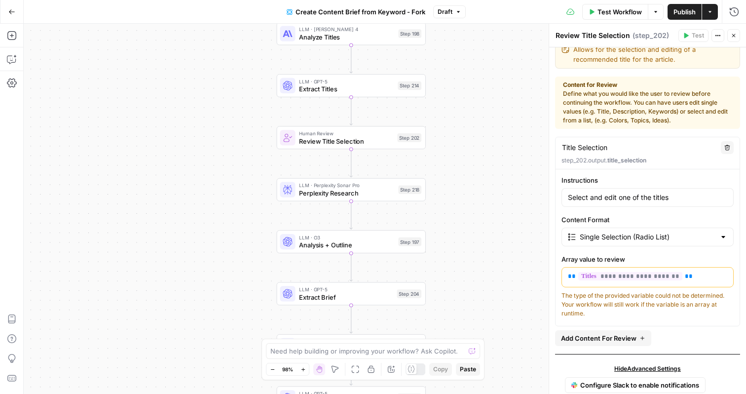
drag, startPoint x: 492, startPoint y: 211, endPoint x: 486, endPoint y: 76, distance: 134.8
click at [486, 76] on div "Workflow Set Inputs Inputs Google Search Perform Google Search Step 51 Loop Ite…" at bounding box center [385, 209] width 722 height 370
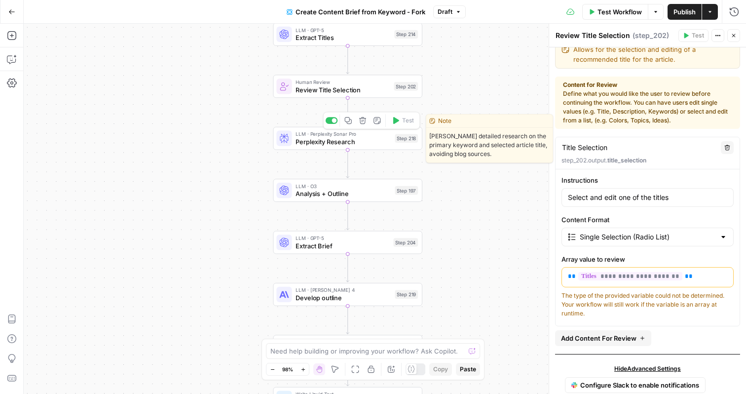
click at [362, 143] on span "Perplexity Research" at bounding box center [343, 142] width 95 height 10
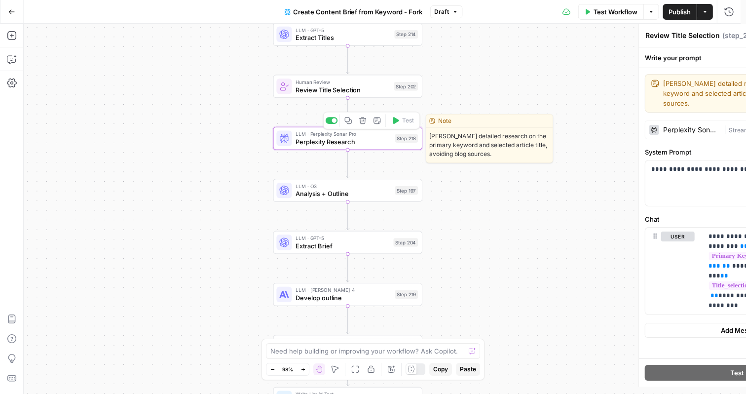
type textarea "Perplexity Research"
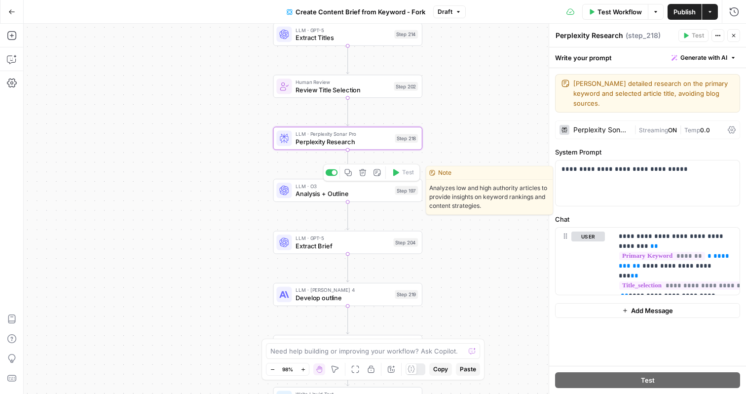
click at [365, 196] on span "Analysis + Outline" at bounding box center [343, 194] width 95 height 10
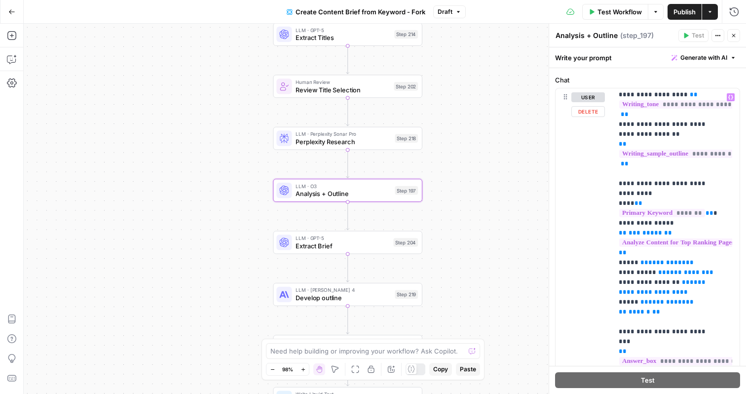
scroll to position [290, 0]
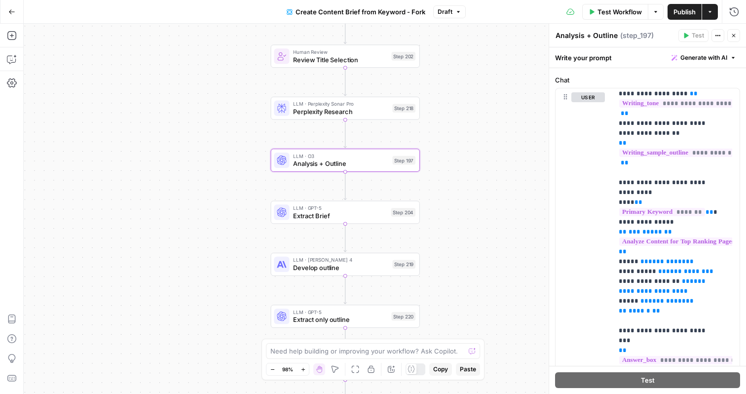
drag, startPoint x: 474, startPoint y: 228, endPoint x: 470, endPoint y: 195, distance: 33.8
click at [470, 195] on div "Workflow Set Inputs Inputs Google Search Perform Google Search Step 51 Loop Ite…" at bounding box center [385, 209] width 722 height 370
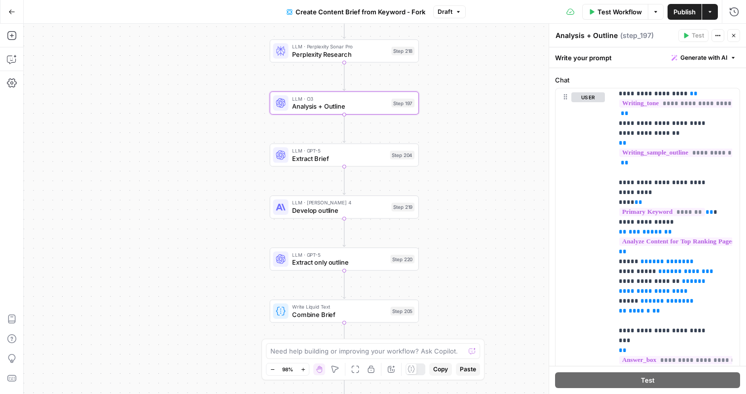
drag, startPoint x: 465, startPoint y: 281, endPoint x: 465, endPoint y: 226, distance: 54.3
click at [465, 226] on div "Workflow Set Inputs Inputs Google Search Perform Google Search Step 51 Loop Ite…" at bounding box center [385, 209] width 722 height 370
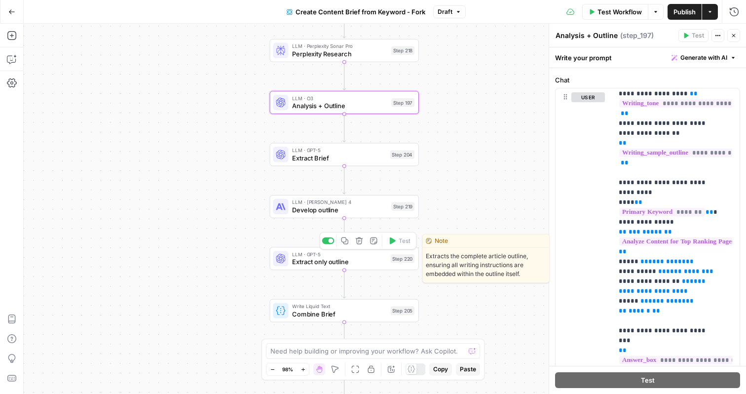
click at [363, 264] on span "Extract only outline" at bounding box center [339, 262] width 94 height 10
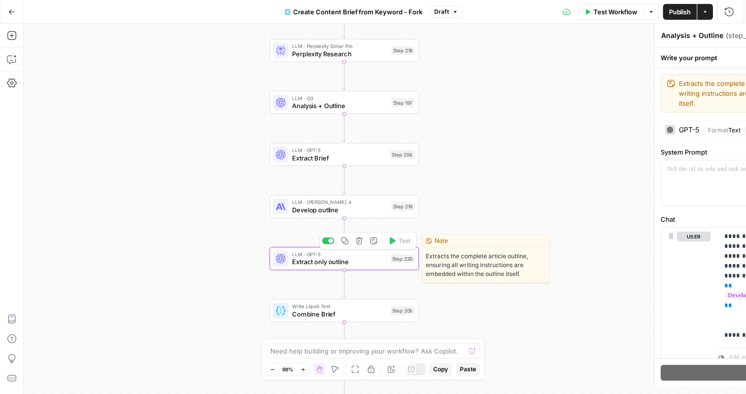
type textarea "Extract only outline"
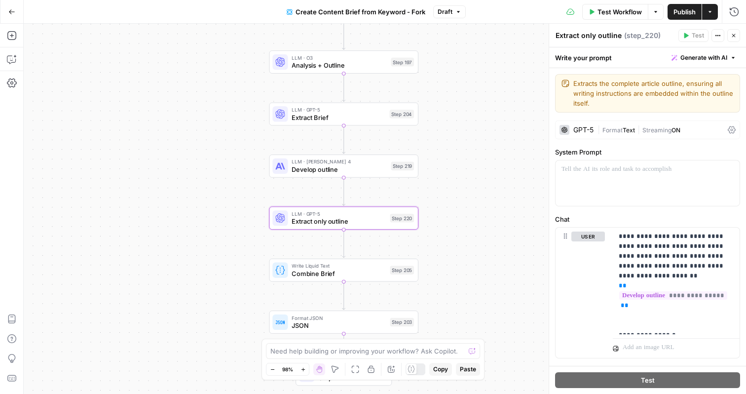
drag, startPoint x: 470, startPoint y: 199, endPoint x: 470, endPoint y: 158, distance: 40.5
click at [470, 158] on div "Workflow Set Inputs Inputs Google Search Perform Google Search Step 51 Loop Ite…" at bounding box center [385, 209] width 722 height 370
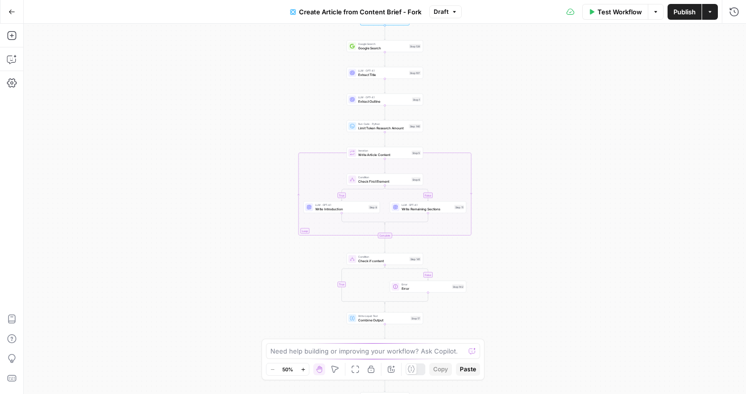
drag, startPoint x: 495, startPoint y: 111, endPoint x: 495, endPoint y: 193, distance: 82.4
click at [495, 193] on div "true false true false Workflow Set Inputs Inputs Google Search Google Search St…" at bounding box center [385, 209] width 722 height 370
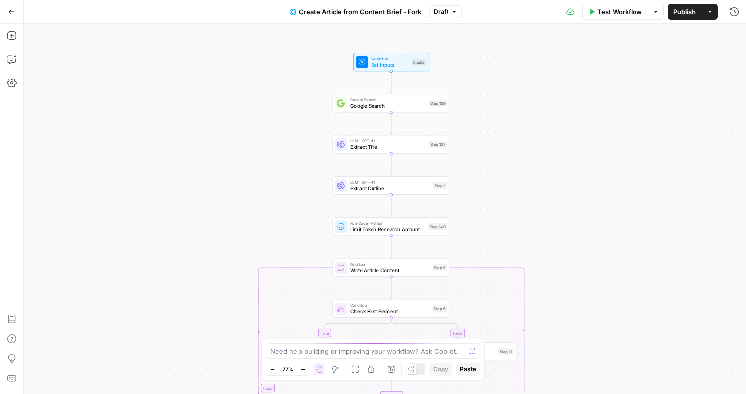
drag, startPoint x: 530, startPoint y: 199, endPoint x: 540, endPoint y: 170, distance: 30.7
click at [540, 170] on div "true false true false Workflow Set Inputs Inputs Google Search Google Search St…" at bounding box center [385, 209] width 722 height 370
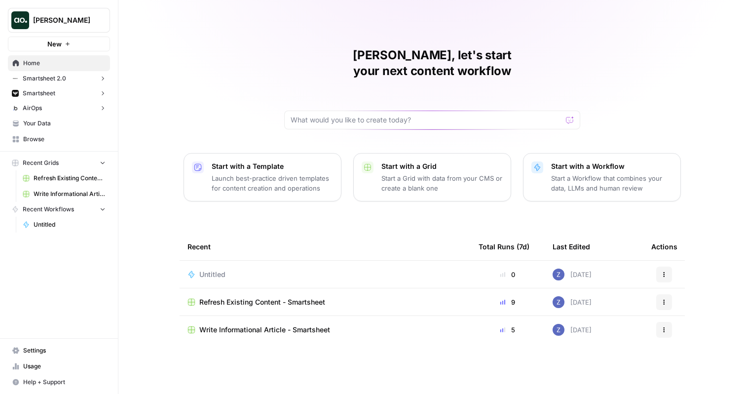
click at [62, 26] on button "[PERSON_NAME]" at bounding box center [59, 20] width 102 height 25
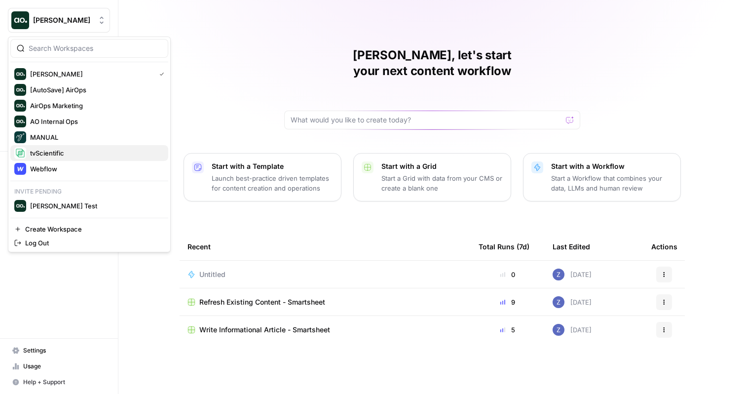
click at [61, 152] on span "tvScientific" at bounding box center [95, 153] width 130 height 10
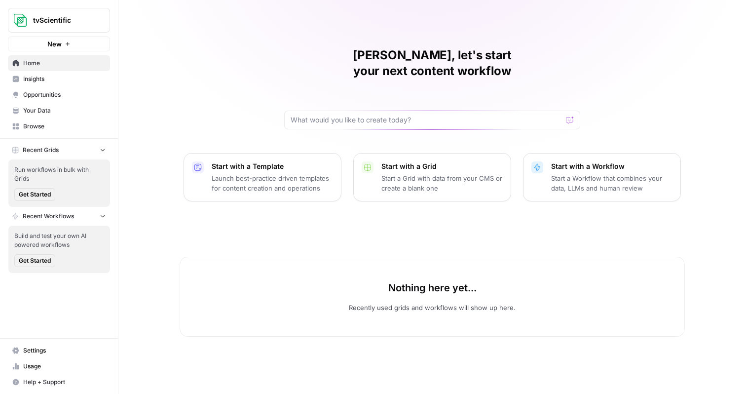
click at [50, 112] on span "Your Data" at bounding box center [64, 110] width 82 height 9
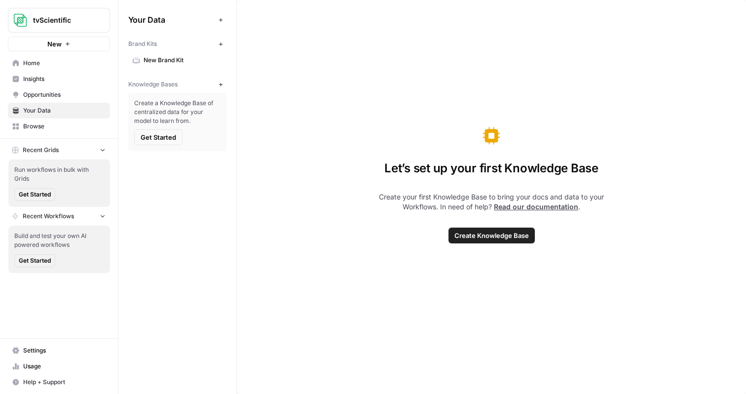
click at [175, 63] on span "New Brand Kit" at bounding box center [183, 60] width 78 height 9
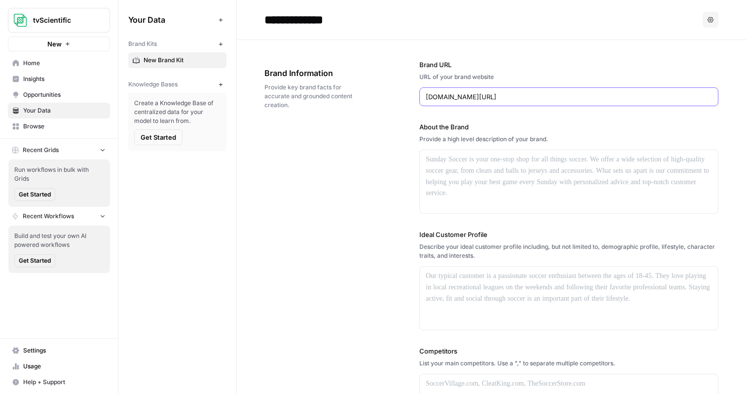
click at [502, 98] on input "[DOMAIN_NAME][URL]" at bounding box center [569, 97] width 286 height 10
click at [707, 95] on icon "button" at bounding box center [709, 96] width 5 height 5
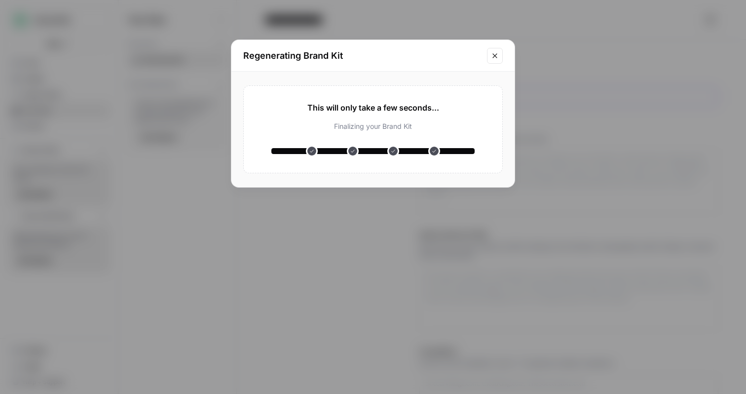
type input "[URL][DOMAIN_NAME]"
type input "What Is Artificial Intelligence? Definition, Uses, and Types"
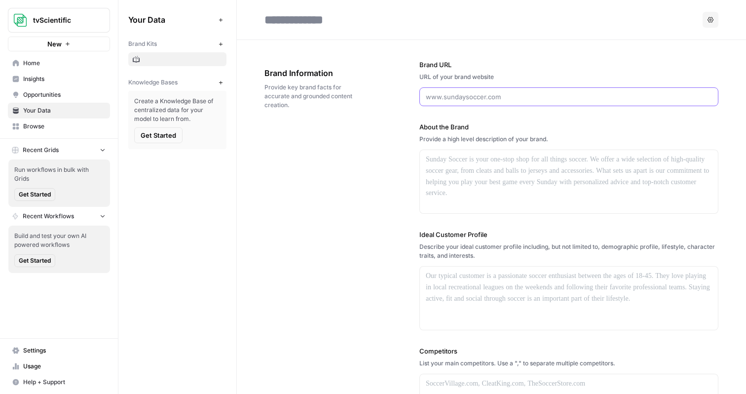
click at [483, 94] on input "Brand URL" at bounding box center [569, 97] width 286 height 10
paste input "[DOMAIN_NAME]"
type input "[DOMAIN_NAME]"
click at [703, 94] on button "Regenerate" at bounding box center [709, 96] width 13 height 13
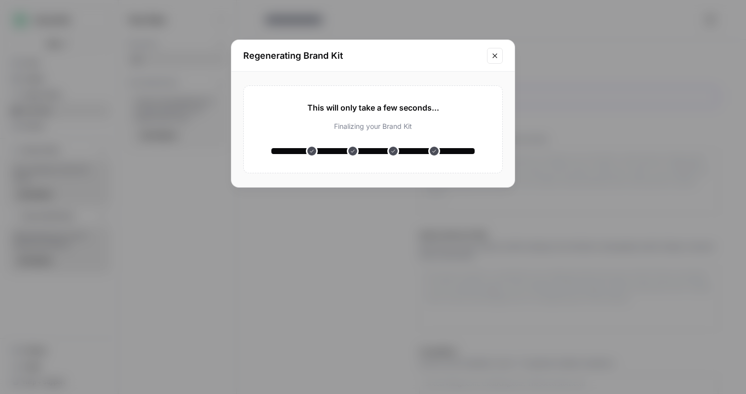
type input "**********"
type input "Request a demo"
type input "[URL][DOMAIN_NAME]"
type input "# The 10 Best TV Advertisement Examples Ever"
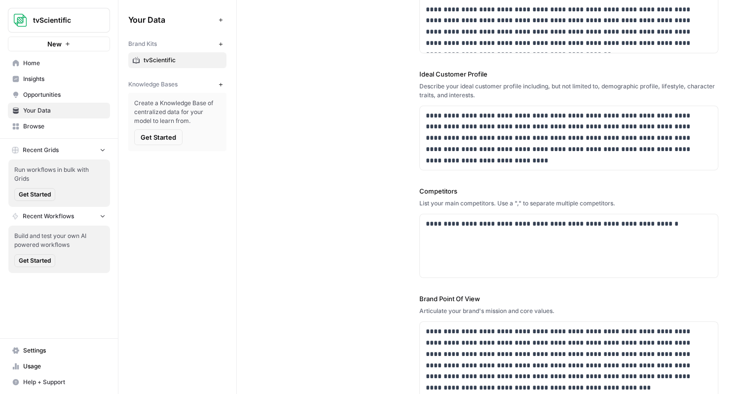
scroll to position [173, 0]
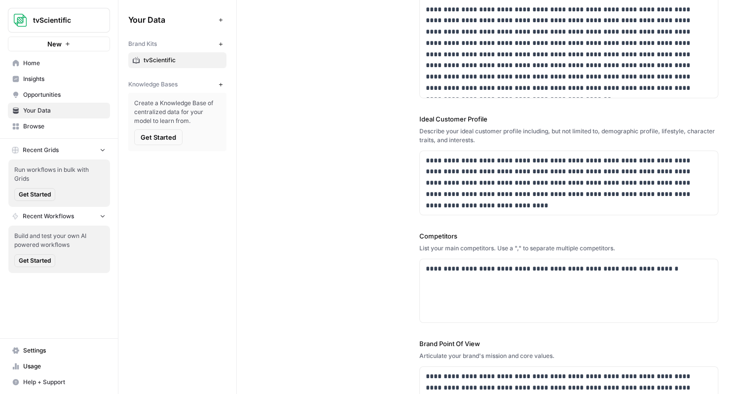
click at [172, 83] on span "Knowledge Bases" at bounding box center [152, 84] width 49 height 9
click at [220, 83] on icon "button" at bounding box center [220, 84] width 5 height 5
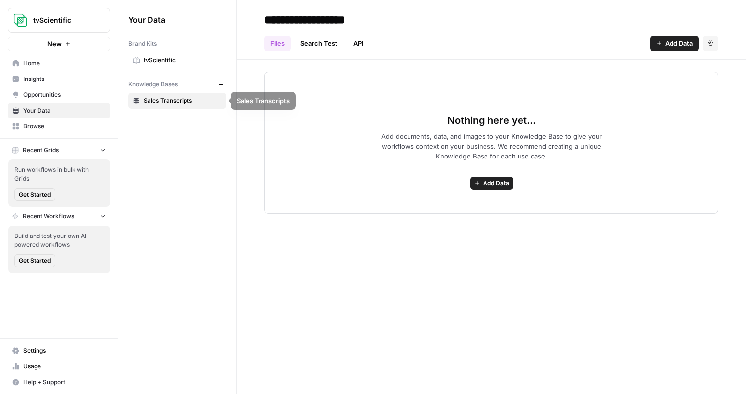
type input "**********"
click at [222, 83] on icon "button" at bounding box center [220, 84] width 5 height 5
type input "**********"
click at [174, 82] on span "Knowledge Bases" at bounding box center [152, 84] width 49 height 9
click at [226, 83] on button "New" at bounding box center [221, 84] width 12 height 12
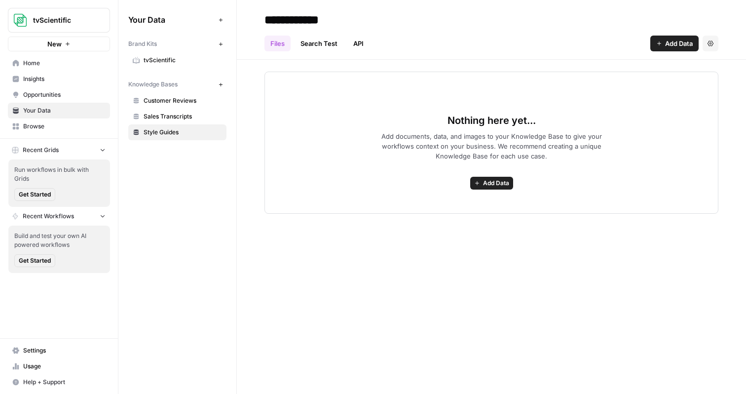
type input "**********"
click at [218, 84] on icon "button" at bounding box center [220, 84] width 5 height 5
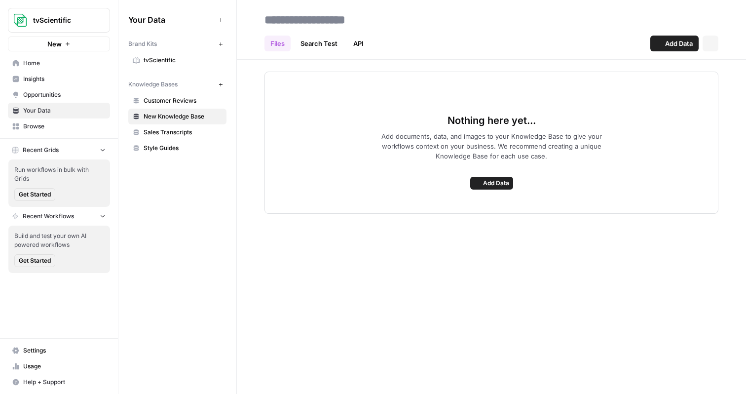
click at [310, 22] on input at bounding box center [339, 20] width 158 height 20
type input "**********"
click at [221, 82] on icon "button" at bounding box center [220, 84] width 5 height 5
click at [317, 26] on input at bounding box center [339, 20] width 158 height 20
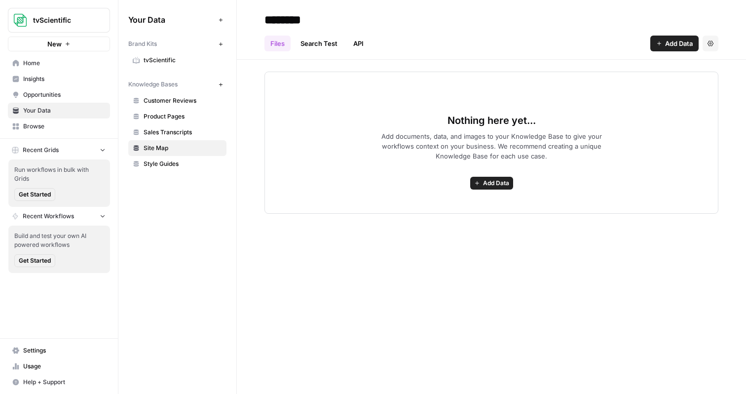
type input "********"
click at [219, 81] on button "New" at bounding box center [221, 84] width 12 height 12
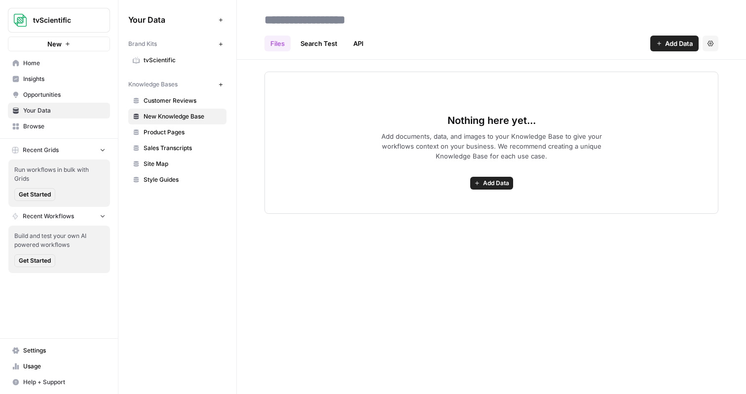
click at [183, 60] on span "tvScientific" at bounding box center [183, 60] width 78 height 9
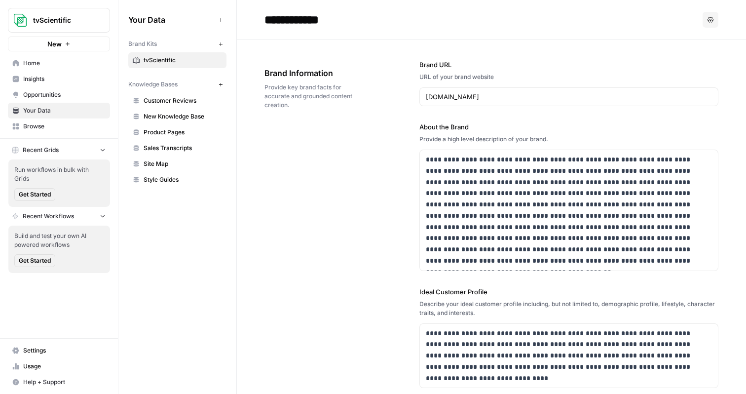
click at [68, 44] on icon "button" at bounding box center [68, 44] width 6 height 6
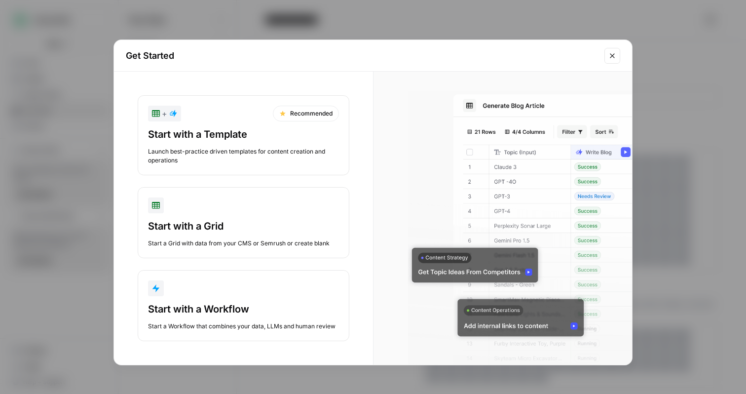
click at [256, 152] on div "Launch best-practice driven templates for content creation and operations" at bounding box center [243, 156] width 191 height 18
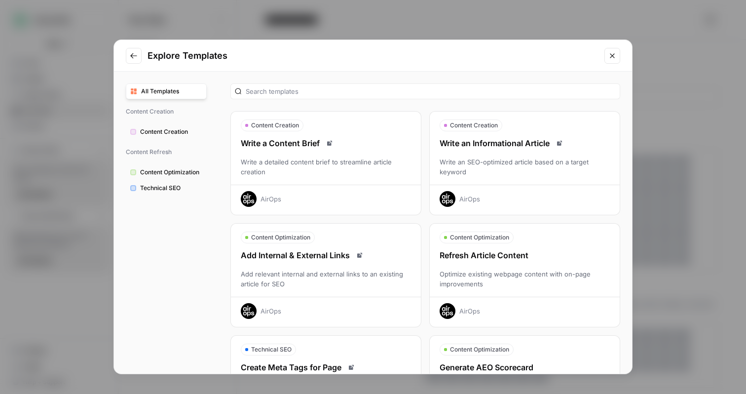
click at [509, 153] on div "Write an Informational Article Write an SEO-optimized article based on a target…" at bounding box center [525, 172] width 190 height 70
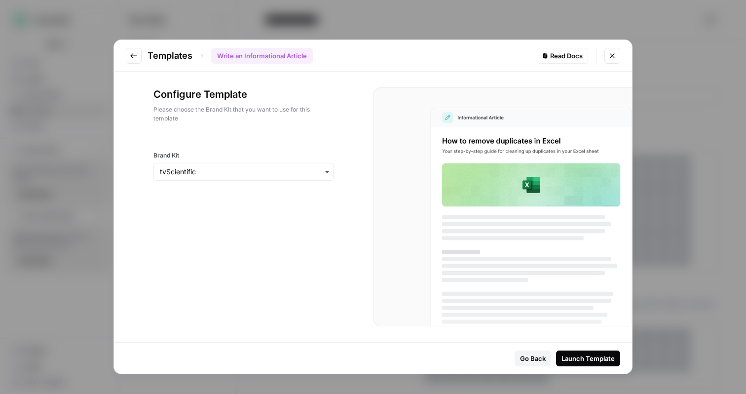
click at [257, 177] on div "button" at bounding box center [243, 172] width 180 height 18
click at [257, 196] on div "tvScientific" at bounding box center [243, 198] width 179 height 19
click at [568, 350] on button "Launch Template" at bounding box center [588, 358] width 64 height 16
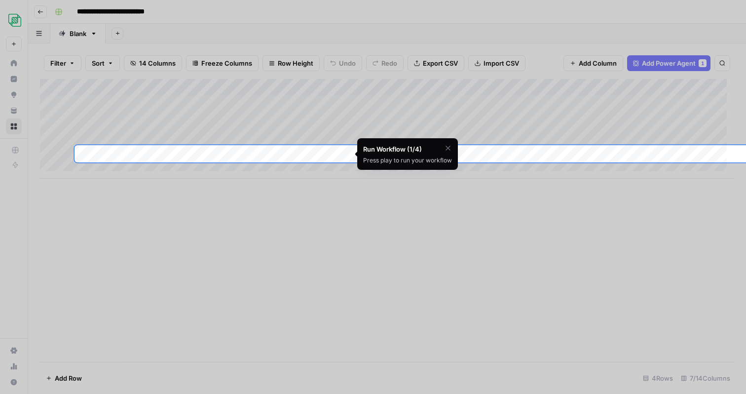
click at [445, 146] on icon "button" at bounding box center [447, 148] width 4 height 4
click at [421, 173] on span "Skip Tutorial" at bounding box center [422, 173] width 31 height 8
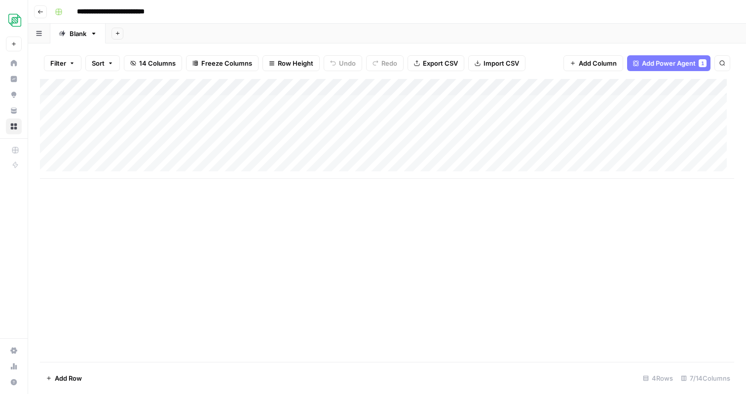
click at [279, 103] on div "Add Column" at bounding box center [387, 129] width 694 height 100
click at [276, 120] on div "Add Column" at bounding box center [387, 129] width 694 height 100
click at [286, 101] on div "Add Column" at bounding box center [387, 129] width 694 height 100
click at [346, 103] on div "Add Column" at bounding box center [387, 129] width 694 height 100
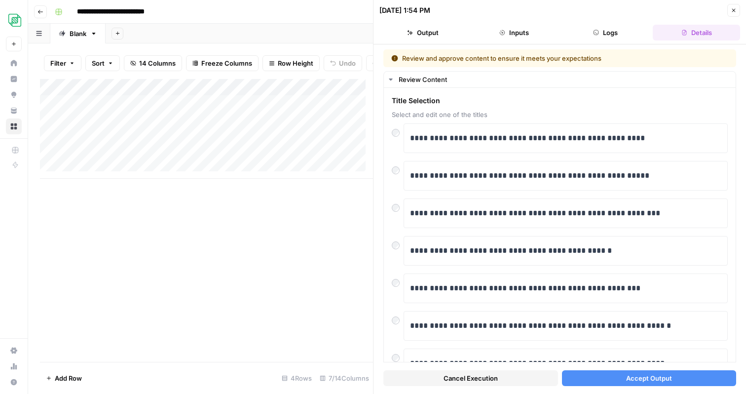
click at [591, 377] on button "Accept Output" at bounding box center [649, 378] width 175 height 16
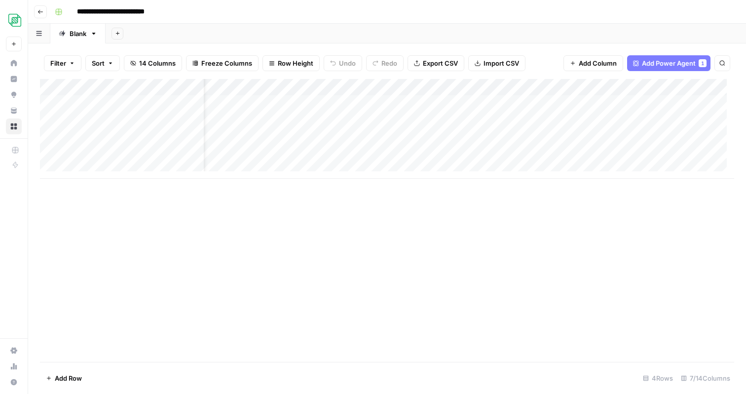
scroll to position [0, 33]
click at [478, 102] on div "Add Column" at bounding box center [387, 129] width 694 height 100
click at [332, 86] on div "Add Column" at bounding box center [383, 129] width 687 height 100
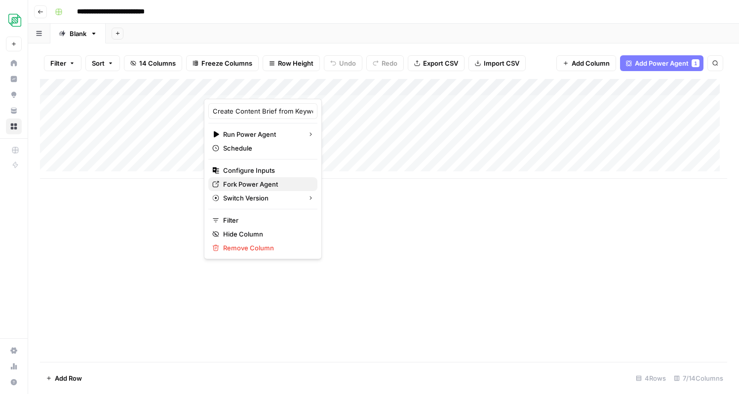
click at [263, 185] on span "Fork Power Agent" at bounding box center [266, 184] width 86 height 10
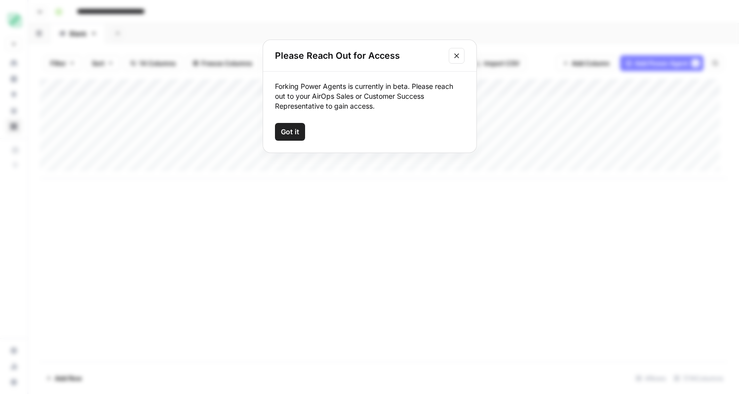
click at [298, 126] on button "Got it" at bounding box center [290, 132] width 30 height 18
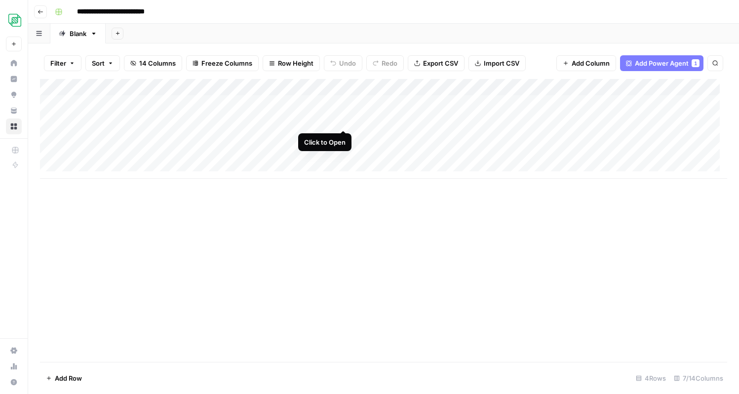
click at [342, 119] on div "Add Column" at bounding box center [383, 129] width 687 height 100
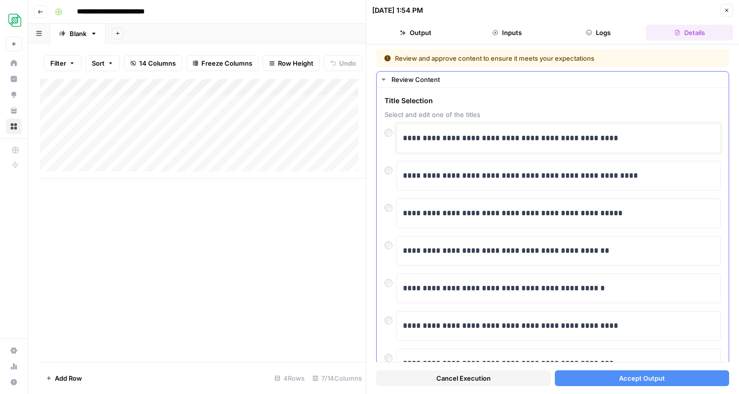
click at [491, 135] on p "**********" at bounding box center [555, 138] width 304 height 13
click at [626, 378] on span "Accept Output" at bounding box center [642, 378] width 46 height 10
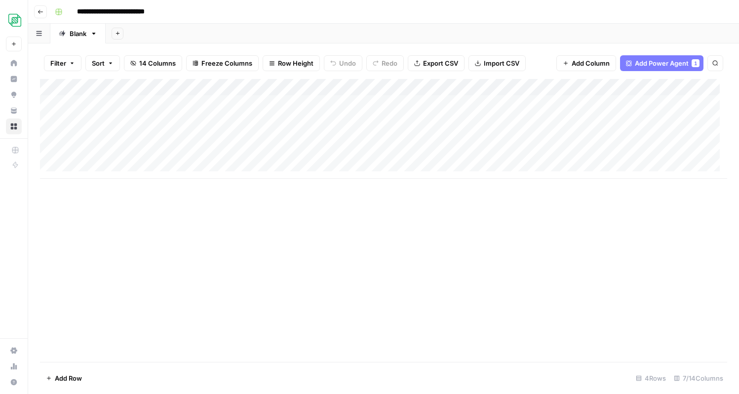
click at [429, 102] on div "Add Column" at bounding box center [383, 129] width 687 height 100
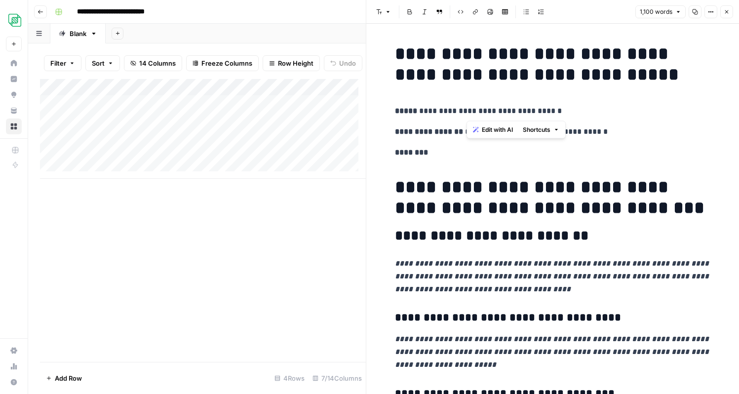
drag, startPoint x: 546, startPoint y: 114, endPoint x: 420, endPoint y: 114, distance: 126.3
click at [420, 114] on p "**********" at bounding box center [553, 111] width 316 height 13
click at [560, 111] on p "**********" at bounding box center [553, 111] width 316 height 13
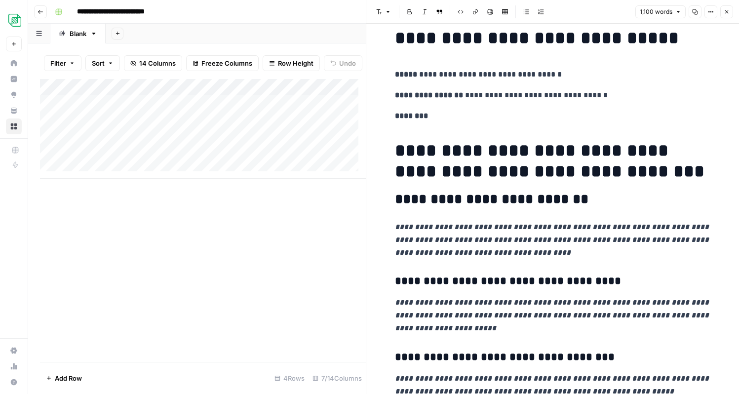
scroll to position [37, 0]
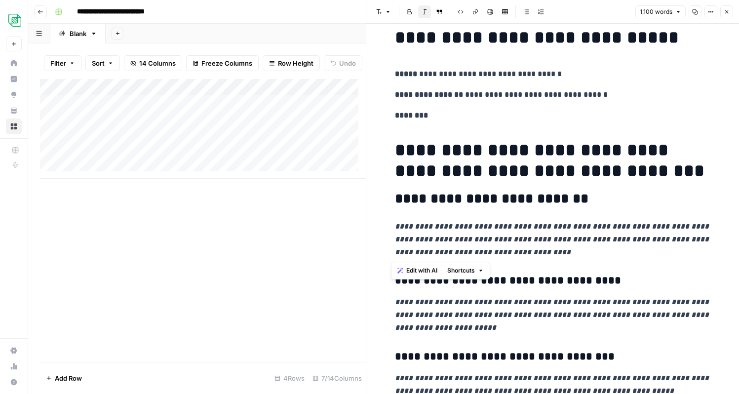
drag, startPoint x: 570, startPoint y: 250, endPoint x: 371, endPoint y: 224, distance: 200.5
click at [426, 269] on span "Edit with AI" at bounding box center [421, 270] width 31 height 9
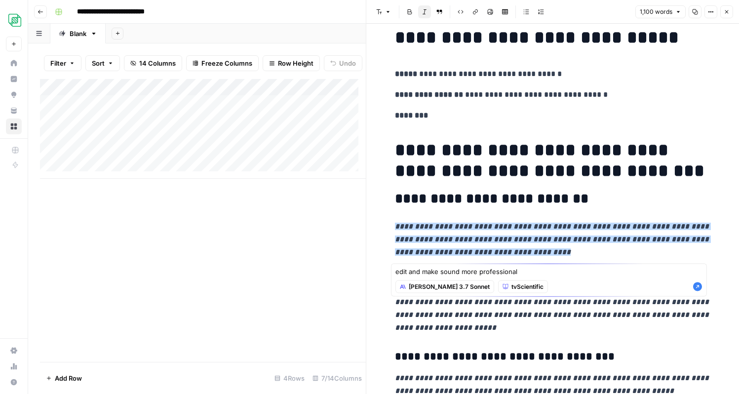
type textarea "edit and make sound more professional"
click at [702, 291] on icon "button" at bounding box center [697, 286] width 9 height 9
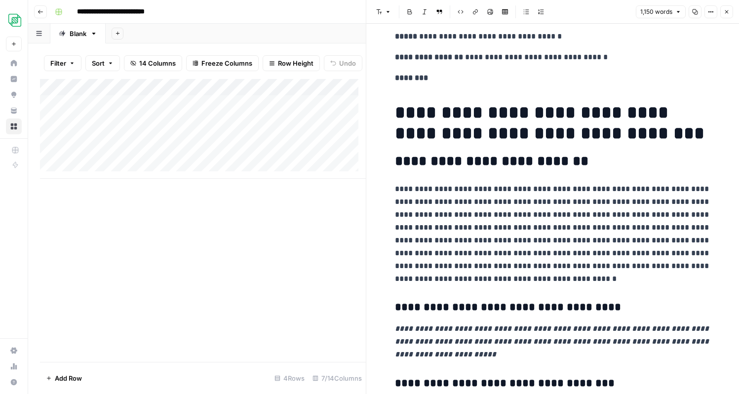
scroll to position [86, 0]
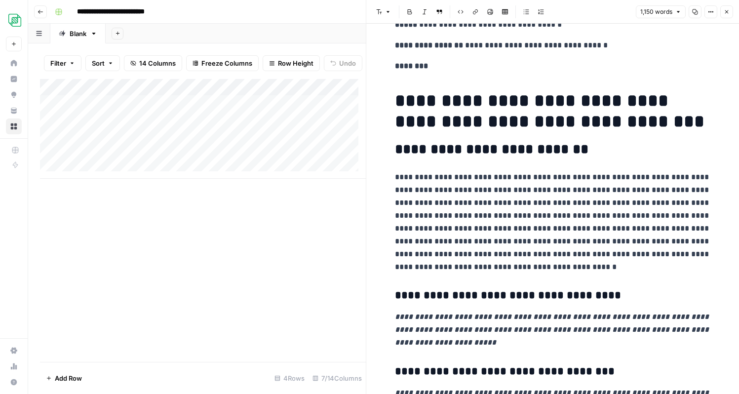
click at [728, 13] on icon "button" at bounding box center [726, 12] width 6 height 6
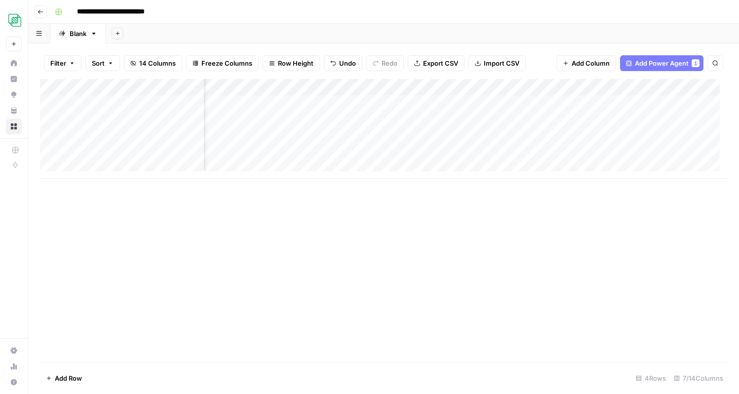
scroll to position [0, 57]
click at [501, 86] on div "Add Column" at bounding box center [383, 129] width 687 height 100
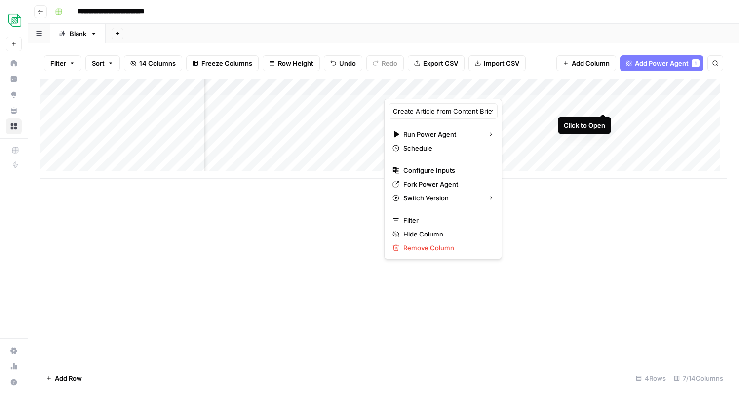
click at [603, 104] on div "Add Column" at bounding box center [383, 129] width 687 height 100
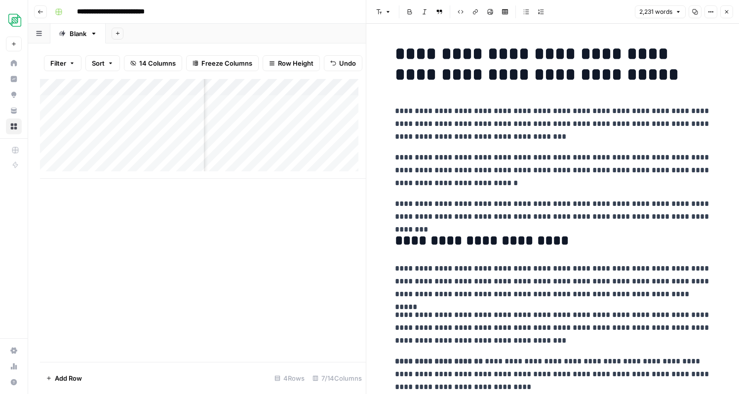
drag, startPoint x: 513, startPoint y: 179, endPoint x: 450, endPoint y: 143, distance: 72.3
click at [729, 12] on icon "button" at bounding box center [726, 12] width 6 height 6
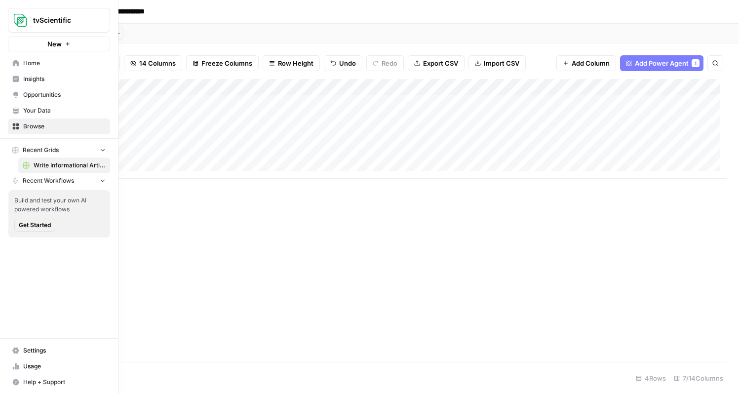
click at [13, 63] on icon at bounding box center [16, 63] width 6 height 6
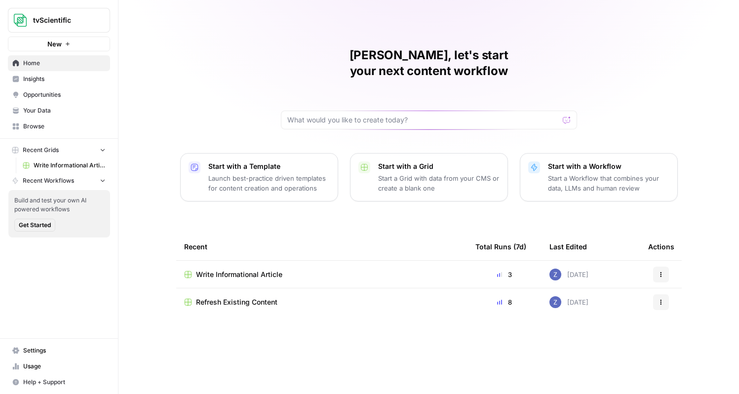
click at [72, 168] on span "Write Informational Article" at bounding box center [70, 165] width 72 height 9
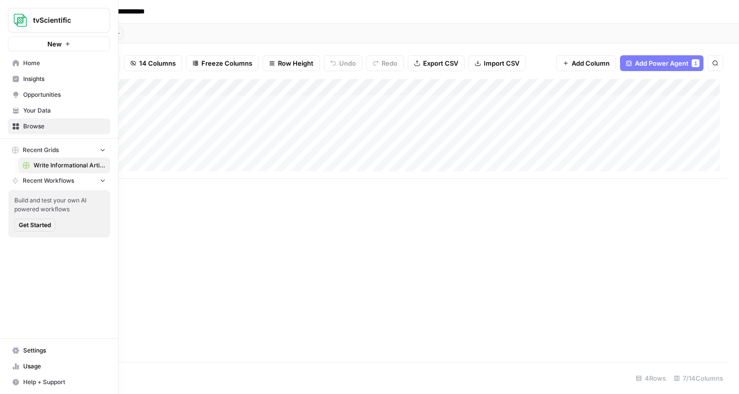
click at [13, 62] on icon at bounding box center [16, 63] width 6 height 6
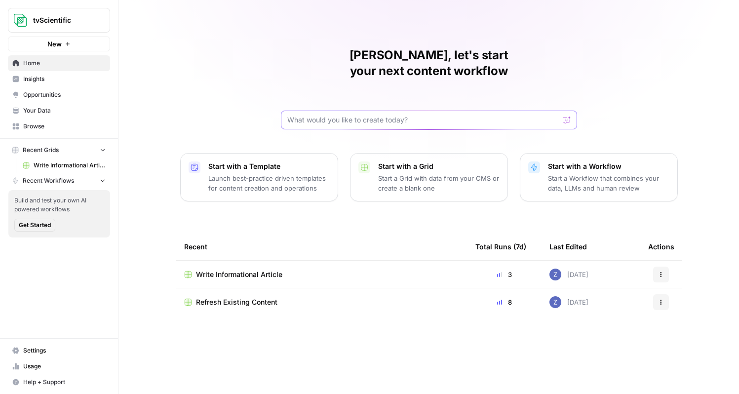
click at [359, 115] on input "text" at bounding box center [422, 120] width 271 height 10
type input "can you create me a workflow that takes a newsletter as an input and analyzes i…"
click button "Send" at bounding box center [566, 119] width 13 height 13
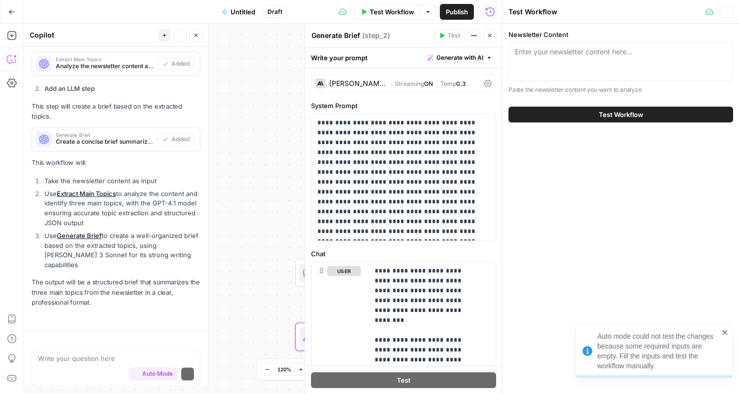
scroll to position [343, 0]
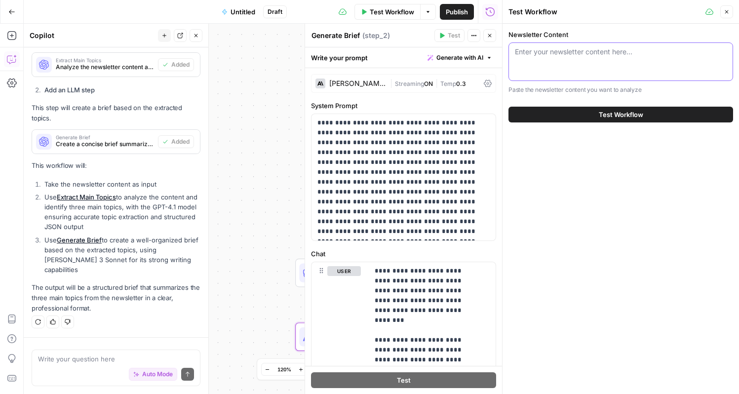
click at [616, 51] on textarea "Newsletter Content" at bounding box center [621, 52] width 212 height 10
drag, startPoint x: 267, startPoint y: 187, endPoint x: 215, endPoint y: 169, distance: 55.1
click at [215, 169] on div "Workflow Set Inputs Inputs LLM · GPT-4.1 Extract Main Topics Step 1 LLM · [PERS…" at bounding box center [263, 209] width 478 height 370
drag, startPoint x: 258, startPoint y: 313, endPoint x: 226, endPoint y: 292, distance: 38.0
click at [236, 304] on div "End Output" at bounding box center [285, 311] width 99 height 15
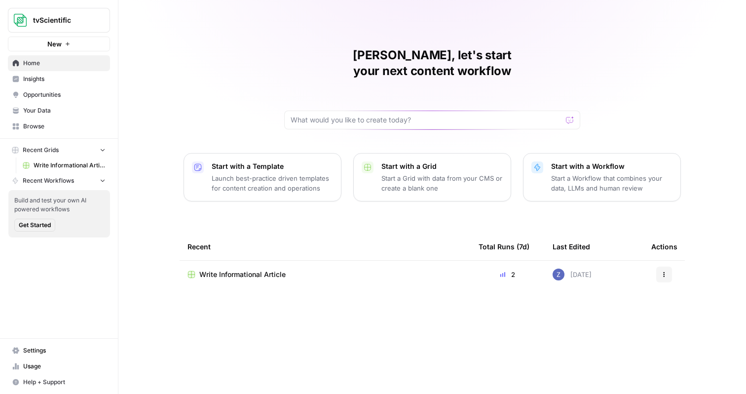
click at [73, 43] on button "New" at bounding box center [59, 44] width 102 height 15
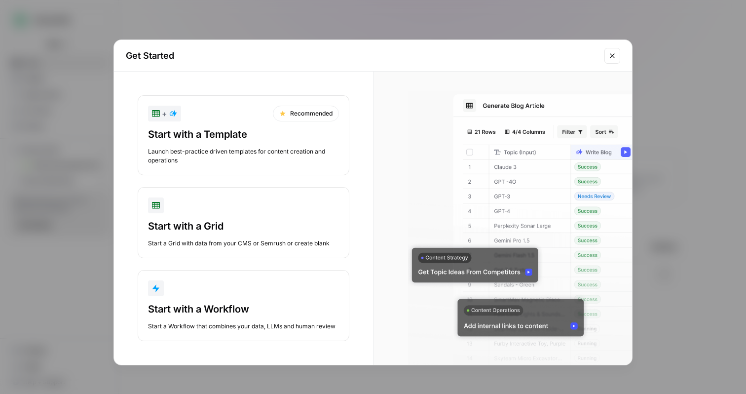
click at [235, 146] on div "Start with a Template Launch best-practice driven templates for content creatio…" at bounding box center [243, 145] width 191 height 37
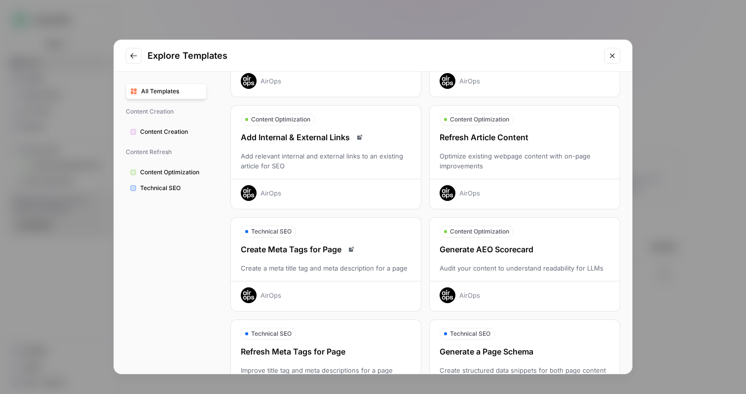
scroll to position [124, 0]
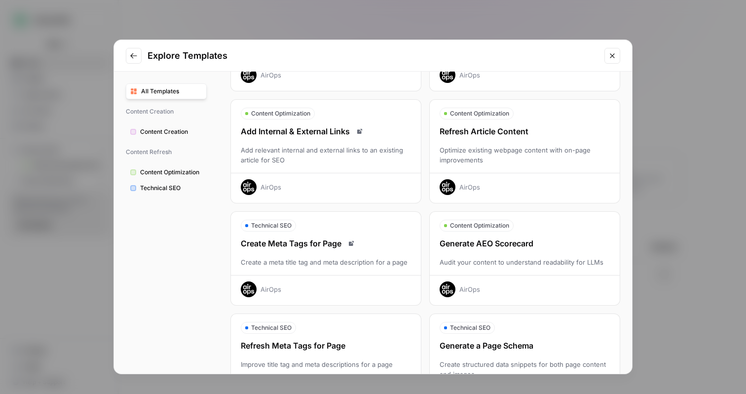
click at [508, 134] on div "Refresh Article Content" at bounding box center [525, 131] width 190 height 12
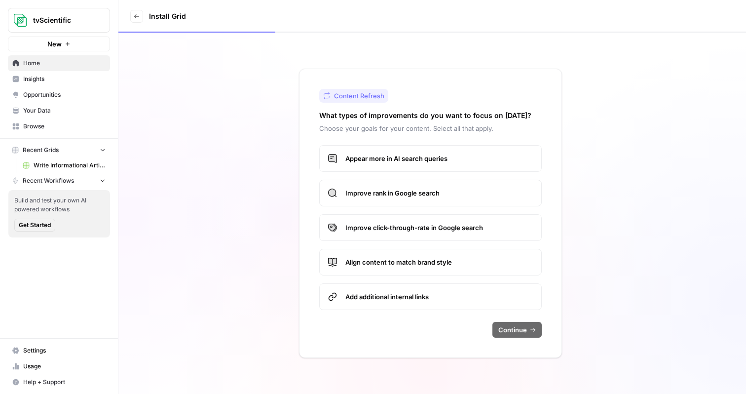
click at [407, 163] on span "Appear more in AI search queries" at bounding box center [439, 158] width 188 height 10
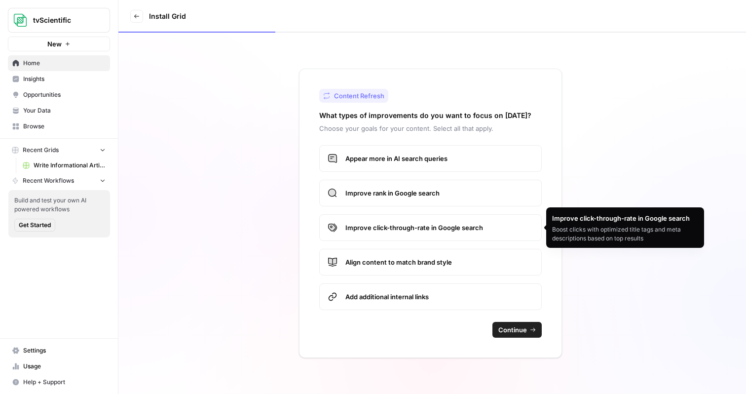
click at [426, 266] on span "Align content to match brand style" at bounding box center [439, 262] width 188 height 10
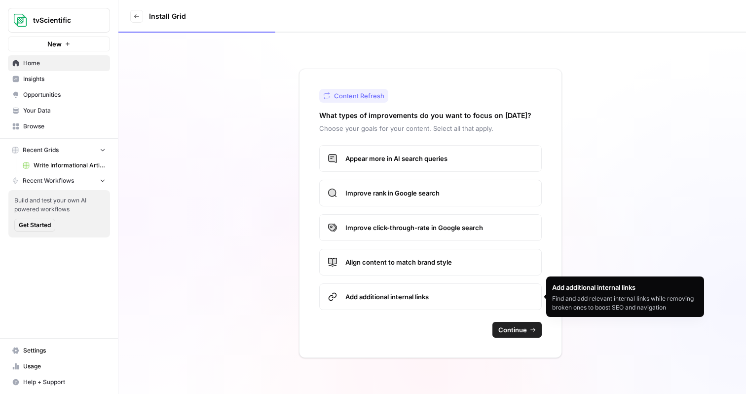
click at [490, 304] on label "Add additional internal links" at bounding box center [430, 296] width 222 height 27
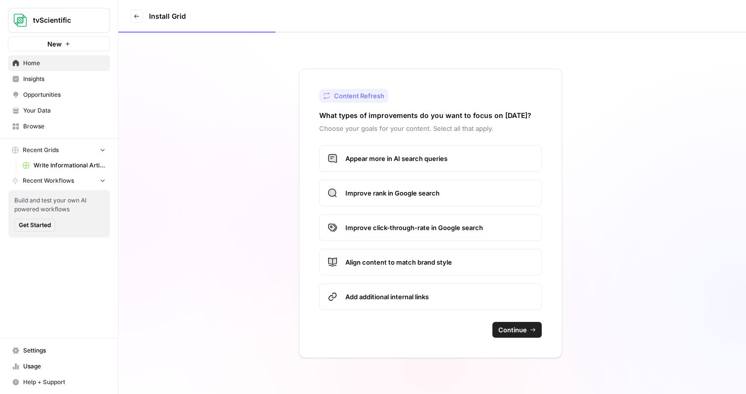
click at [507, 328] on span "Continue" at bounding box center [512, 330] width 29 height 10
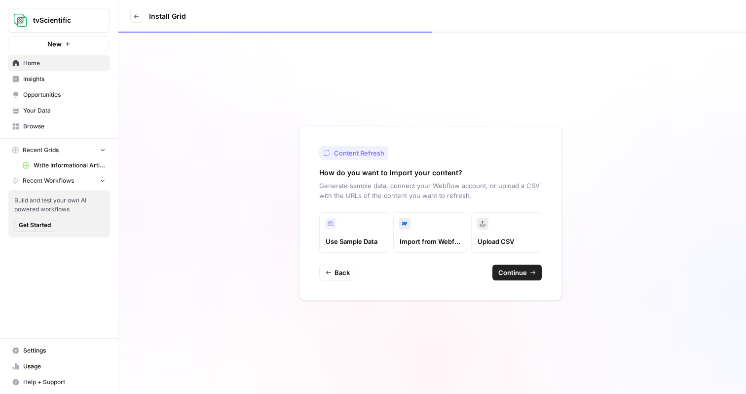
click at [505, 266] on button "Continue" at bounding box center [516, 272] width 49 height 16
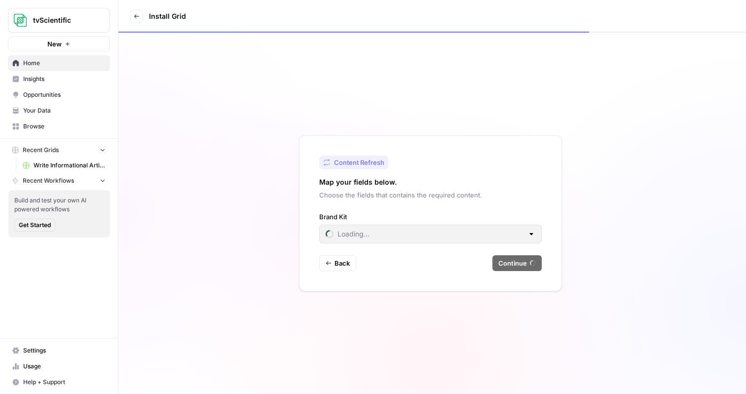
type input "tvScientific"
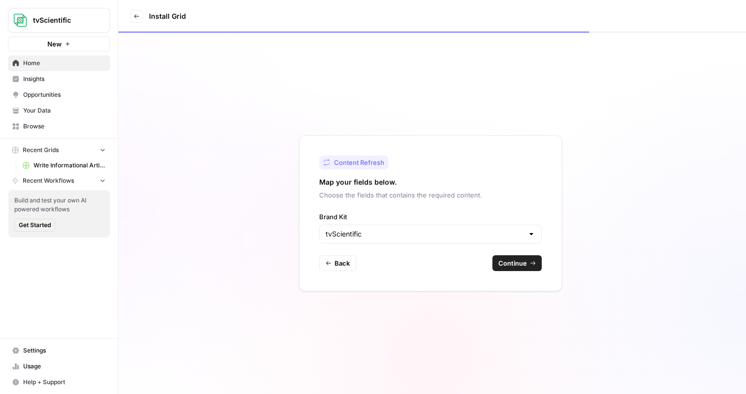
click at [515, 268] on button "Continue" at bounding box center [516, 263] width 49 height 16
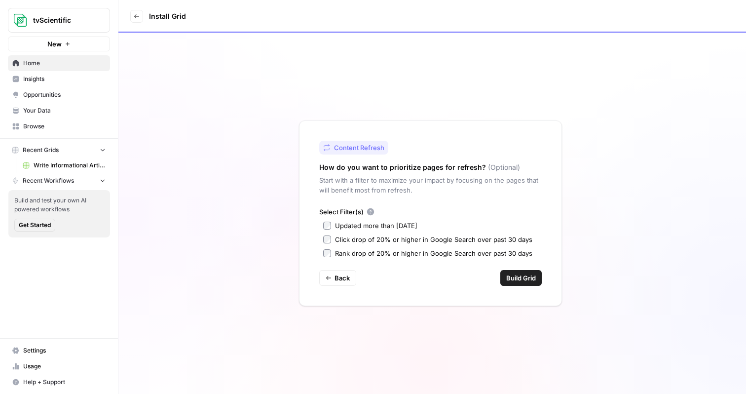
click at [378, 225] on div "Updated more than [DATE]" at bounding box center [376, 226] width 82 height 10
click at [530, 279] on span "Build Grid" at bounding box center [521, 278] width 30 height 10
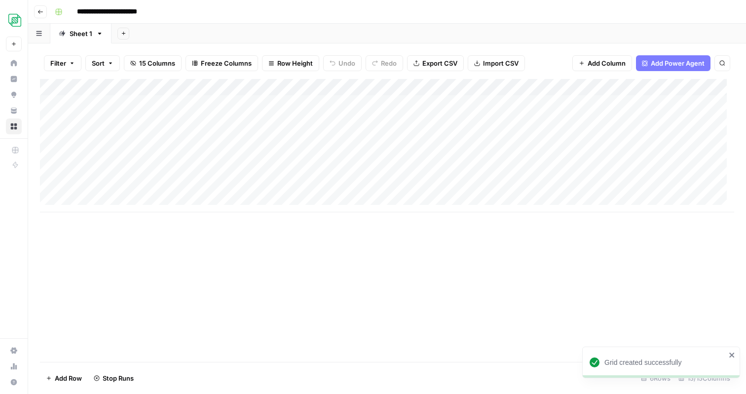
click at [712, 102] on div "Add Column" at bounding box center [387, 145] width 694 height 133
click at [182, 103] on div "Add Column" at bounding box center [387, 145] width 694 height 133
click at [126, 105] on div "Add Column" at bounding box center [387, 145] width 694 height 133
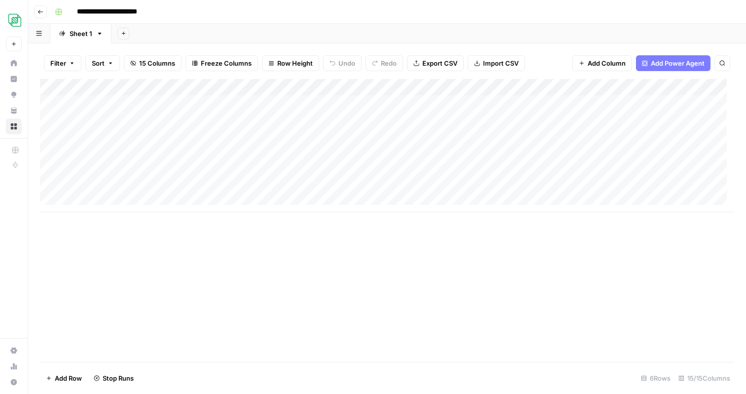
click at [126, 105] on div "Add Column" at bounding box center [387, 145] width 694 height 133
click at [120, 120] on div "Add Column" at bounding box center [387, 145] width 694 height 133
click at [120, 121] on input "**********" at bounding box center [157, 123] width 158 height 12
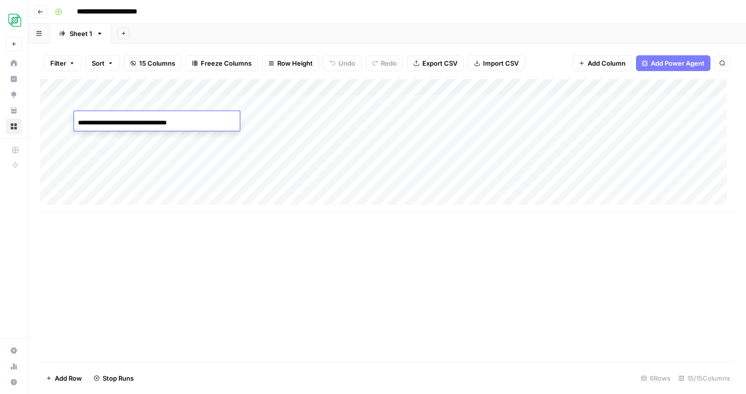
click at [119, 104] on div "Add Column" at bounding box center [387, 145] width 694 height 133
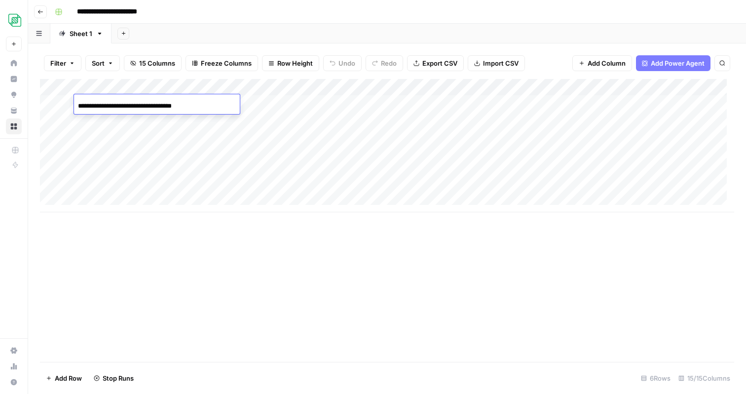
click at [119, 104] on input "**********" at bounding box center [157, 106] width 158 height 12
click at [124, 134] on div "Add Column" at bounding box center [387, 145] width 694 height 133
click at [122, 101] on div "Add Column" at bounding box center [387, 145] width 694 height 133
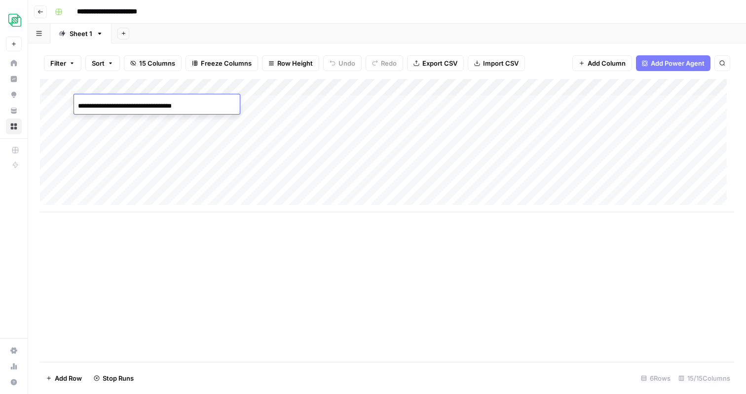
click at [122, 101] on input "**********" at bounding box center [157, 106] width 158 height 12
type input "**********"
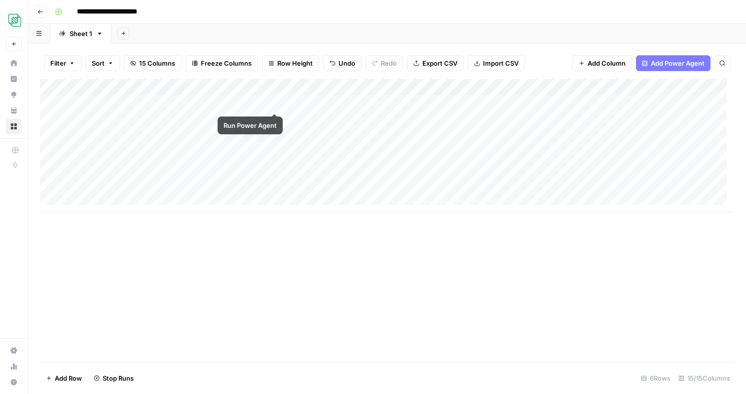
click at [275, 102] on div "Add Column" at bounding box center [387, 145] width 694 height 133
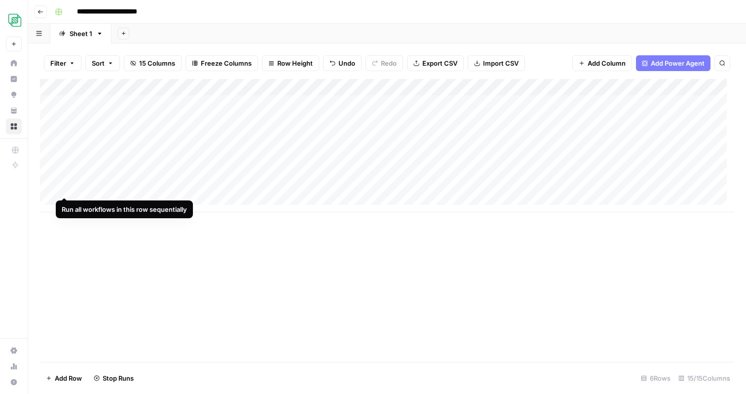
click at [50, 186] on div "Add Column" at bounding box center [387, 145] width 694 height 133
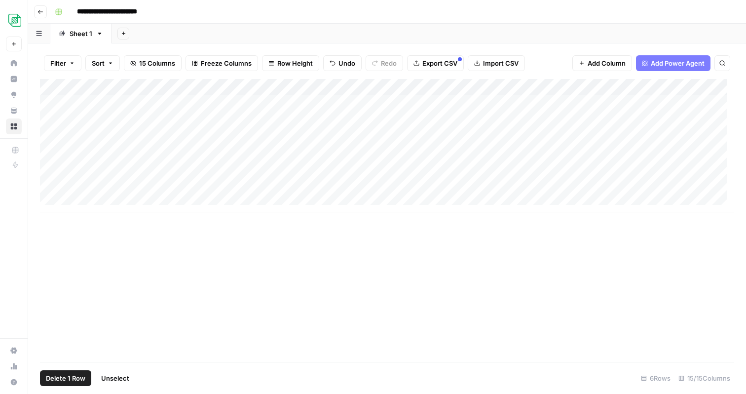
click at [49, 171] on div "Add Column" at bounding box center [387, 145] width 694 height 133
click at [65, 375] on span "Delete 2 Rows" at bounding box center [68, 378] width 44 height 10
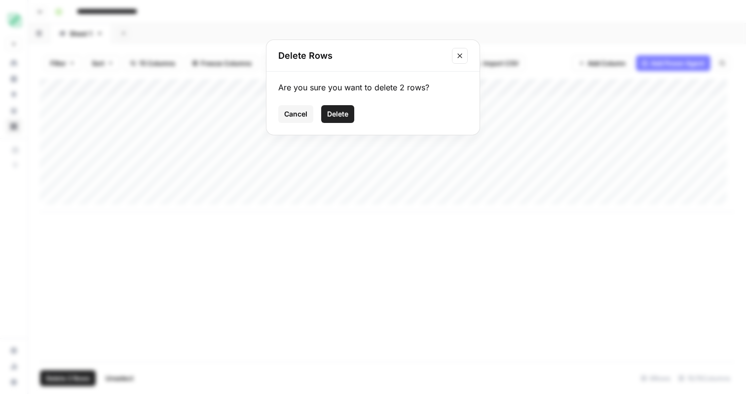
click at [341, 113] on span "Delete" at bounding box center [337, 114] width 21 height 10
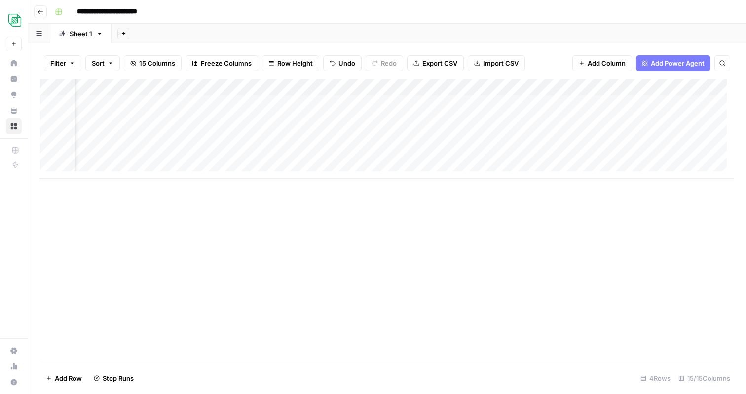
scroll to position [0, 79]
click at [702, 102] on div "Add Column" at bounding box center [387, 129] width 694 height 100
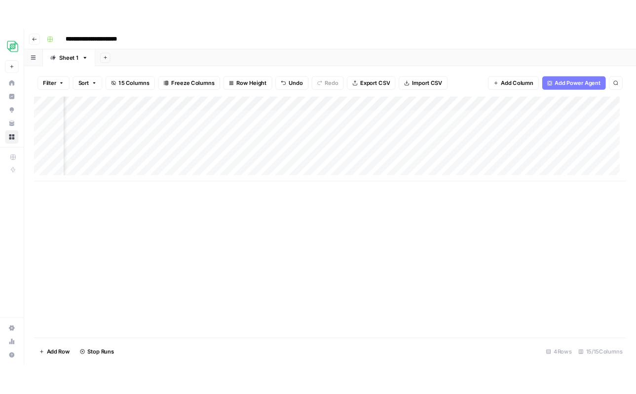
scroll to position [0, 827]
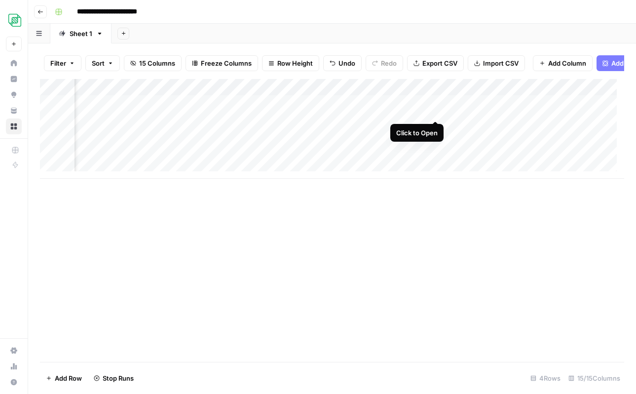
click at [435, 110] on div "Add Column" at bounding box center [332, 129] width 584 height 100
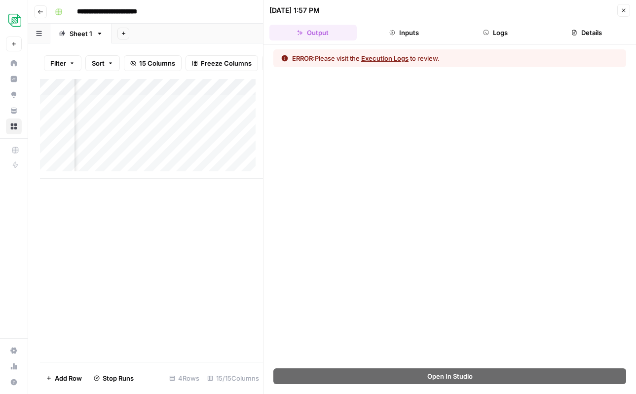
click at [623, 11] on icon "button" at bounding box center [624, 10] width 6 height 6
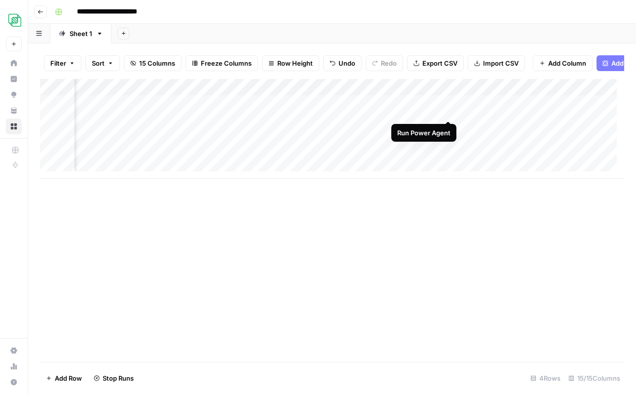
click at [449, 110] on div "Add Column" at bounding box center [332, 129] width 584 height 100
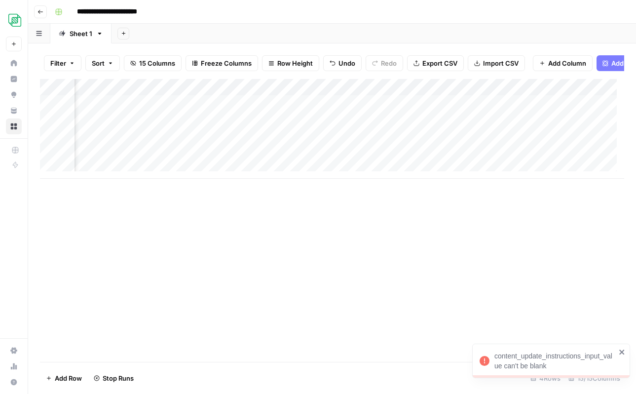
click at [437, 94] on div "Add Column" at bounding box center [332, 129] width 584 height 100
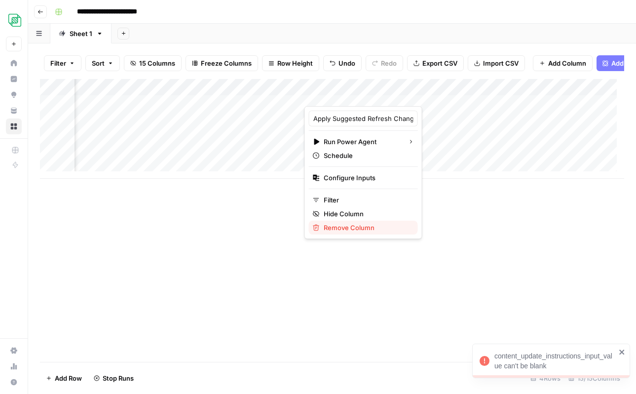
click at [346, 227] on span "Remove Column" at bounding box center [367, 227] width 86 height 10
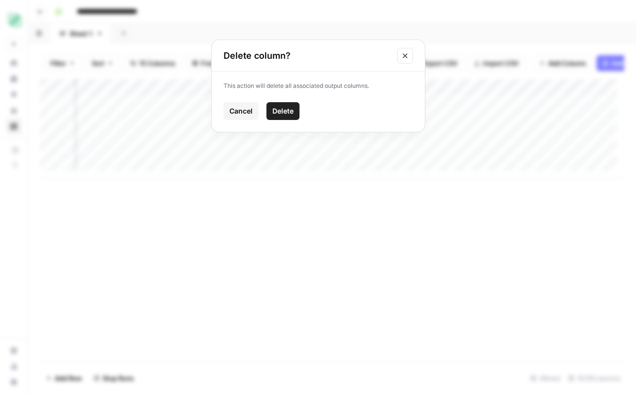
click at [281, 113] on span "Delete" at bounding box center [282, 111] width 21 height 10
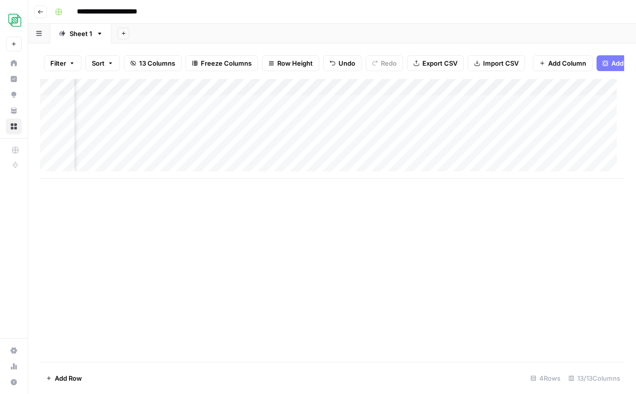
scroll to position [0, 146]
click at [485, 95] on div "Add Column" at bounding box center [332, 129] width 584 height 100
click at [458, 173] on span "Hide Column" at bounding box center [467, 178] width 86 height 10
click at [205, 109] on div "Add Column" at bounding box center [332, 129] width 584 height 100
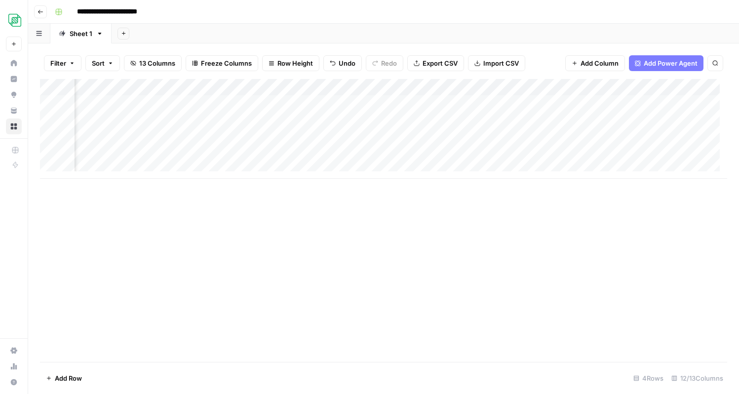
scroll to position [1, 196]
click at [586, 103] on div "Add Column" at bounding box center [383, 129] width 687 height 100
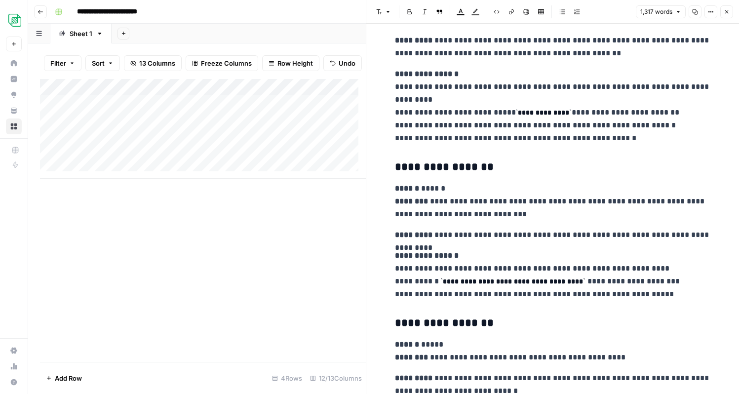
scroll to position [2784, 0]
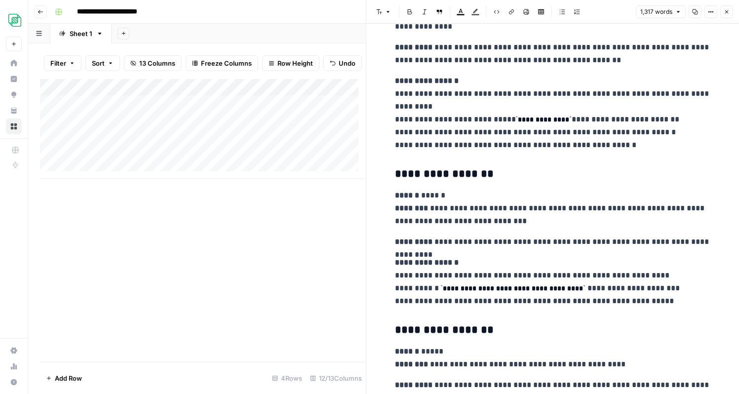
click at [727, 12] on icon "button" at bounding box center [726, 11] width 3 height 3
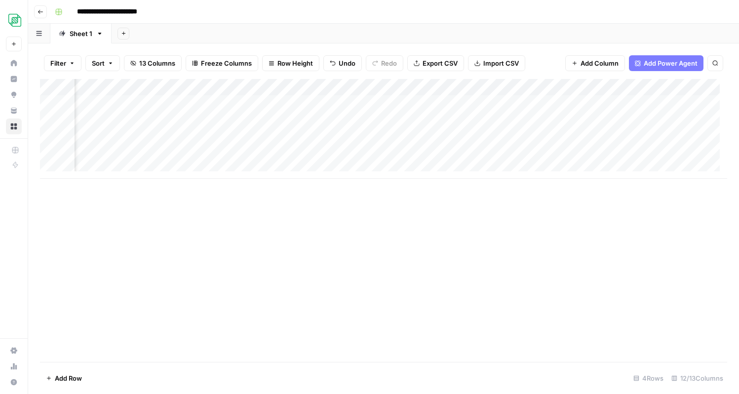
scroll to position [1, 390]
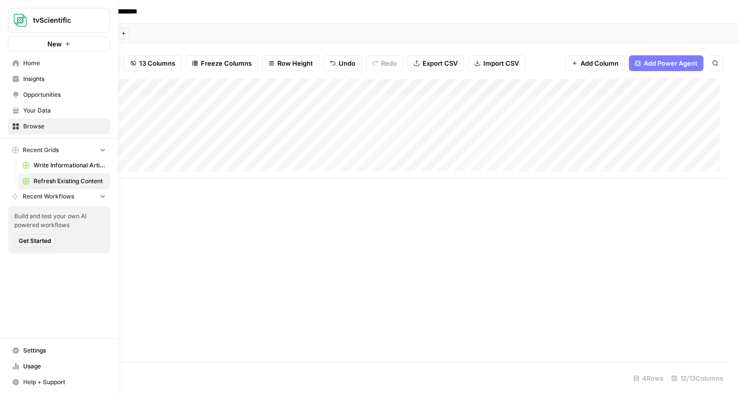
click at [62, 42] on button "New" at bounding box center [59, 44] width 102 height 15
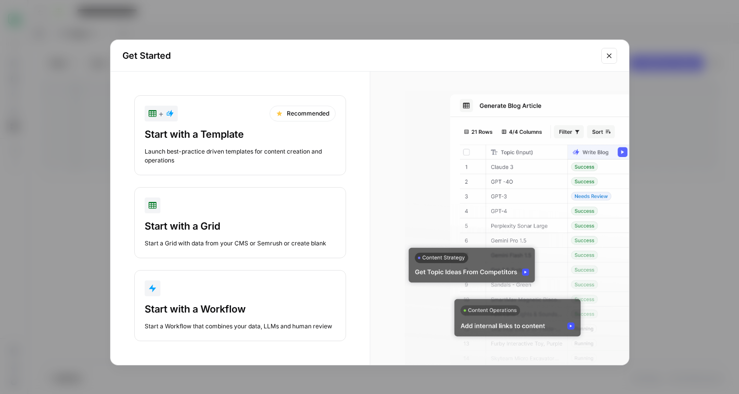
click at [251, 117] on div "+ Recommended" at bounding box center [240, 114] width 191 height 16
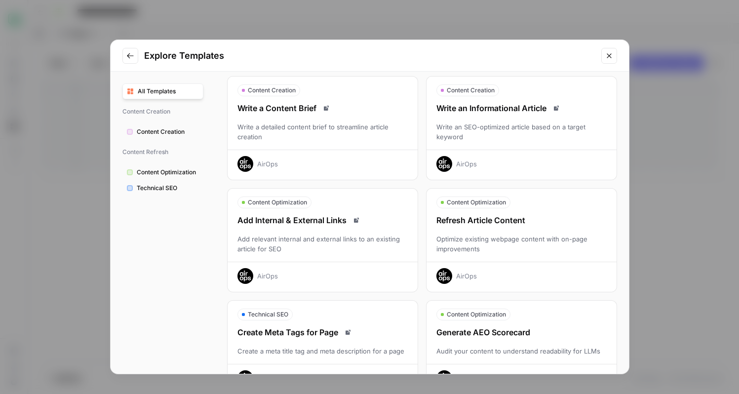
scroll to position [0, 0]
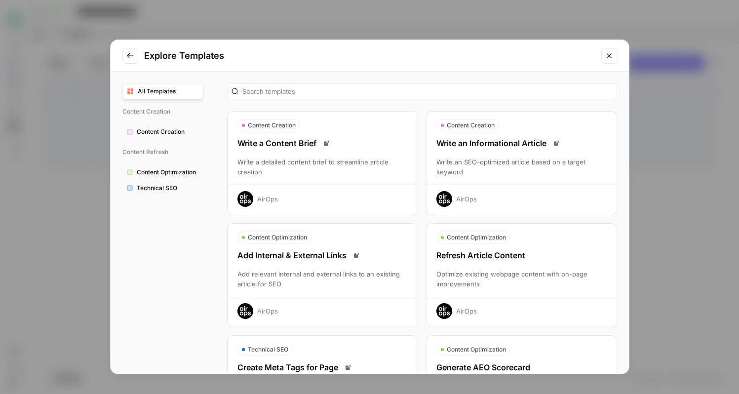
click at [611, 57] on icon "Close modal" at bounding box center [609, 56] width 8 height 8
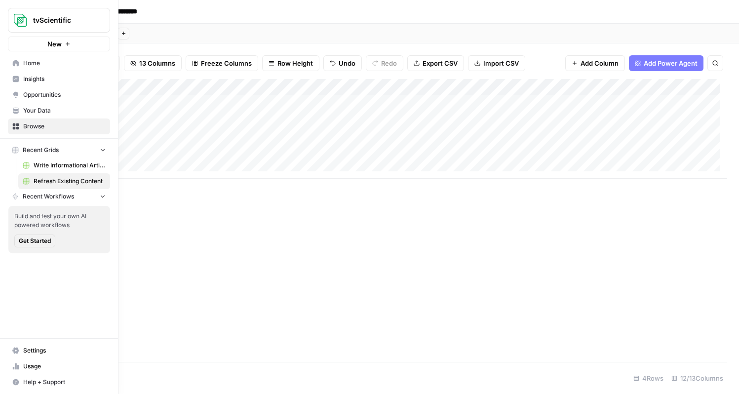
click at [12, 42] on button "New" at bounding box center [59, 44] width 102 height 15
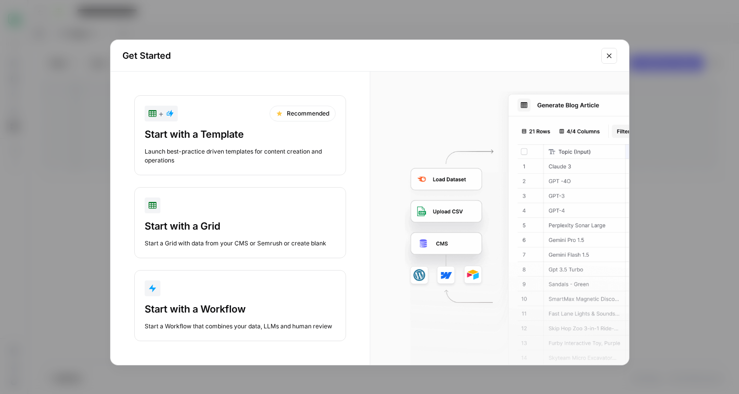
click at [209, 218] on button "Start with a Grid Start a Grid with data from your CMS or Semrush or create bla…" at bounding box center [240, 222] width 212 height 71
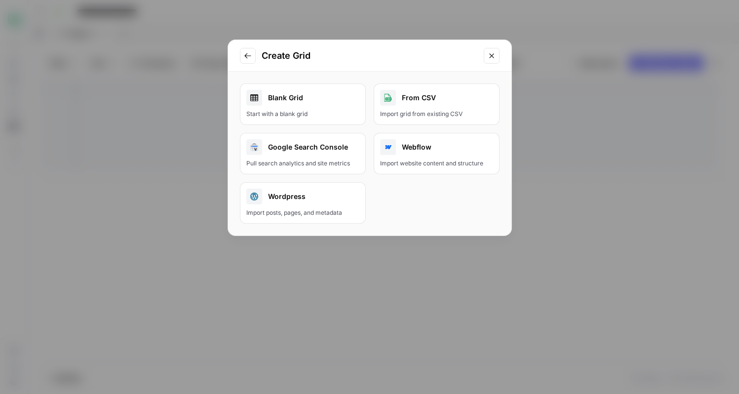
click at [331, 104] on div "Blank Grid" at bounding box center [302, 98] width 113 height 16
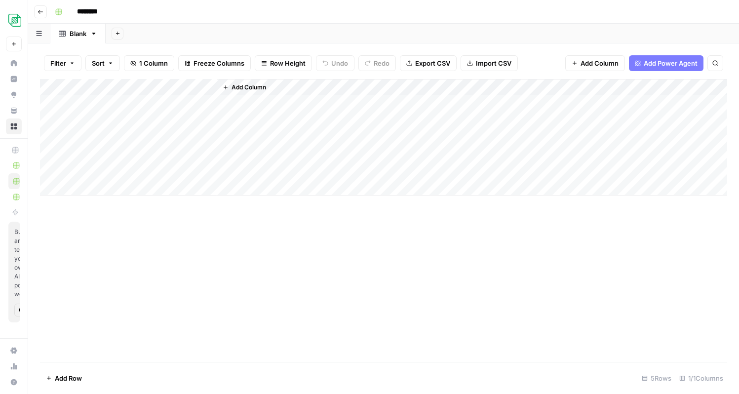
click at [246, 87] on span "Add Column" at bounding box center [248, 87] width 35 height 9
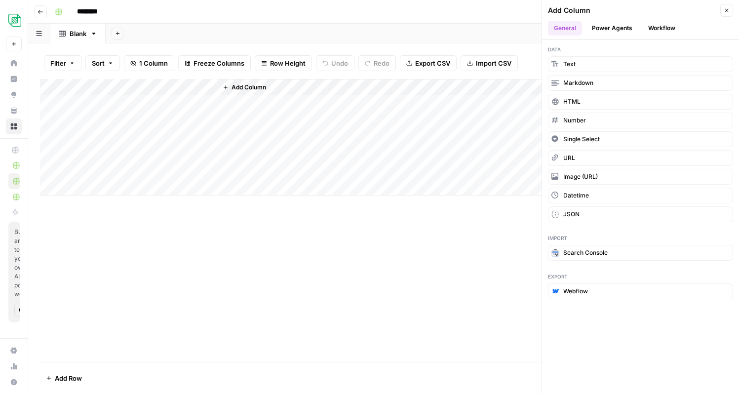
click at [614, 32] on button "Power Agents" at bounding box center [612, 28] width 52 height 15
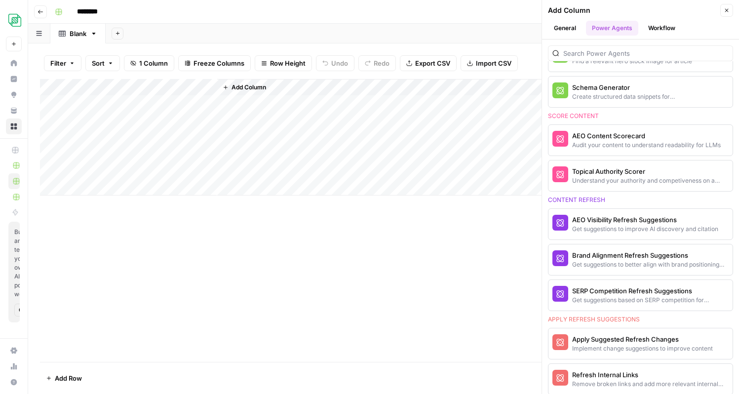
scroll to position [423, 0]
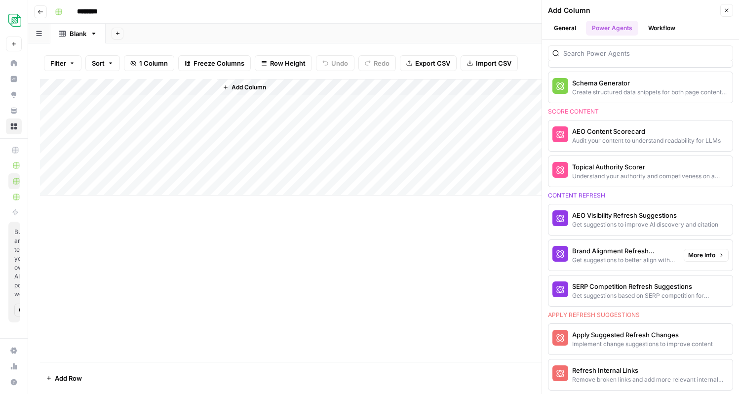
click at [621, 257] on div "Get suggestions to better align with brand positioning and tone" at bounding box center [624, 260] width 104 height 9
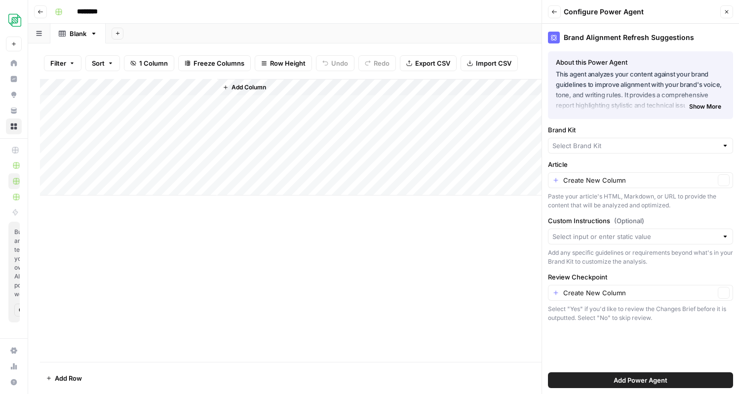
type input "tvScientific"
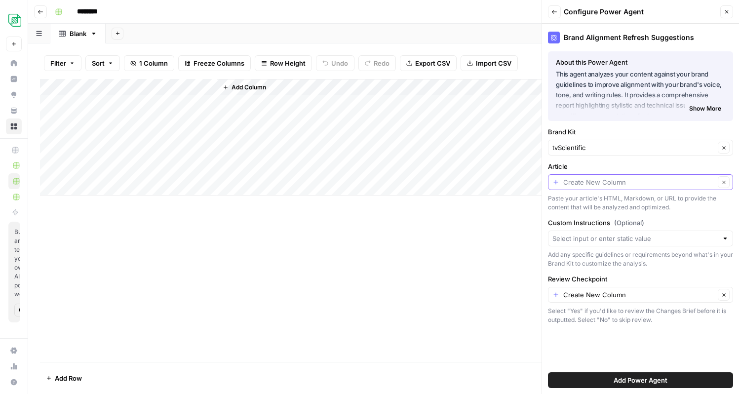
click at [615, 182] on input "Article" at bounding box center [638, 182] width 151 height 10
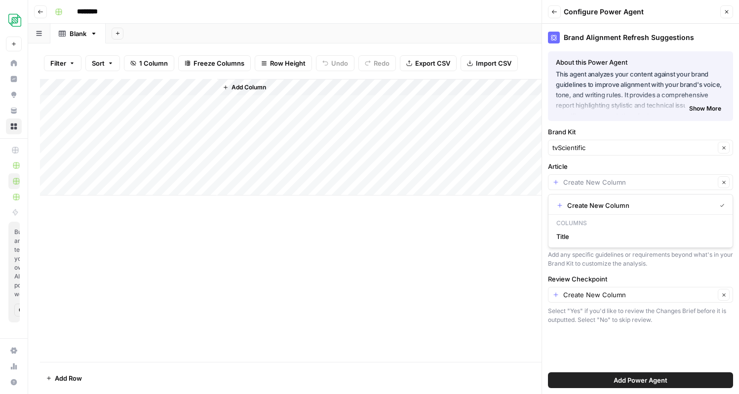
type input "Create New Column"
click at [627, 383] on span "Add Power Agent" at bounding box center [640, 380] width 54 height 10
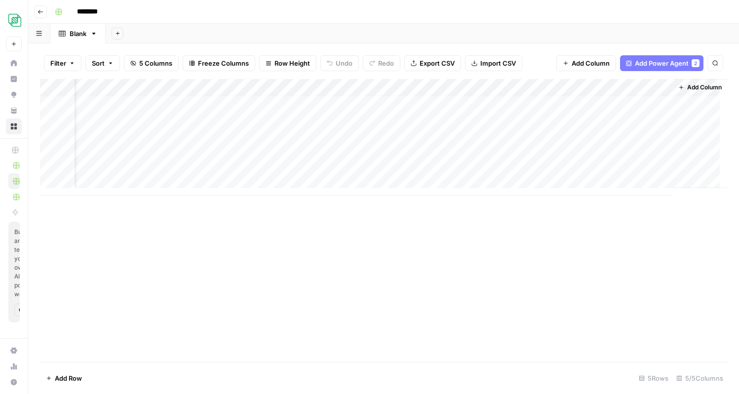
scroll to position [7, 35]
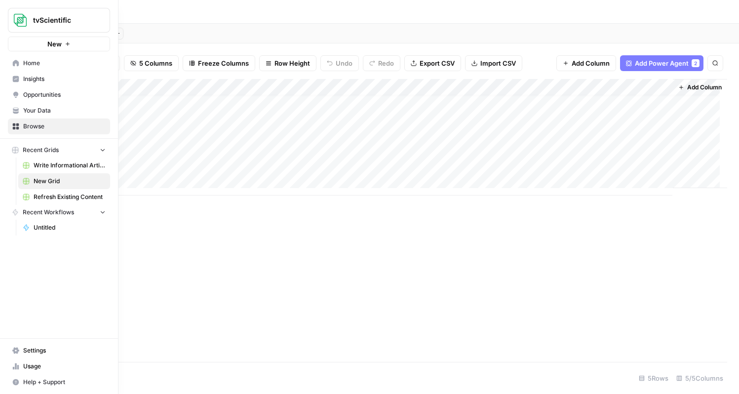
click at [50, 43] on span "New" at bounding box center [54, 44] width 14 height 10
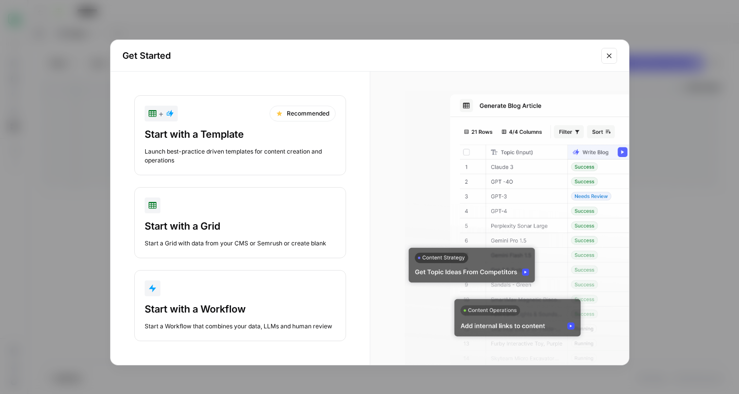
click at [290, 126] on button "+ Recommended Start with a Template Launch best-practice driven templates for c…" at bounding box center [240, 135] width 212 height 80
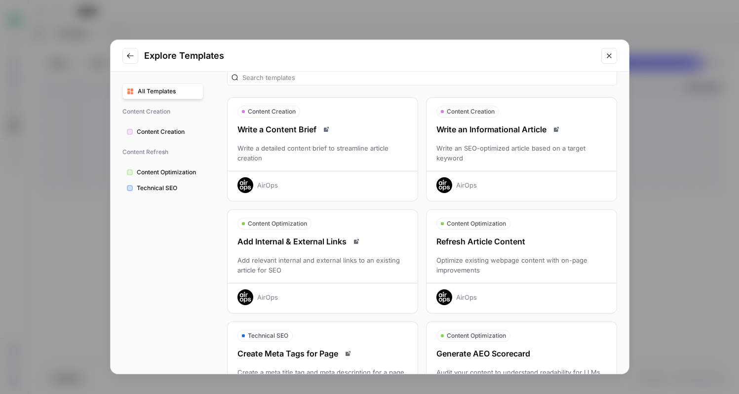
scroll to position [0, 0]
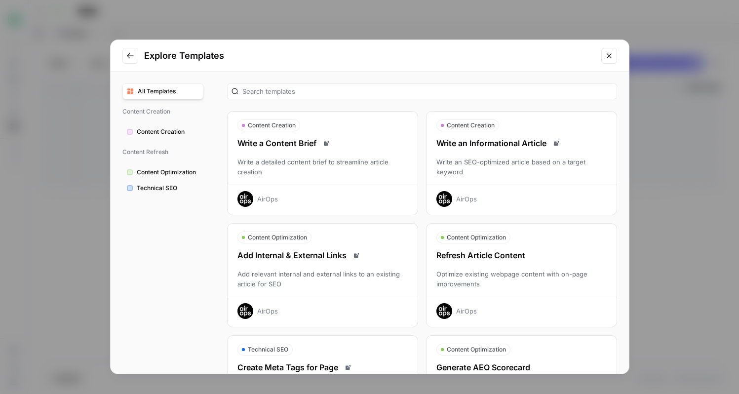
click at [293, 18] on div "Explore Templates All Templates Content Creation Content Creation Content Refre…" at bounding box center [369, 197] width 739 height 394
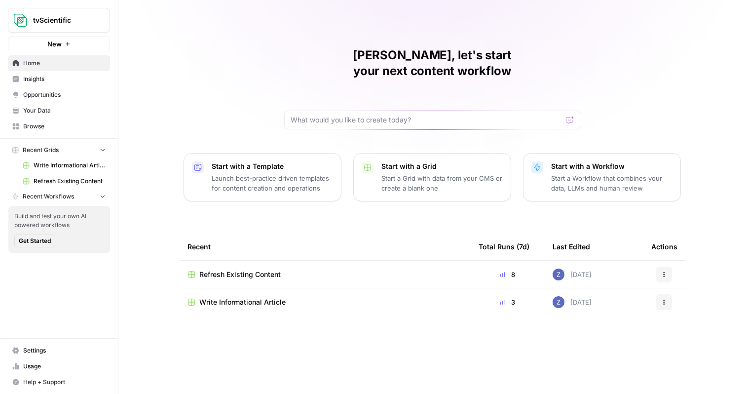
click at [65, 110] on span "Your Data" at bounding box center [64, 110] width 82 height 9
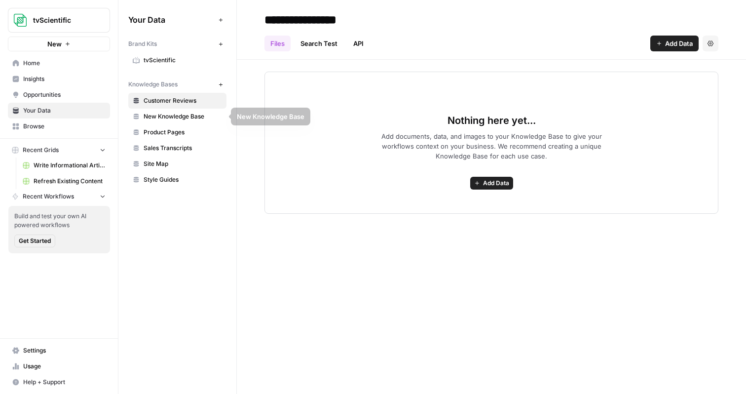
click at [170, 63] on span "tvScientific" at bounding box center [183, 60] width 78 height 9
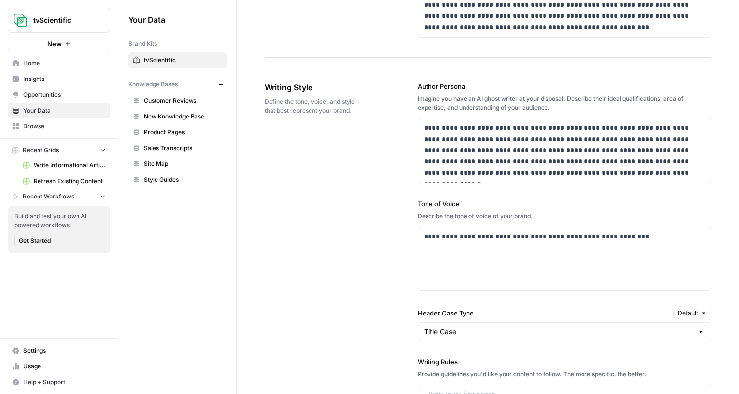
scroll to position [579, 0]
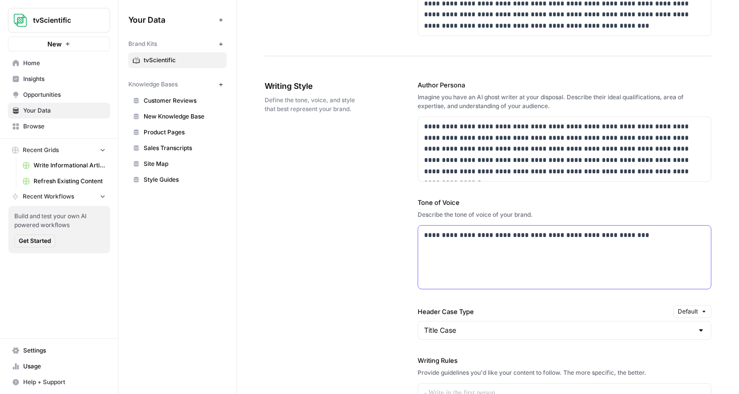
click at [474, 244] on div "**********" at bounding box center [564, 256] width 293 height 63
click at [487, 253] on div "**********" at bounding box center [564, 256] width 293 height 63
click at [487, 266] on div "**********" at bounding box center [564, 256] width 293 height 63
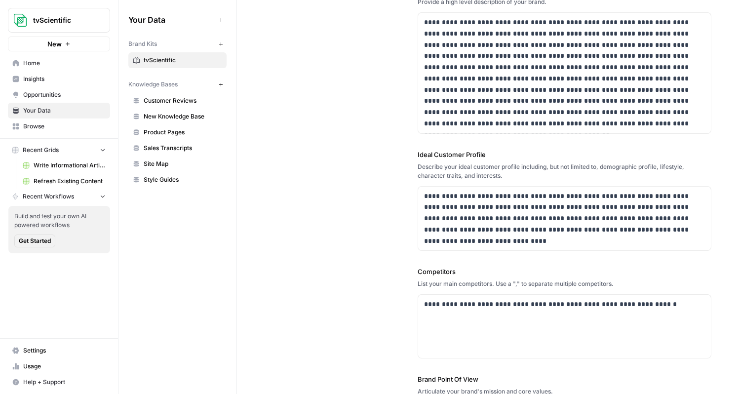
scroll to position [0, 0]
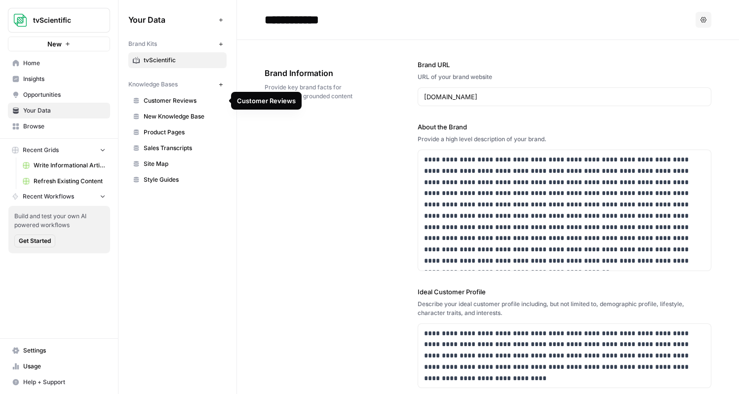
click at [188, 114] on span "New Knowledge Base" at bounding box center [183, 116] width 78 height 9
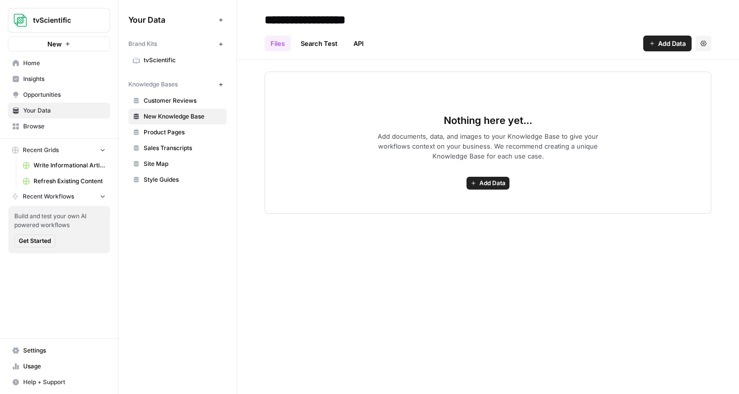
click at [676, 43] on span "Add Data" at bounding box center [672, 43] width 28 height 10
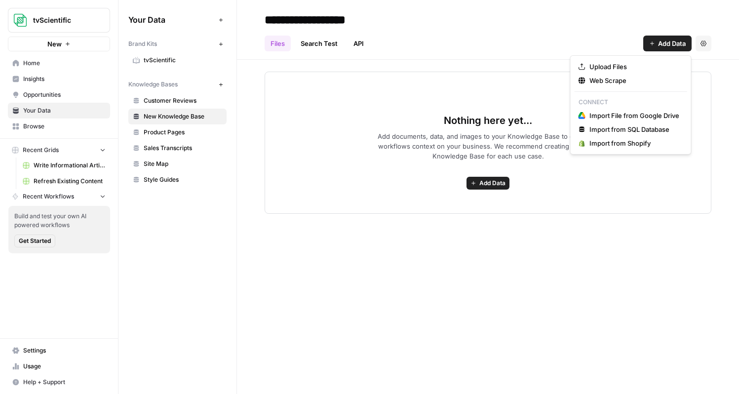
click at [470, 82] on div "Nothing here yet... Add documents, data, and images to your Knowledge Base to g…" at bounding box center [487, 143] width 446 height 142
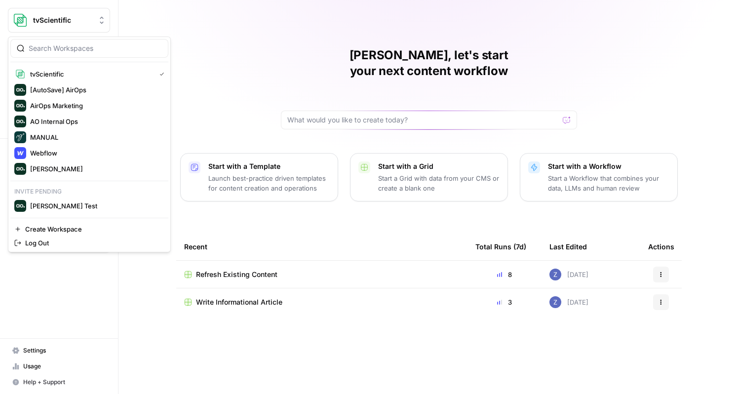
click at [75, 22] on span "tvScientific" at bounding box center [63, 20] width 60 height 10
click at [64, 170] on span "[PERSON_NAME]" at bounding box center [95, 169] width 130 height 10
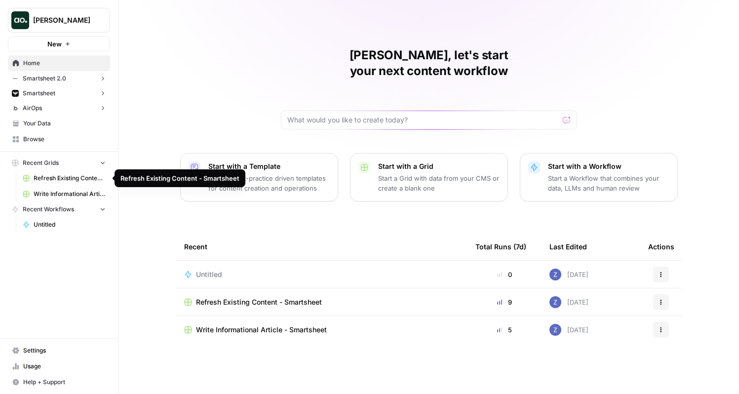
click at [68, 191] on span "Write Informational Article - Smartsheet" at bounding box center [70, 193] width 72 height 9
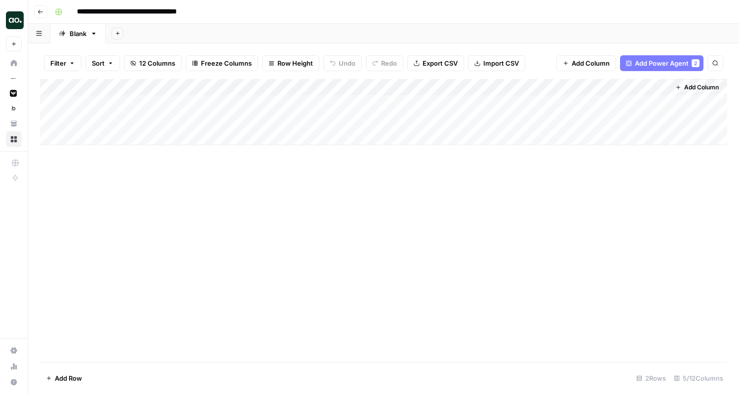
click at [331, 87] on div "Add Column" at bounding box center [383, 112] width 687 height 66
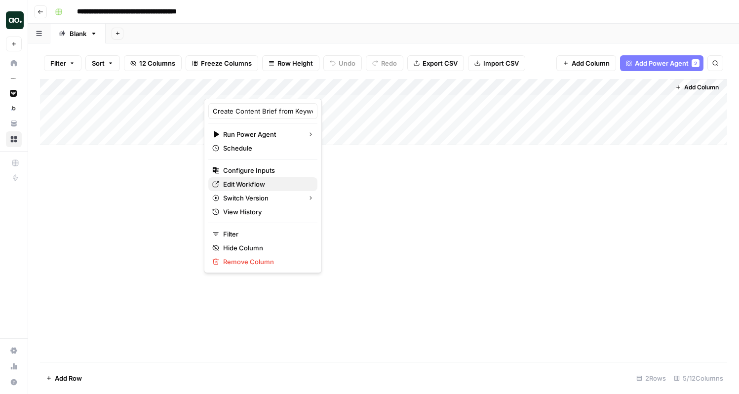
click at [256, 186] on span "Edit Workflow" at bounding box center [266, 184] width 86 height 10
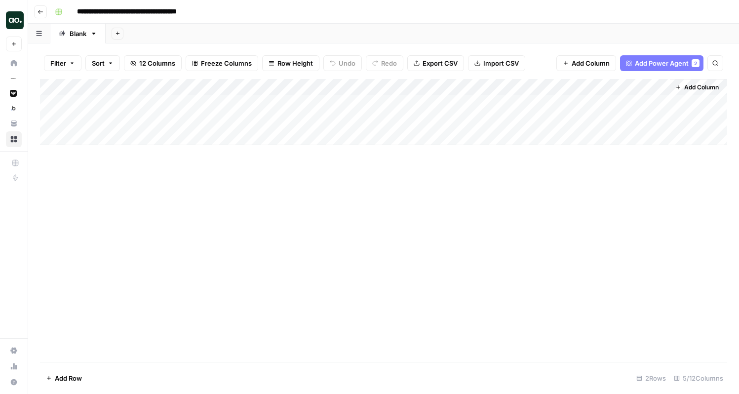
click at [560, 87] on div "Add Column" at bounding box center [383, 112] width 687 height 66
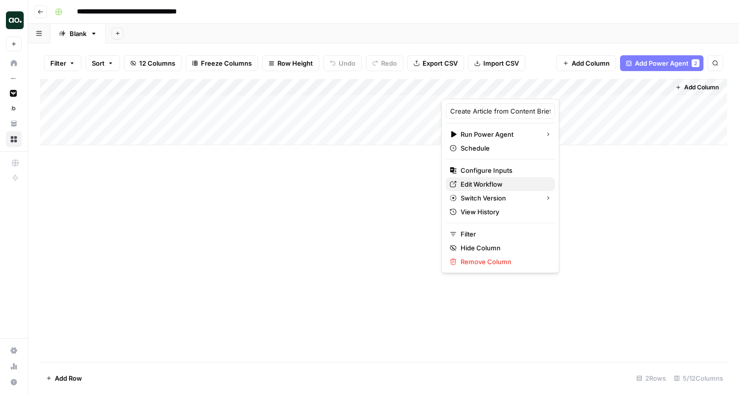
click at [481, 183] on span "Edit Workflow" at bounding box center [503, 184] width 86 height 10
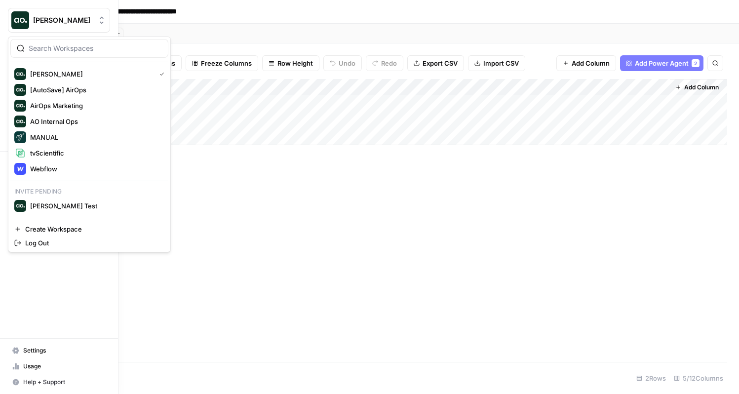
click at [38, 23] on span "[PERSON_NAME]" at bounding box center [63, 20] width 60 height 10
click at [48, 167] on span "Webflow" at bounding box center [95, 169] width 130 height 10
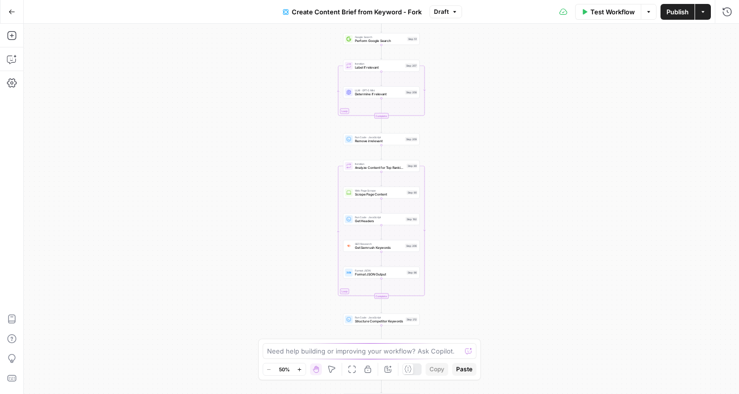
drag, startPoint x: 451, startPoint y: 114, endPoint x: 451, endPoint y: 213, distance: 98.7
click at [451, 214] on div "Workflow Set Inputs Inputs Google Search Perform Google Search Step 51 Loop Ite…" at bounding box center [381, 209] width 715 height 370
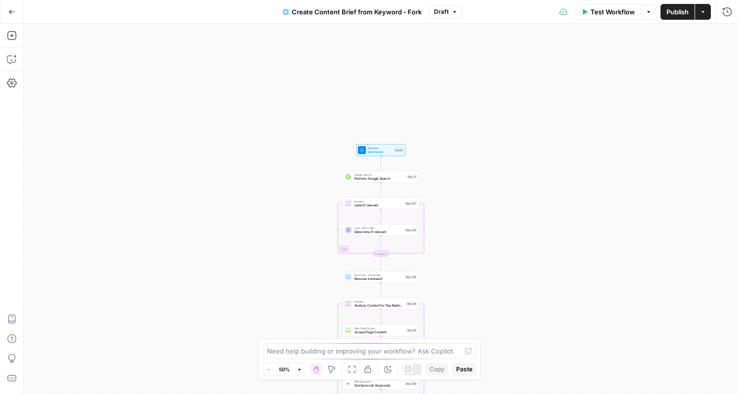
drag, startPoint x: 460, startPoint y: 122, endPoint x: 459, endPoint y: 251, distance: 128.8
click at [460, 251] on div "Workflow Set Inputs Inputs Google Search Perform Google Search Step 51 Loop Ite…" at bounding box center [381, 209] width 715 height 370
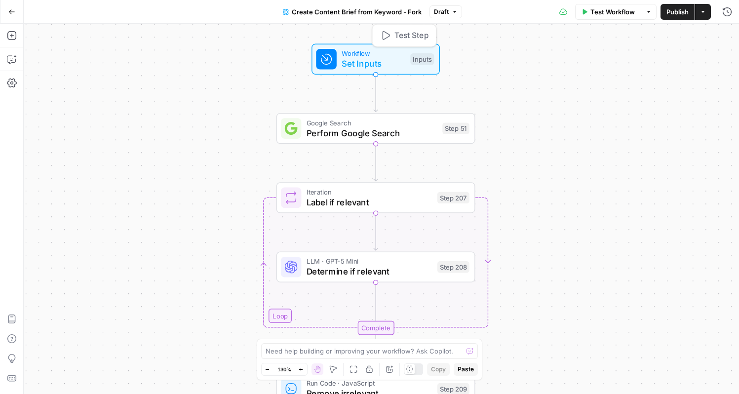
click at [393, 64] on span "Set Inputs" at bounding box center [373, 63] width 64 height 13
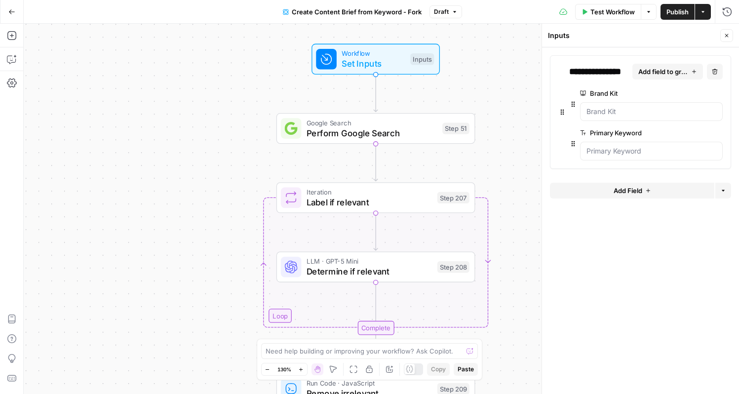
drag, startPoint x: 511, startPoint y: 161, endPoint x: 506, endPoint y: 102, distance: 58.9
click at [506, 102] on div "Workflow Set Inputs Inputs Google Search Perform Google Search Step 51 Loop Ite…" at bounding box center [381, 209] width 715 height 370
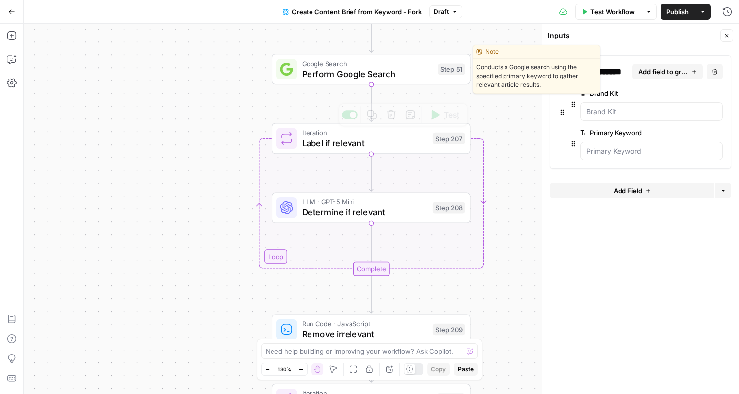
click at [394, 74] on span "Perform Google Search" at bounding box center [367, 73] width 131 height 13
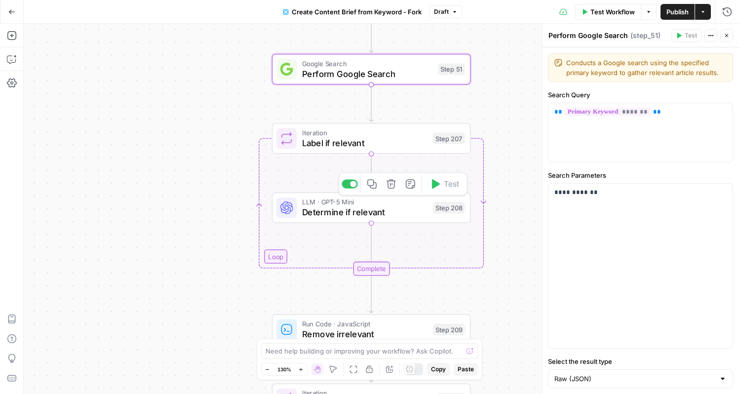
click at [366, 211] on span "Determine if relevant" at bounding box center [365, 212] width 126 height 13
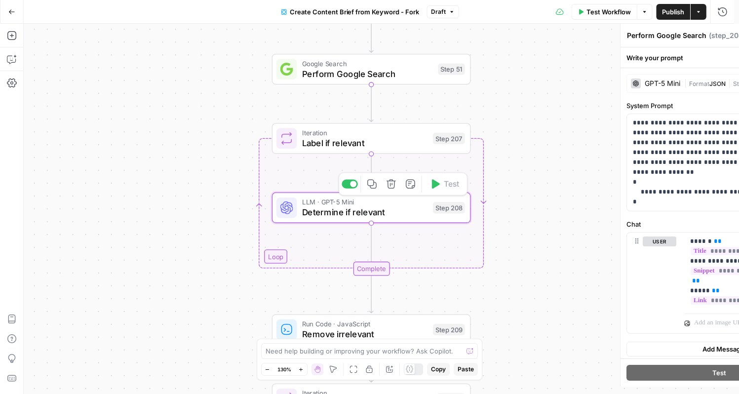
type textarea "Determine if relevant"
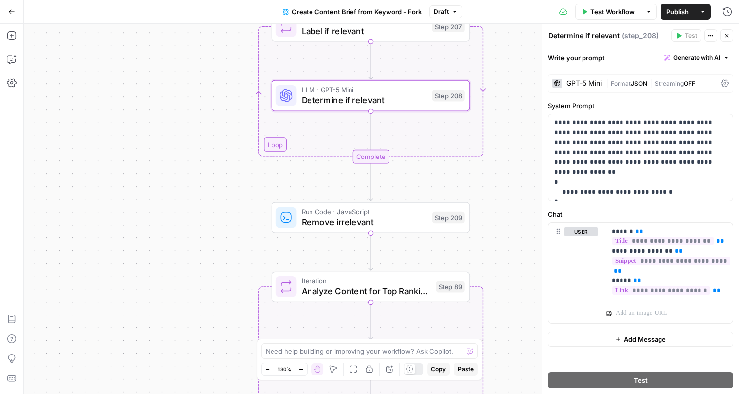
drag, startPoint x: 509, startPoint y: 210, endPoint x: 509, endPoint y: 98, distance: 112.0
click at [509, 98] on div "Workflow Set Inputs Inputs Google Search Perform Google Search Step 51 Loop Ite…" at bounding box center [381, 209] width 715 height 370
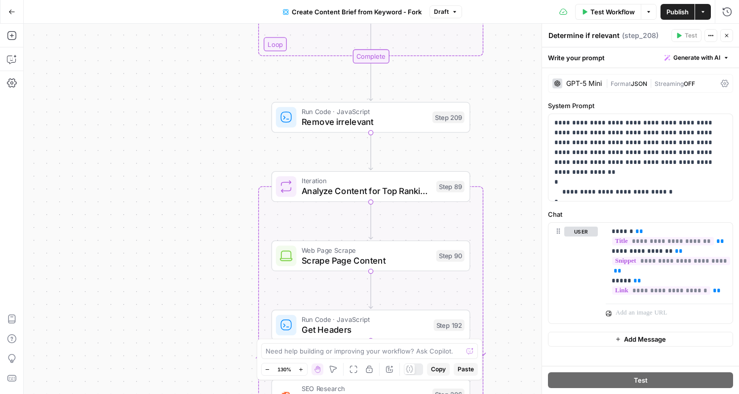
drag, startPoint x: 493, startPoint y: 192, endPoint x: 493, endPoint y: 82, distance: 109.5
click at [493, 82] on div "Workflow Set Inputs Inputs Google Search Perform Google Search Step 51 Loop Ite…" at bounding box center [381, 209] width 715 height 370
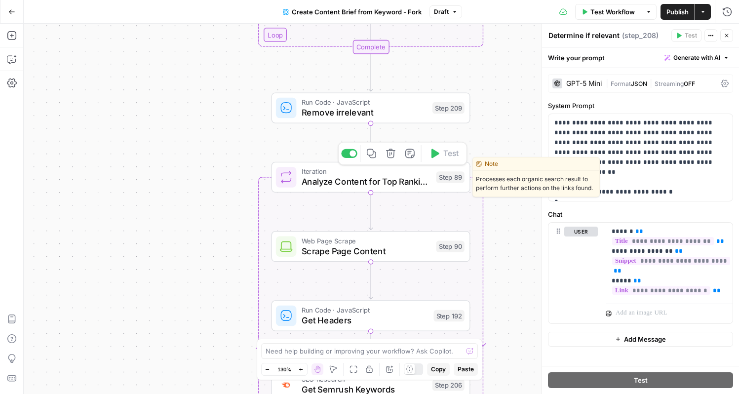
click at [397, 253] on span "Scrape Page Content" at bounding box center [365, 250] width 129 height 13
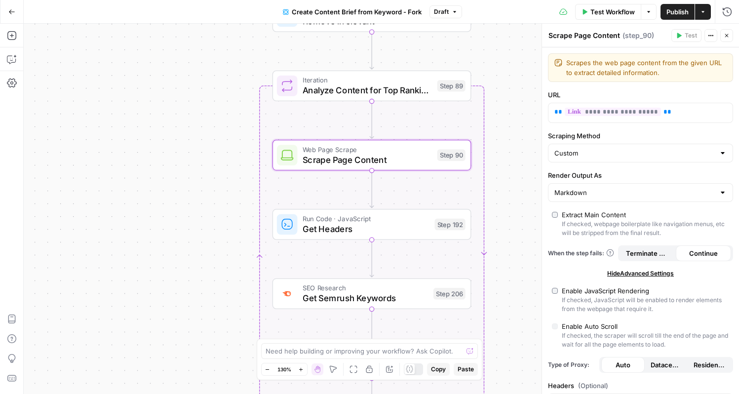
drag, startPoint x: 493, startPoint y: 180, endPoint x: 494, endPoint y: 89, distance: 91.3
click at [494, 89] on div "Workflow Set Inputs Inputs Google Search Perform Google Search Step 51 Loop Ite…" at bounding box center [381, 209] width 715 height 370
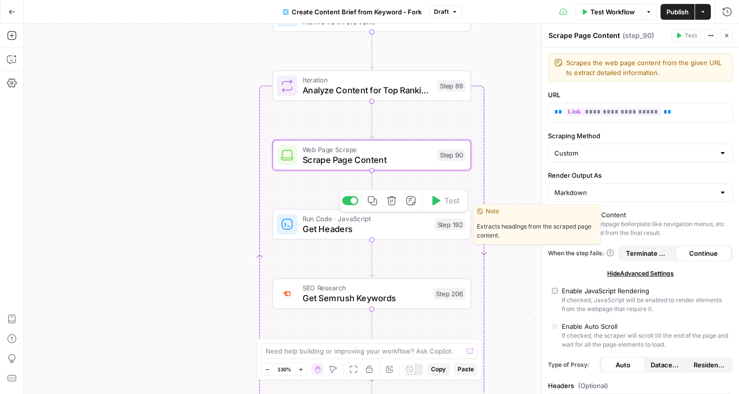
click at [397, 231] on span "Get Headers" at bounding box center [365, 228] width 127 height 13
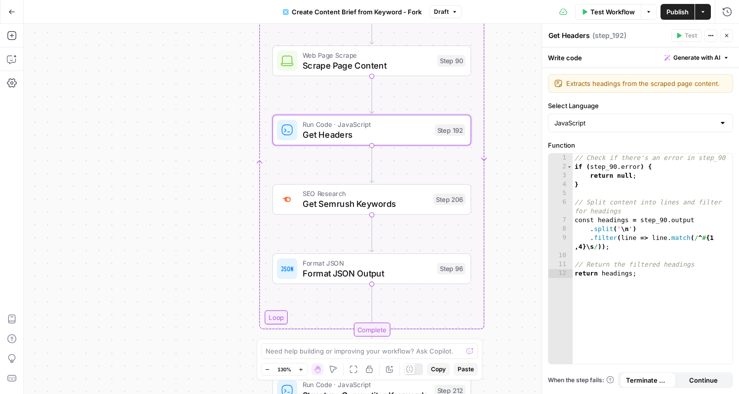
drag, startPoint x: 504, startPoint y: 261, endPoint x: 504, endPoint y: 142, distance: 118.9
click at [504, 142] on div "Workflow Set Inputs Inputs Google Search Perform Google Search Step 51 Loop Ite…" at bounding box center [381, 209] width 715 height 370
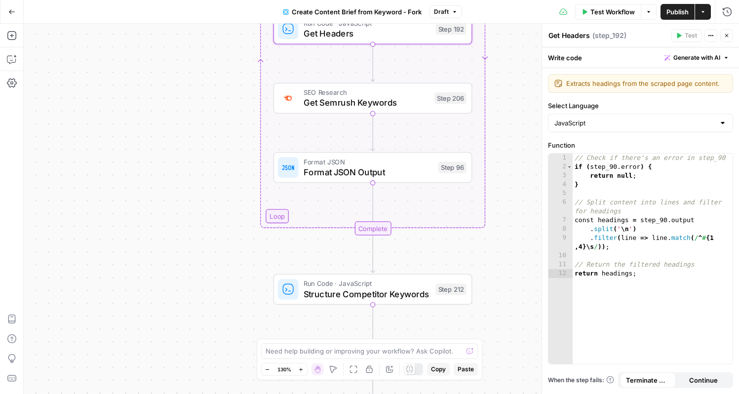
drag, startPoint x: 515, startPoint y: 175, endPoint x: 517, endPoint y: 94, distance: 81.4
click at [517, 94] on div "Workflow Set Inputs Inputs Google Search Perform Google Search Step 51 Loop Ite…" at bounding box center [381, 209] width 715 height 370
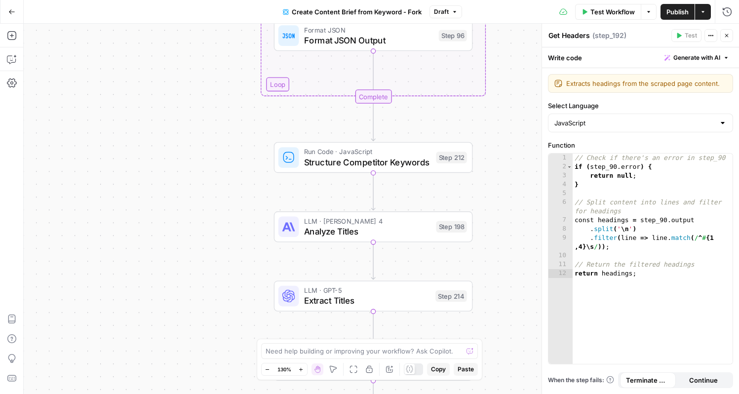
drag, startPoint x: 510, startPoint y: 141, endPoint x: 510, endPoint y: 14, distance: 126.8
click at [510, 14] on div "Go Back Create Content Brief from Keyword - Fork Draft Test Workflow Options Pu…" at bounding box center [369, 197] width 739 height 394
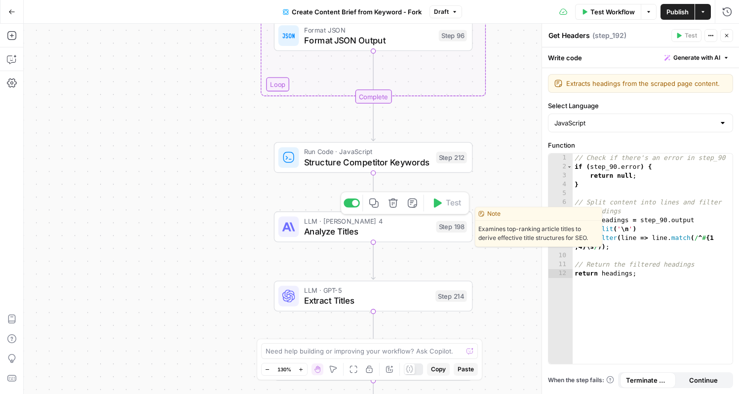
click at [366, 229] on span "Analyze Titles" at bounding box center [367, 230] width 127 height 13
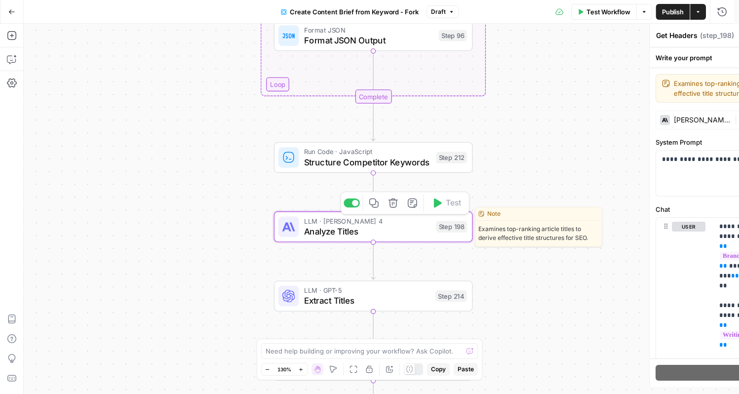
type textarea "Analyze Titles"
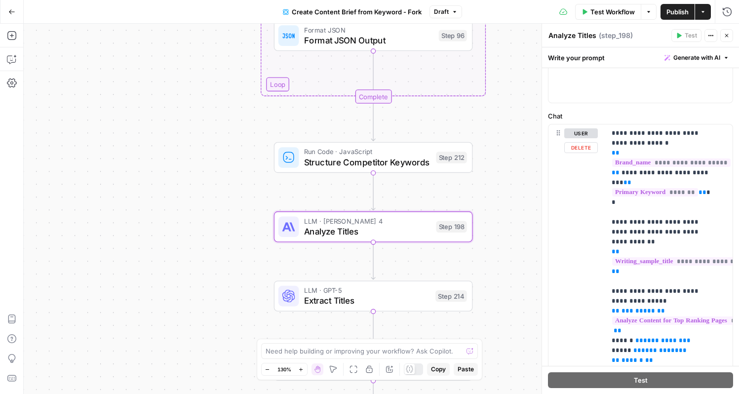
scroll to position [99, 0]
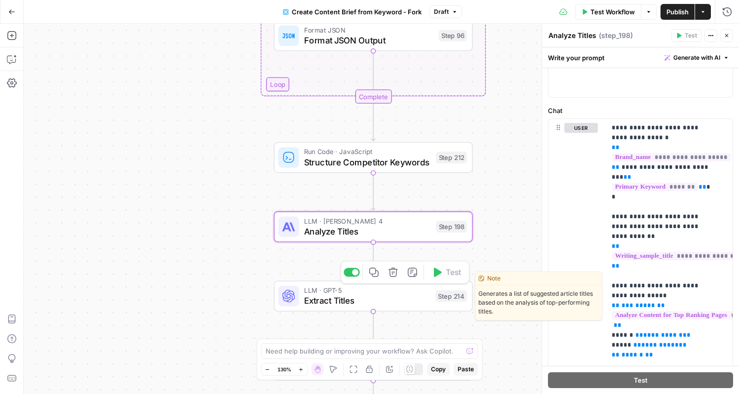
click at [404, 300] on span "Extract Titles" at bounding box center [367, 300] width 126 height 13
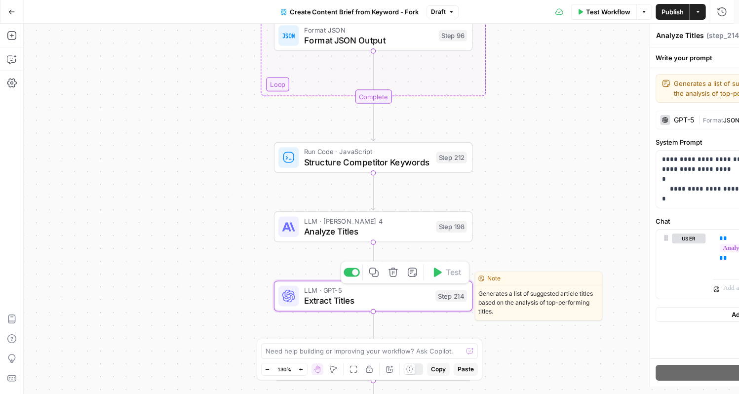
type textarea "Extract Titles"
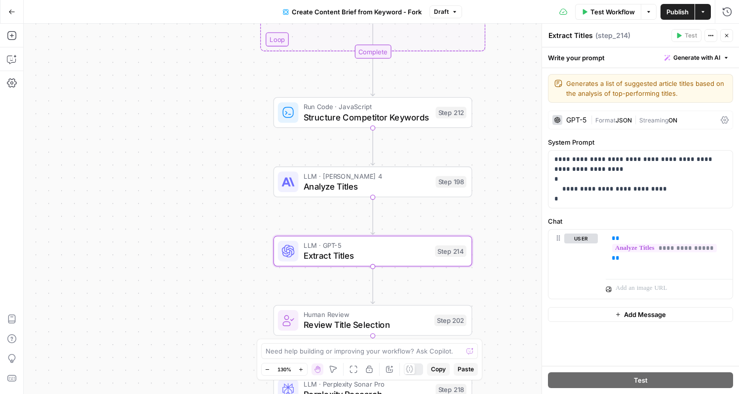
drag, startPoint x: 508, startPoint y: 231, endPoint x: 508, endPoint y: 159, distance: 72.5
click at [508, 159] on div "Workflow Set Inputs Inputs Google Search Perform Google Search Step 51 Loop Ite…" at bounding box center [381, 209] width 715 height 370
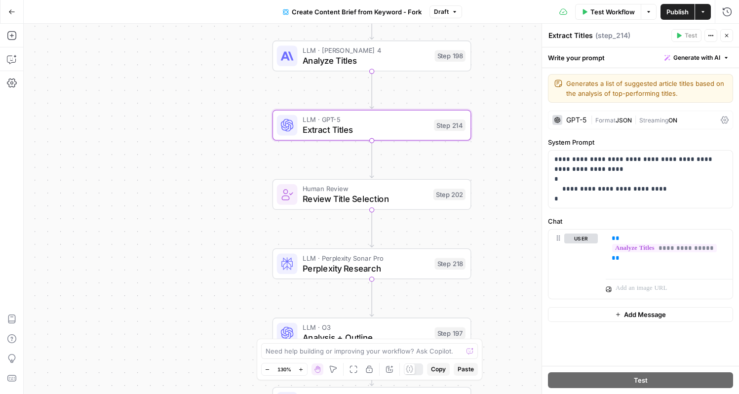
drag, startPoint x: 223, startPoint y: 199, endPoint x: 223, endPoint y: 122, distance: 76.5
click at [223, 122] on div "Workflow Set Inputs Inputs Google Search Perform Google Search Step 51 Loop Ite…" at bounding box center [381, 209] width 715 height 370
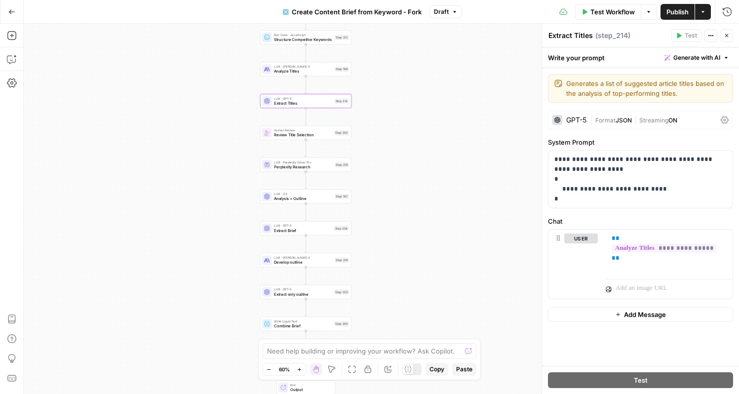
drag, startPoint x: 232, startPoint y: 243, endPoint x: 230, endPoint y: 171, distance: 72.0
click at [231, 171] on div "Workflow Set Inputs Inputs Google Search Perform Google Search Step 51 Loop Ite…" at bounding box center [381, 209] width 715 height 370
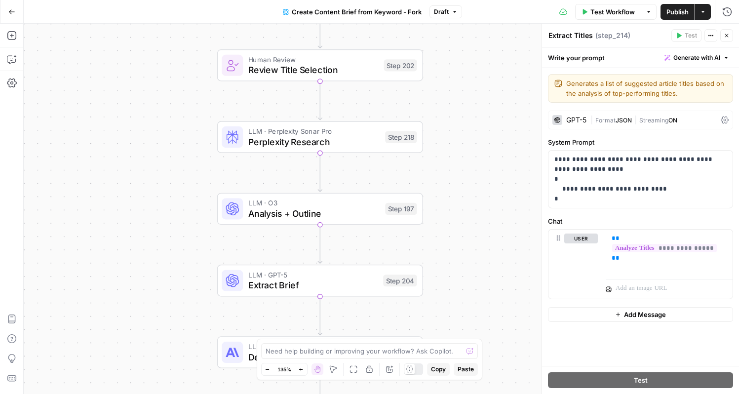
click at [729, 35] on button "Close" at bounding box center [726, 35] width 13 height 13
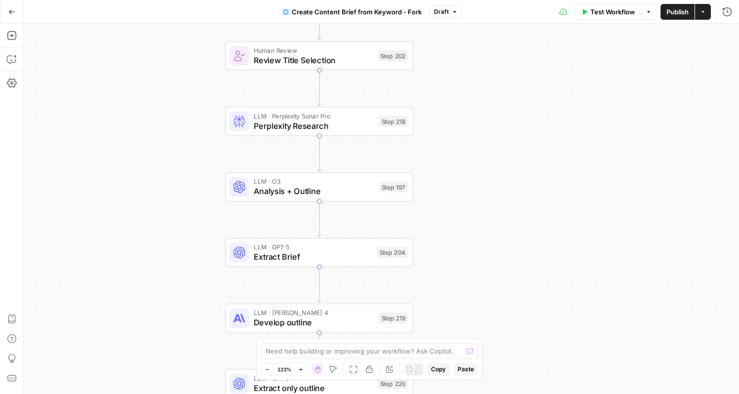
drag, startPoint x: 448, startPoint y: 150, endPoint x: 448, endPoint y: 61, distance: 88.8
click at [448, 61] on div "Workflow Set Inputs Inputs Google Search Perform Google Search Step 51 Loop Ite…" at bounding box center [381, 209] width 715 height 370
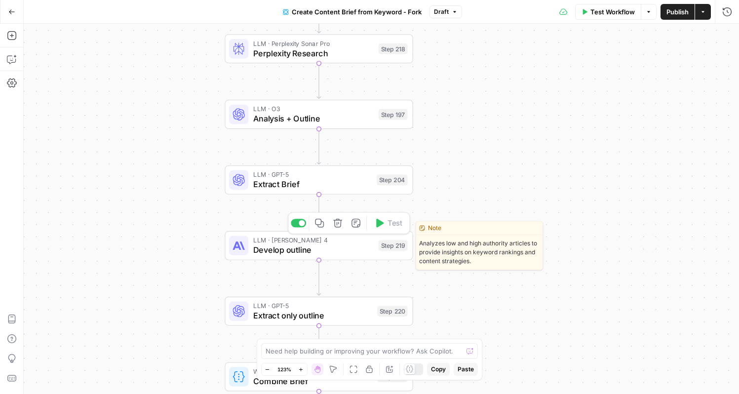
click at [325, 251] on span "Develop outline" at bounding box center [313, 250] width 120 height 12
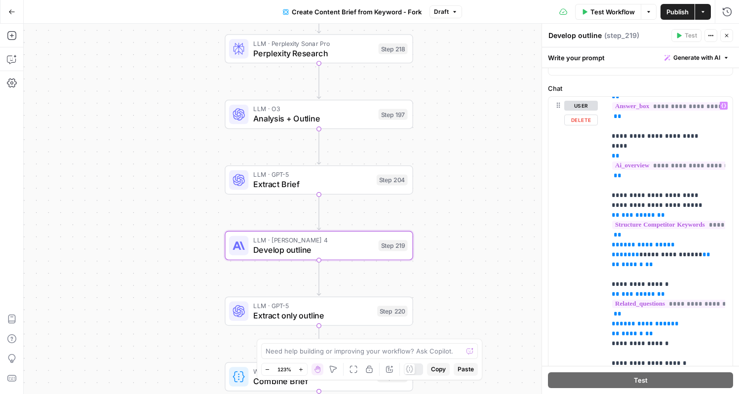
scroll to position [560, 0]
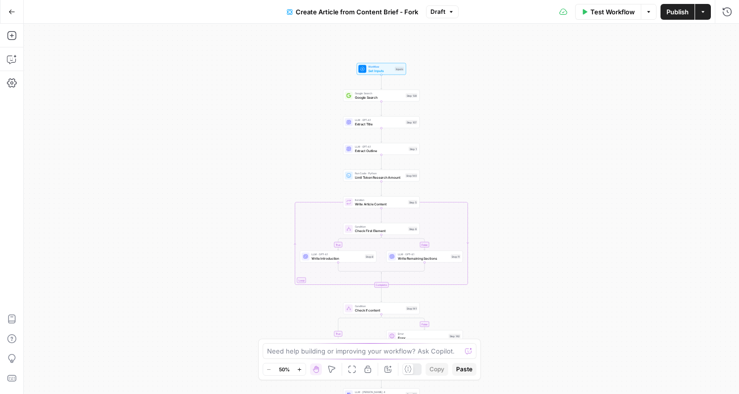
drag, startPoint x: 536, startPoint y: 161, endPoint x: 536, endPoint y: 213, distance: 51.8
click at [536, 213] on div "true false true false Workflow Set Inputs Inputs Google Search Google Search St…" at bounding box center [381, 209] width 715 height 370
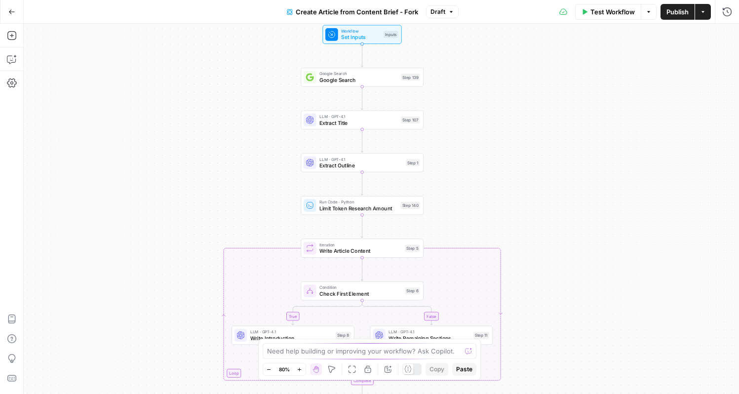
drag, startPoint x: 471, startPoint y: 131, endPoint x: 491, endPoint y: 132, distance: 20.2
click at [492, 132] on div "true false true false Workflow Set Inputs Inputs Google Search Google Search St…" at bounding box center [381, 209] width 715 height 370
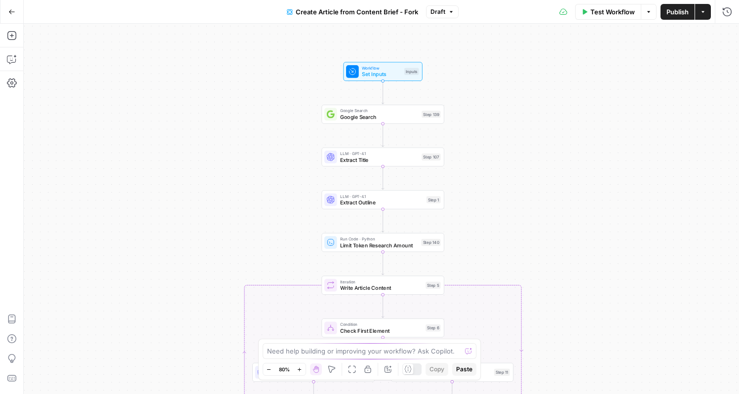
drag, startPoint x: 492, startPoint y: 97, endPoint x: 492, endPoint y: 132, distance: 35.0
click at [492, 133] on div "true false true false Workflow Set Inputs Inputs Google Search Google Search St…" at bounding box center [381, 209] width 715 height 370
click at [383, 74] on span "Set Inputs" at bounding box center [381, 73] width 39 height 8
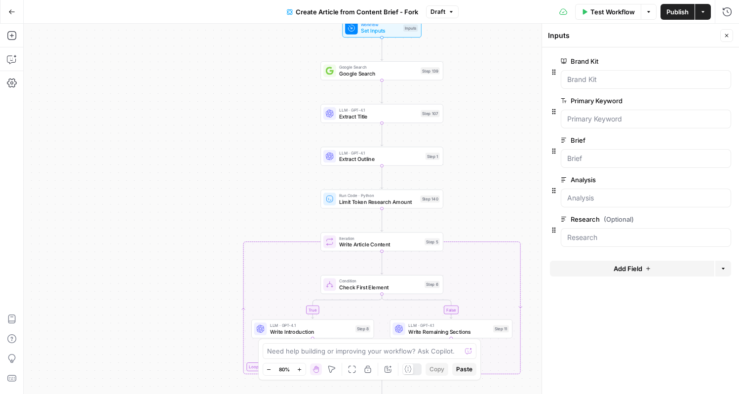
drag, startPoint x: 484, startPoint y: 186, endPoint x: 482, endPoint y: 140, distance: 45.9
click at [482, 140] on div "true false false true Workflow Set Inputs Inputs Google Search Google Search St…" at bounding box center [381, 209] width 715 height 370
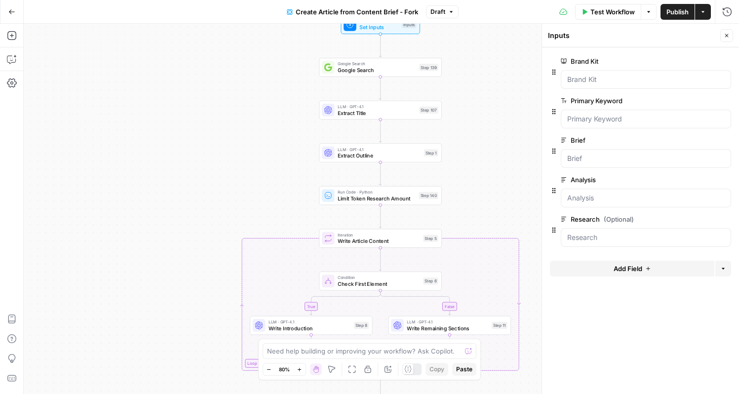
click at [726, 36] on icon "button" at bounding box center [726, 35] width 3 height 3
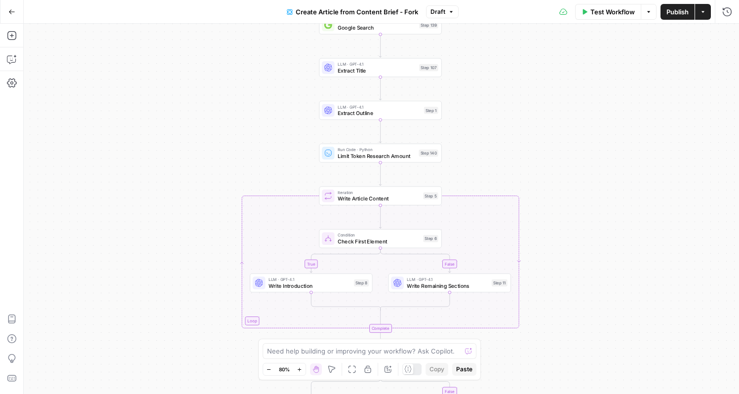
drag, startPoint x: 487, startPoint y: 174, endPoint x: 487, endPoint y: 130, distance: 43.9
click at [487, 129] on div "true false false true Workflow Set Inputs Inputs Google Search Google Search St…" at bounding box center [381, 209] width 715 height 370
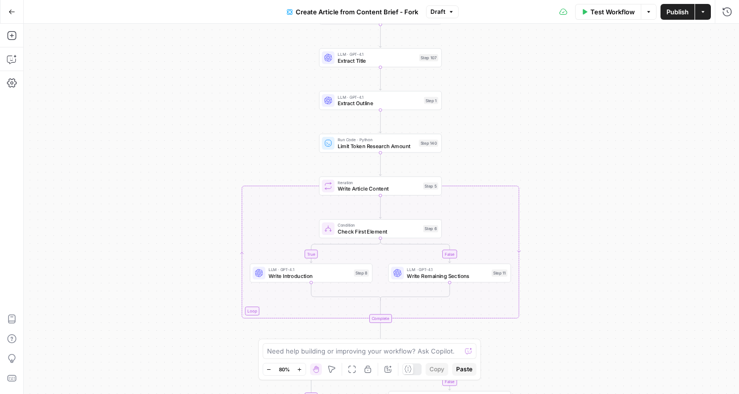
click at [523, 78] on div "true false false true Workflow Set Inputs Inputs Google Search Google Search St…" at bounding box center [381, 209] width 715 height 370
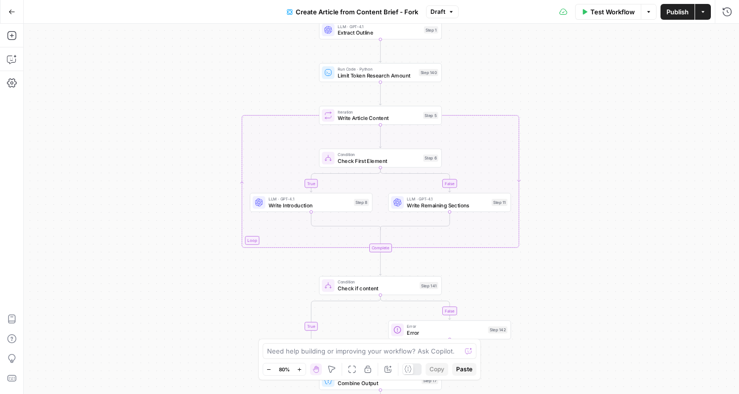
drag, startPoint x: 518, startPoint y: 111, endPoint x: 518, endPoint y: 38, distance: 73.0
click at [518, 38] on div "true false false true Workflow Set Inputs Inputs Google Search Google Search St…" at bounding box center [381, 209] width 715 height 370
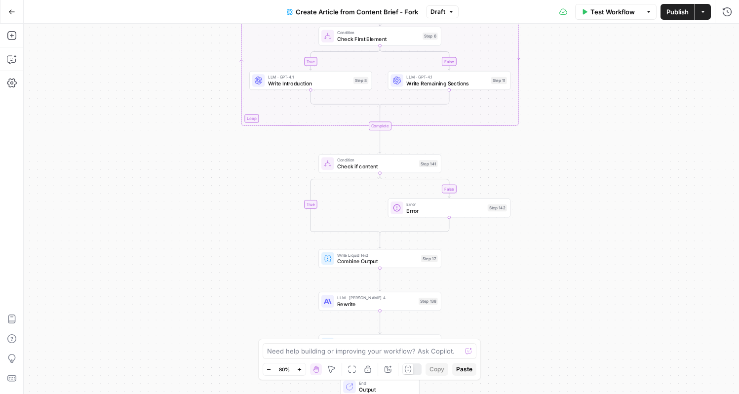
drag, startPoint x: 565, startPoint y: 170, endPoint x: 565, endPoint y: 74, distance: 95.2
click at [565, 74] on div "true false false true Workflow Set Inputs Inputs Google Search Google Search St…" at bounding box center [381, 209] width 715 height 370
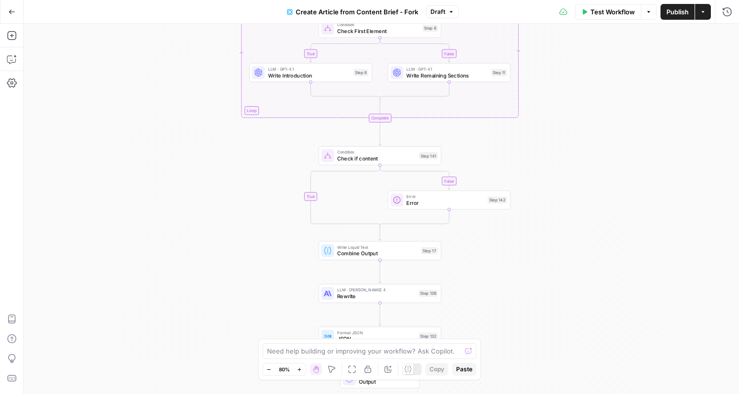
drag, startPoint x: 474, startPoint y: 260, endPoint x: 474, endPoint y: 194, distance: 66.1
click at [474, 194] on div "true false false true Workflow Set Inputs Inputs Google Search Google Search St…" at bounding box center [381, 209] width 715 height 370
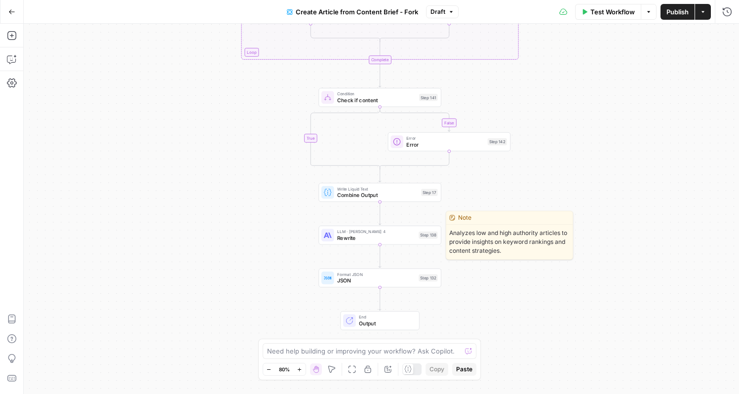
click at [398, 234] on span "Rewrite" at bounding box center [376, 238] width 78 height 8
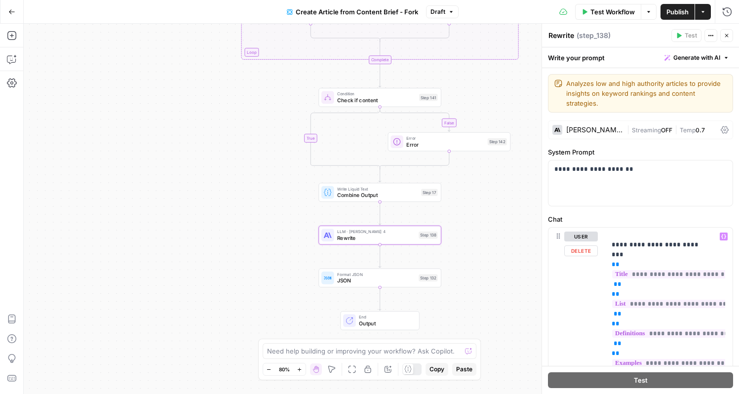
scroll to position [507, 0]
click at [604, 129] on div "[PERSON_NAME] 4" at bounding box center [594, 129] width 57 height 7
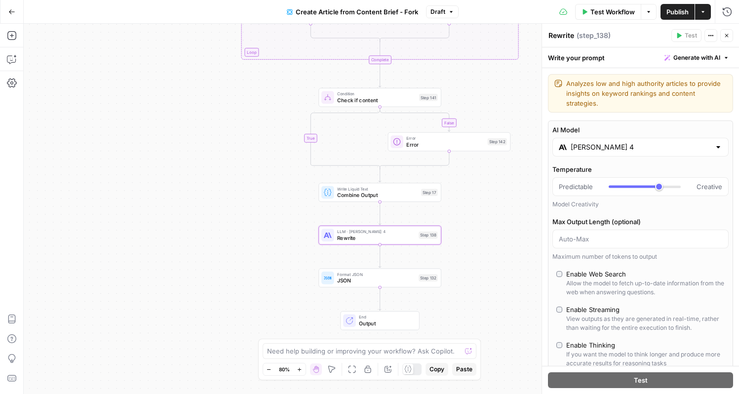
click at [690, 145] on input "[PERSON_NAME] 4" at bounding box center [640, 147] width 140 height 10
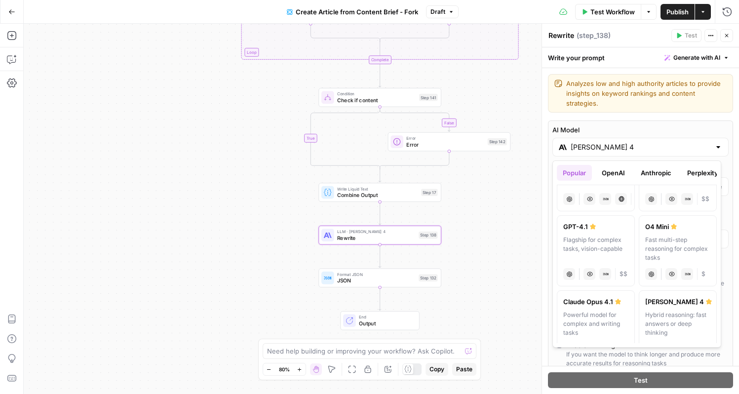
scroll to position [0, 0]
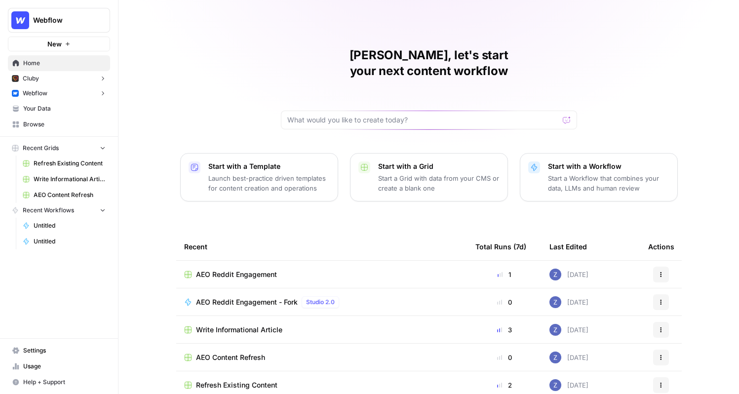
click at [75, 93] on button "Webflow" at bounding box center [59, 93] width 102 height 15
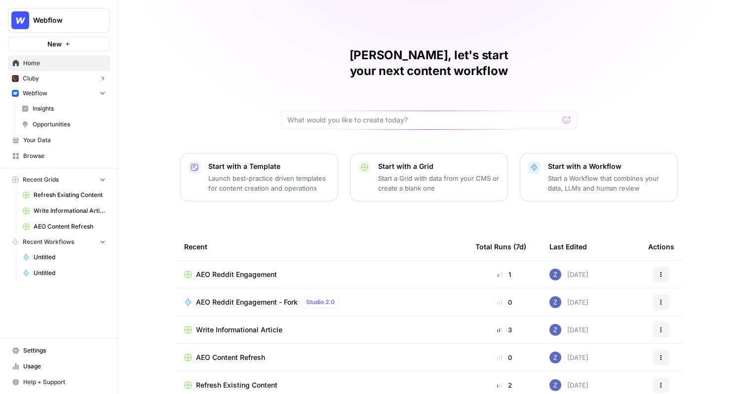
click at [66, 107] on span "Insights" at bounding box center [69, 108] width 73 height 9
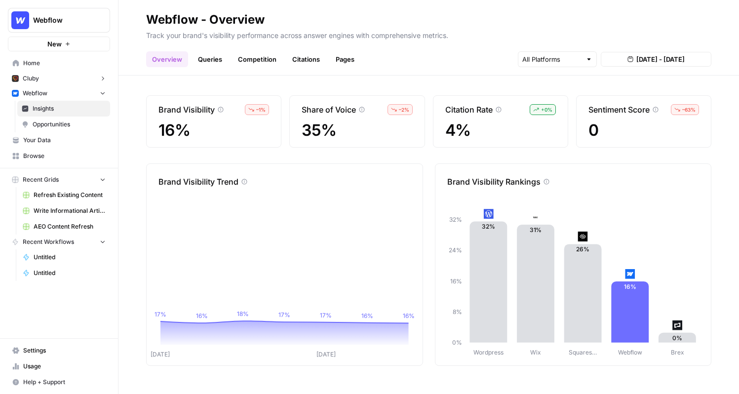
click at [214, 65] on link "Queries" at bounding box center [210, 59] width 36 height 16
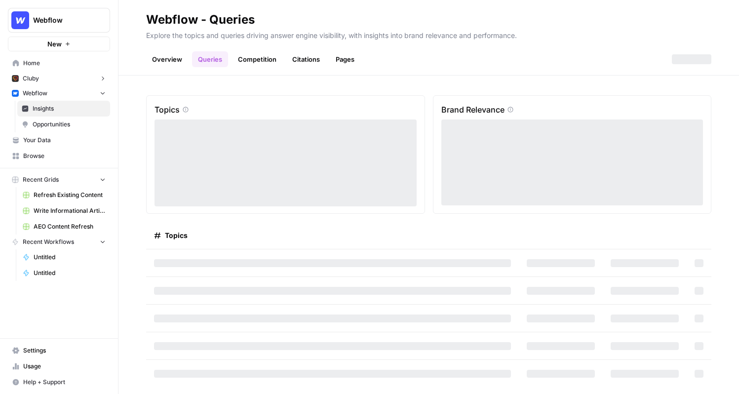
click at [253, 60] on link "Competition" at bounding box center [257, 59] width 50 height 16
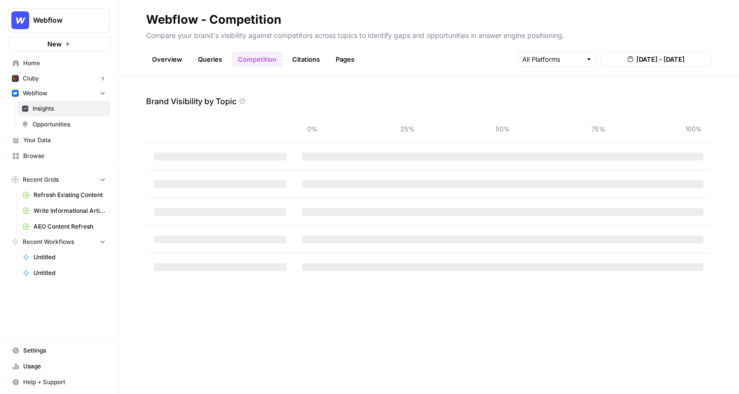
click at [305, 61] on link "Citations" at bounding box center [305, 59] width 39 height 16
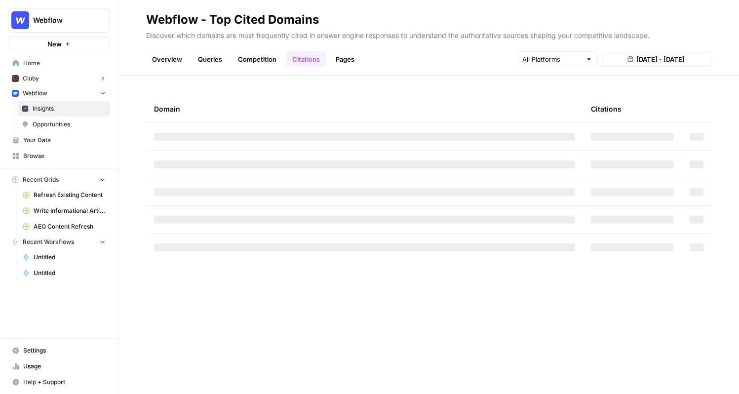
click at [346, 63] on link "Pages" at bounding box center [345, 59] width 31 height 16
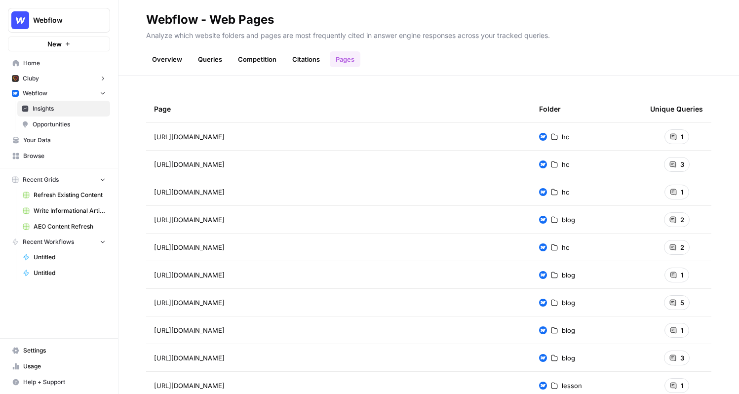
click at [88, 122] on span "Opportunities" at bounding box center [69, 124] width 73 height 9
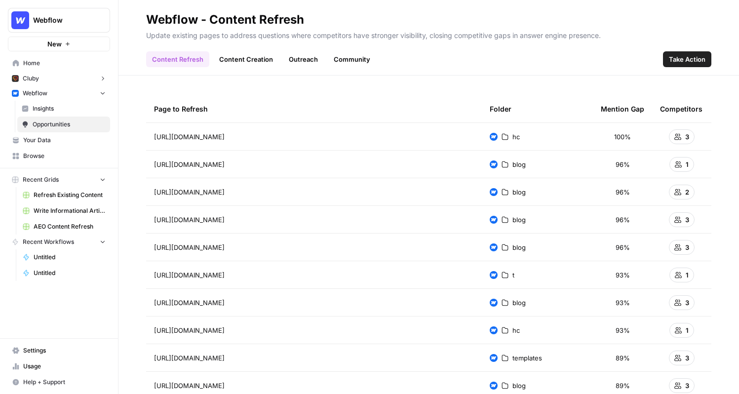
click at [246, 62] on link "Content Creation" at bounding box center [246, 59] width 66 height 16
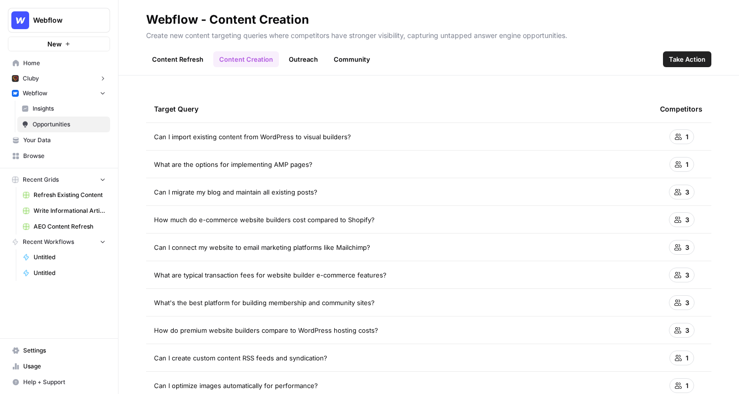
click at [301, 60] on link "Outreach" at bounding box center [303, 59] width 41 height 16
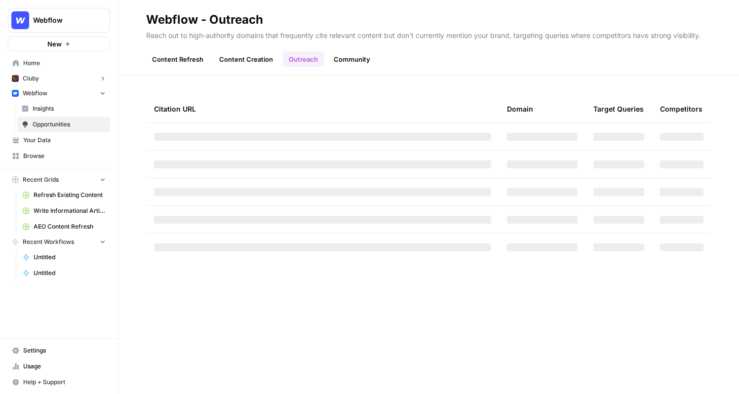
click at [354, 63] on link "Community" at bounding box center [352, 59] width 48 height 16
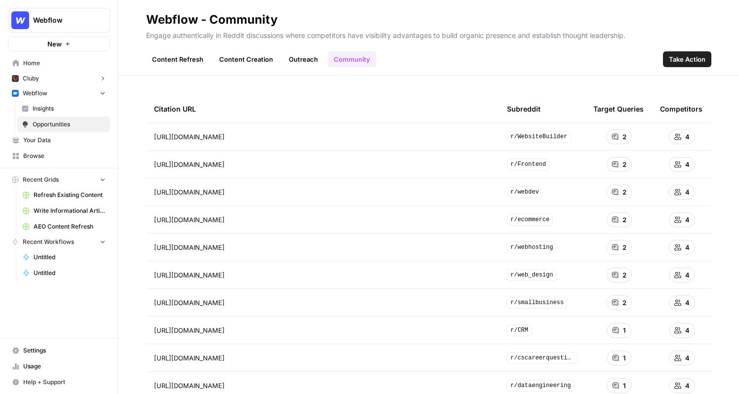
click at [674, 61] on span "Take Action" at bounding box center [686, 59] width 37 height 10
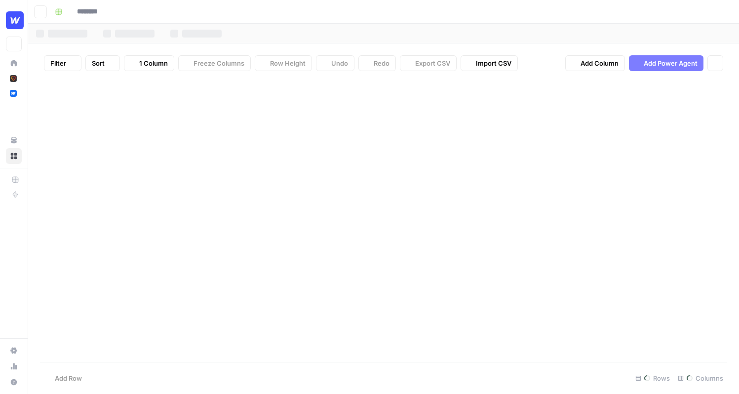
type input "**********"
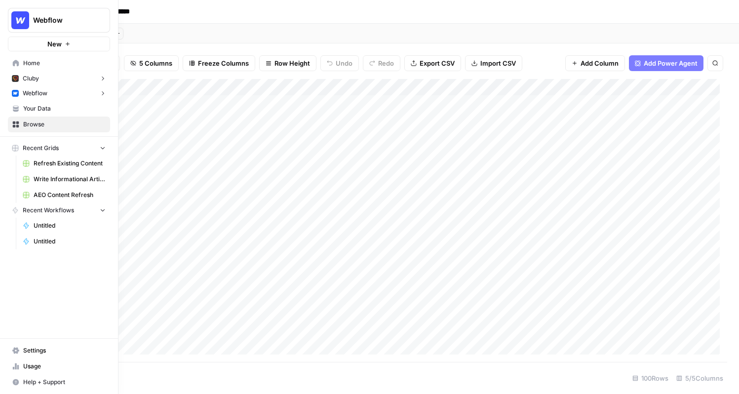
click at [35, 94] on span "Webflow" at bounding box center [35, 93] width 25 height 9
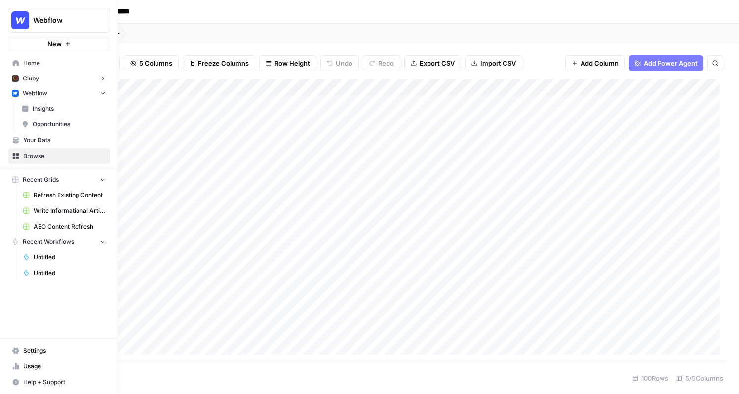
click at [55, 108] on span "Insights" at bounding box center [69, 108] width 73 height 9
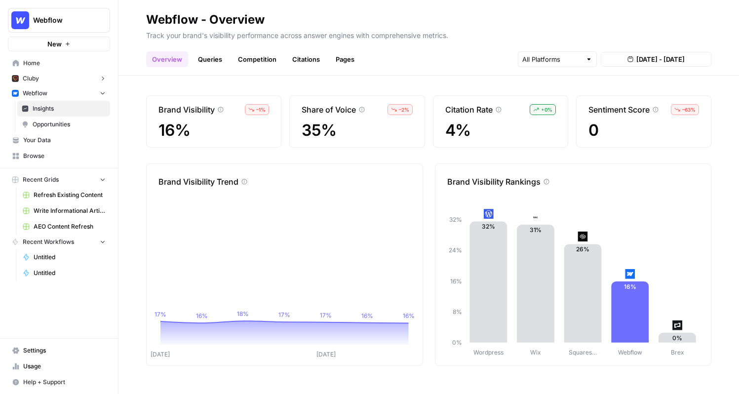
click at [207, 63] on link "Queries" at bounding box center [210, 59] width 36 height 16
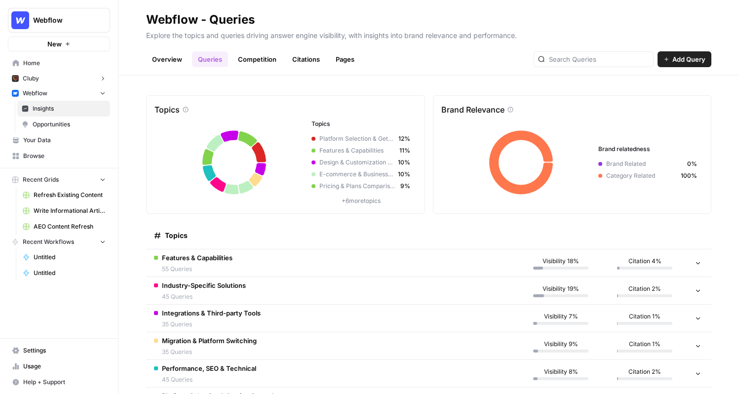
click at [80, 123] on span "Opportunities" at bounding box center [69, 124] width 73 height 9
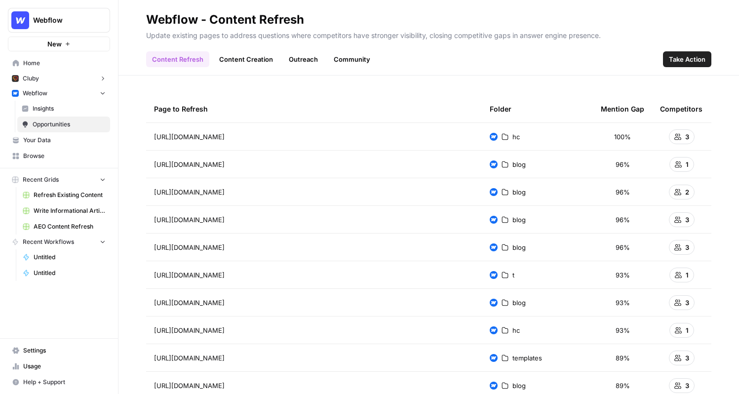
click at [63, 108] on span "Insights" at bounding box center [69, 108] width 73 height 9
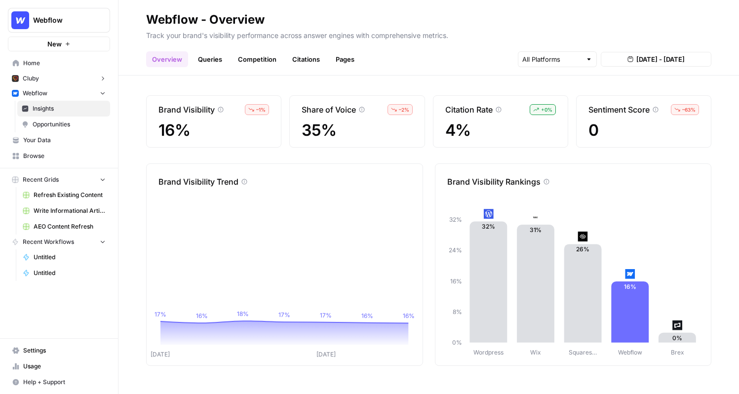
click at [57, 120] on span "Opportunities" at bounding box center [69, 124] width 73 height 9
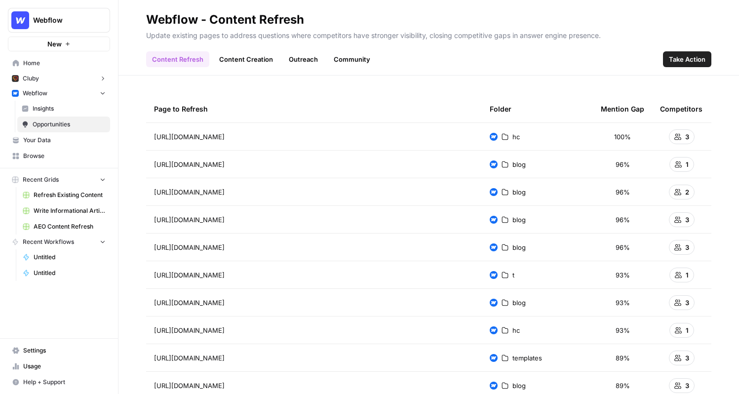
click at [77, 111] on span "Insights" at bounding box center [69, 108] width 73 height 9
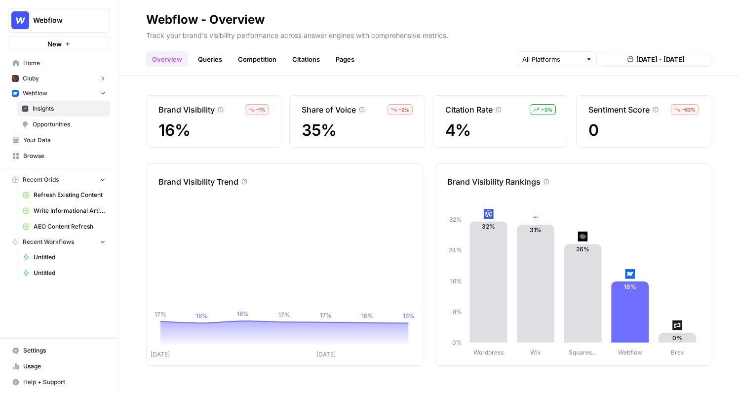
click at [83, 123] on span "Opportunities" at bounding box center [69, 124] width 73 height 9
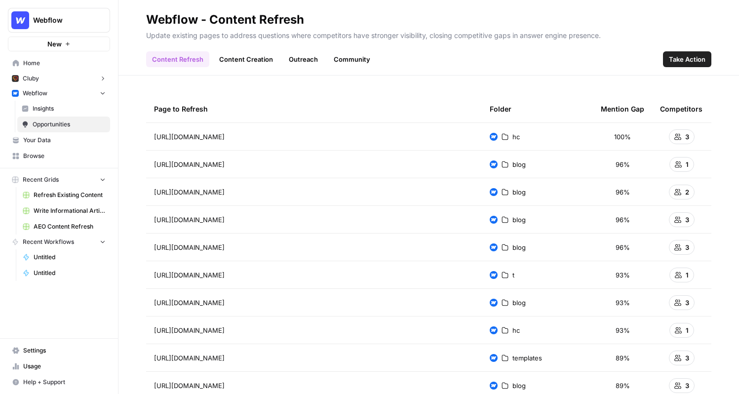
click at [57, 21] on span "Webflow" at bounding box center [63, 20] width 60 height 10
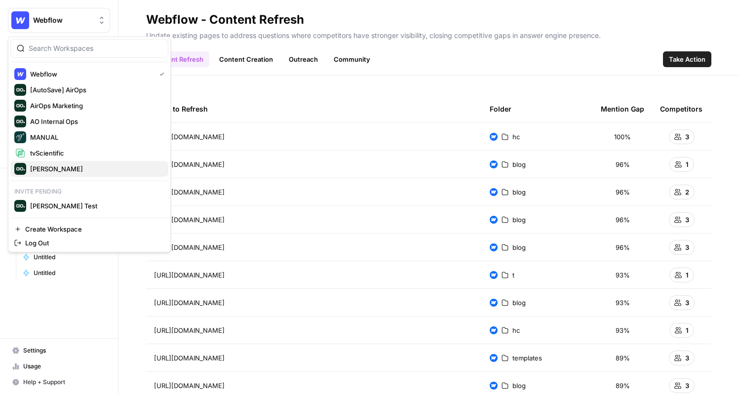
click at [60, 164] on span "[PERSON_NAME]" at bounding box center [95, 169] width 130 height 10
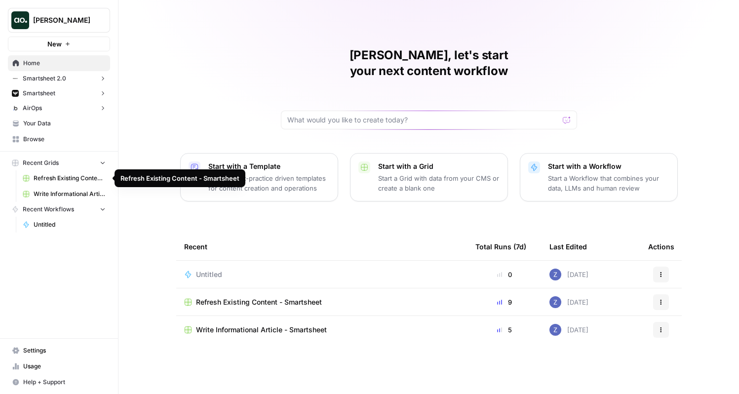
click at [69, 177] on span "Refresh Existing Content - Smartsheet" at bounding box center [70, 178] width 72 height 9
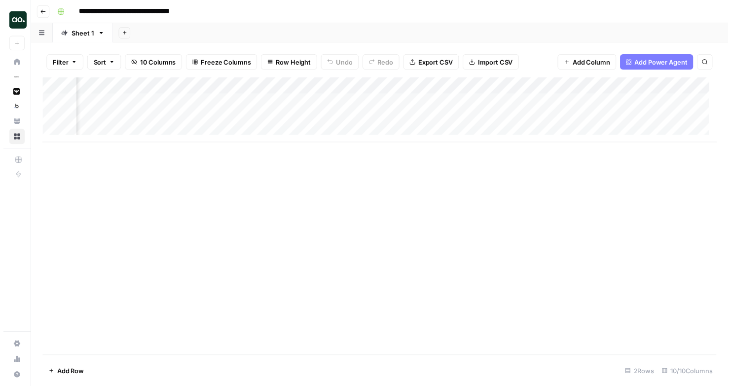
scroll to position [0, 298]
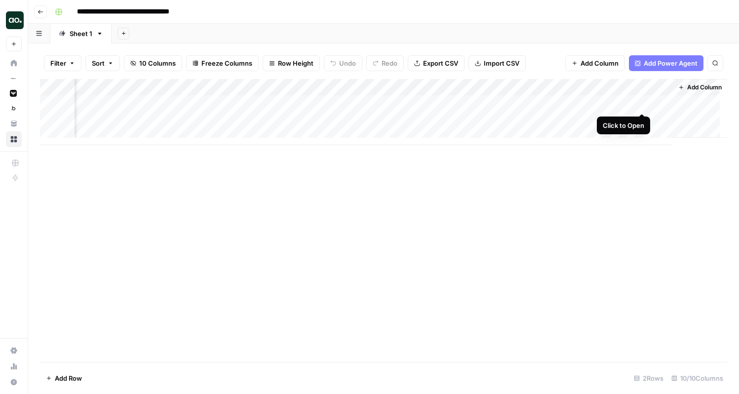
click at [642, 104] on div "Add Column" at bounding box center [383, 112] width 687 height 66
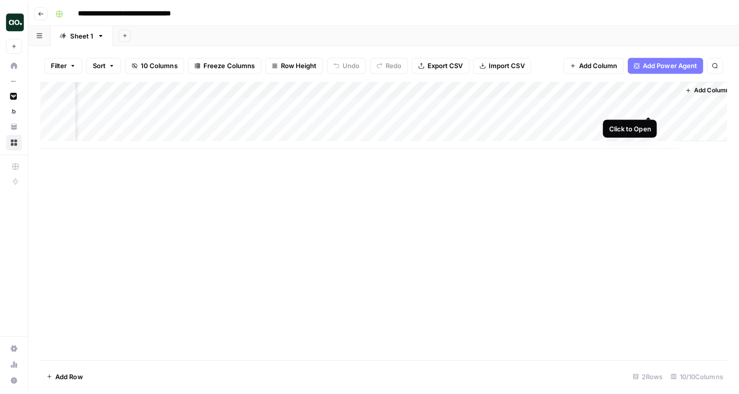
scroll to position [0, 298]
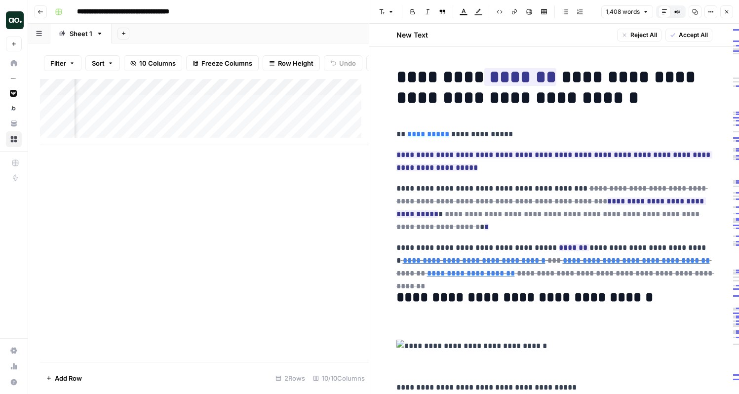
click at [598, 131] on p "**********" at bounding box center [554, 134] width 316 height 13
click at [234, 110] on div "Add Column" at bounding box center [204, 112] width 329 height 66
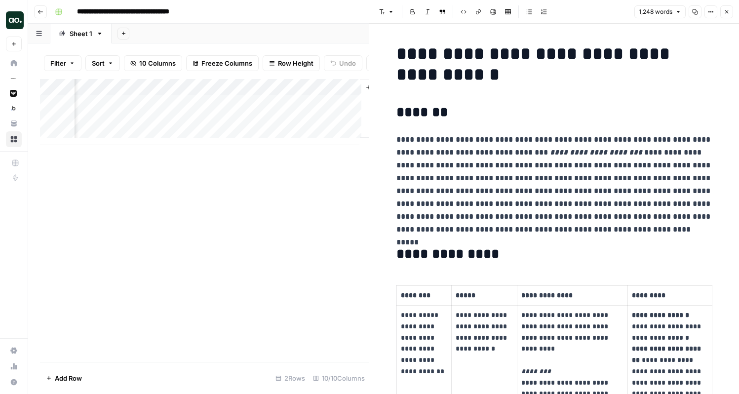
scroll to position [0, 657]
drag, startPoint x: 217, startPoint y: 93, endPoint x: 263, endPoint y: 93, distance: 46.4
click at [264, 93] on div "Add Column" at bounding box center [204, 112] width 329 height 66
click at [331, 111] on div "Add Column" at bounding box center [204, 112] width 329 height 66
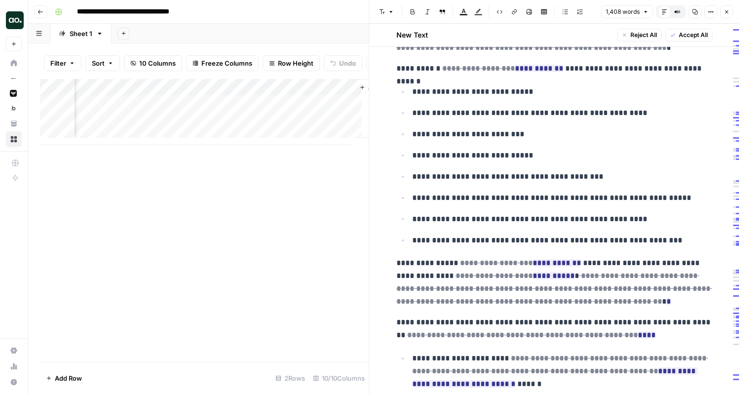
scroll to position [437, 0]
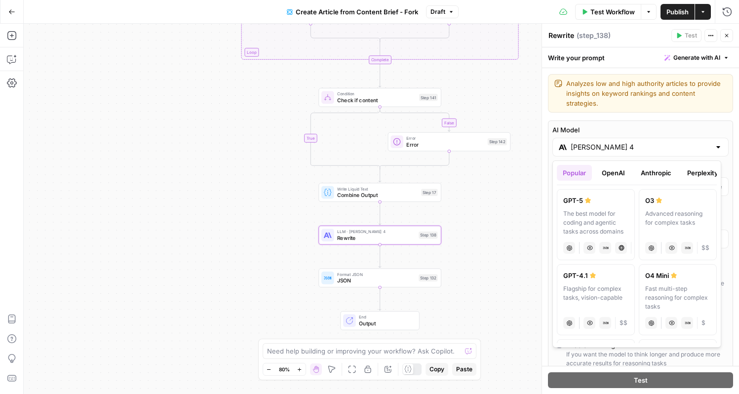
scroll to position [507, 0]
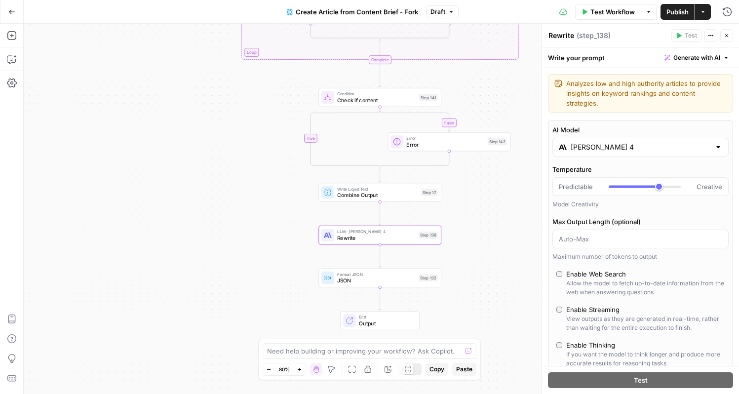
click at [158, 71] on div "true false false true Workflow Set Inputs Inputs Google Search Google Search St…" at bounding box center [381, 209] width 715 height 370
